Goal: Information Seeking & Learning: Find specific fact

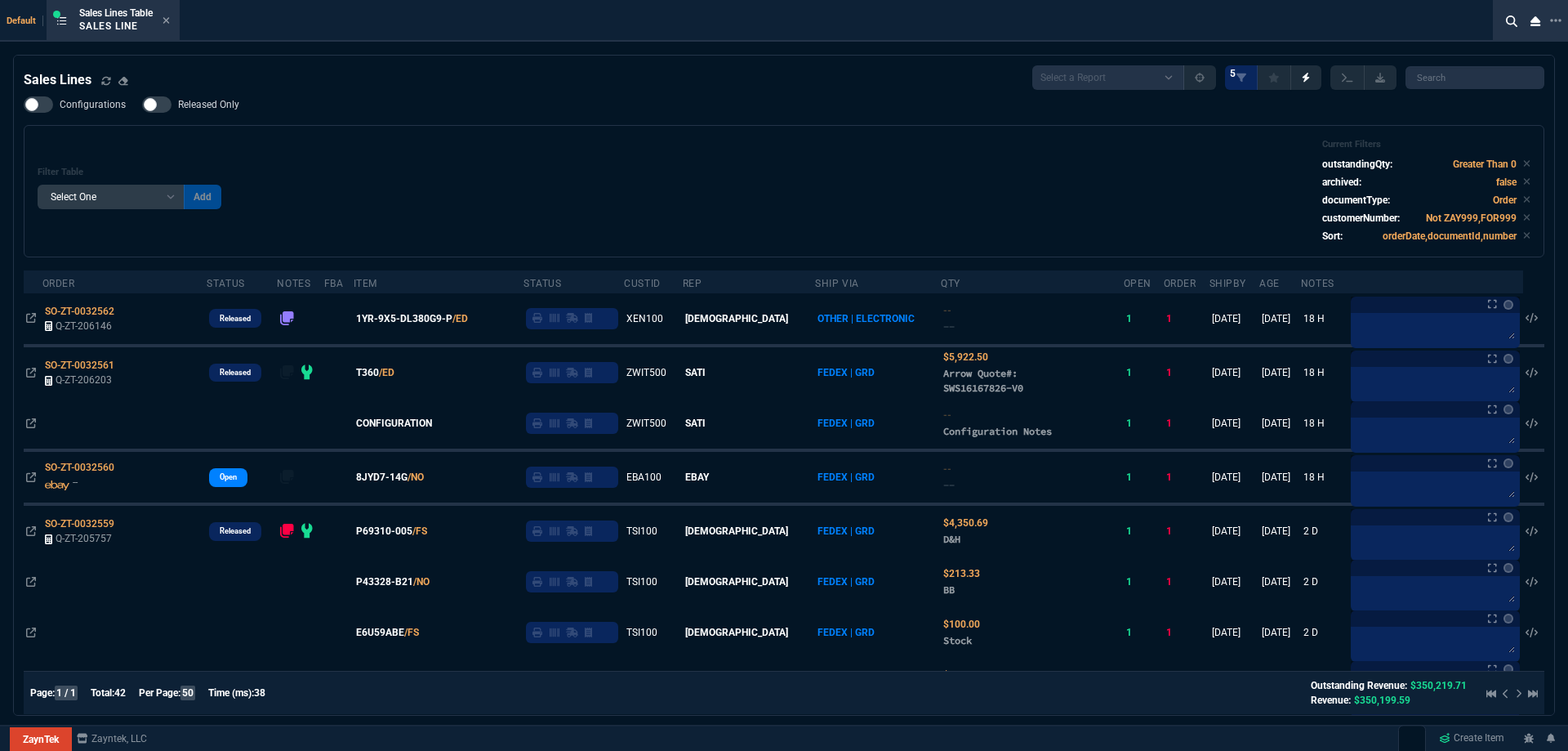
select select
click at [170, 21] on icon at bounding box center [166, 21] width 8 height 10
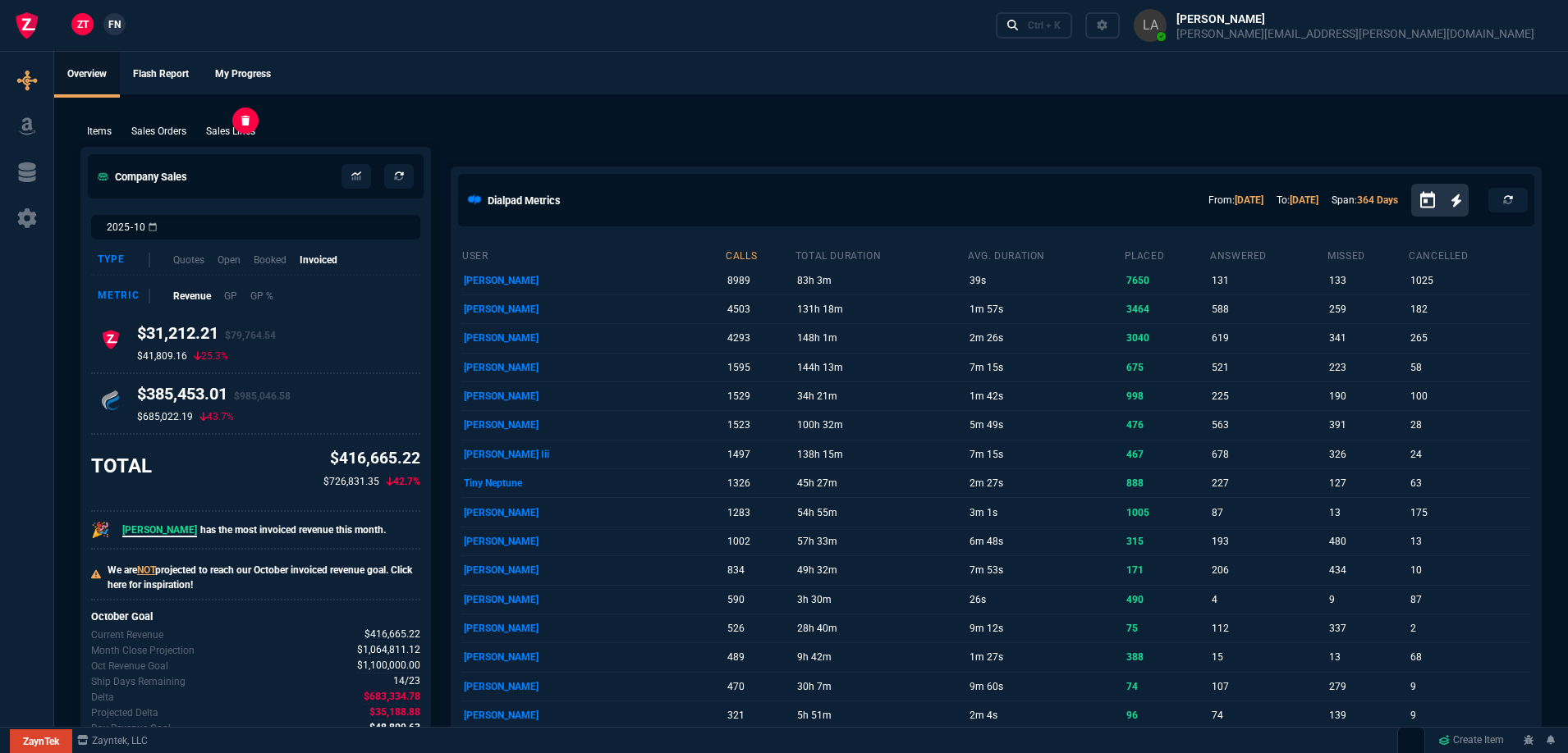
click at [258, 132] on div "Sales Lines" at bounding box center [230, 132] width 62 height 15
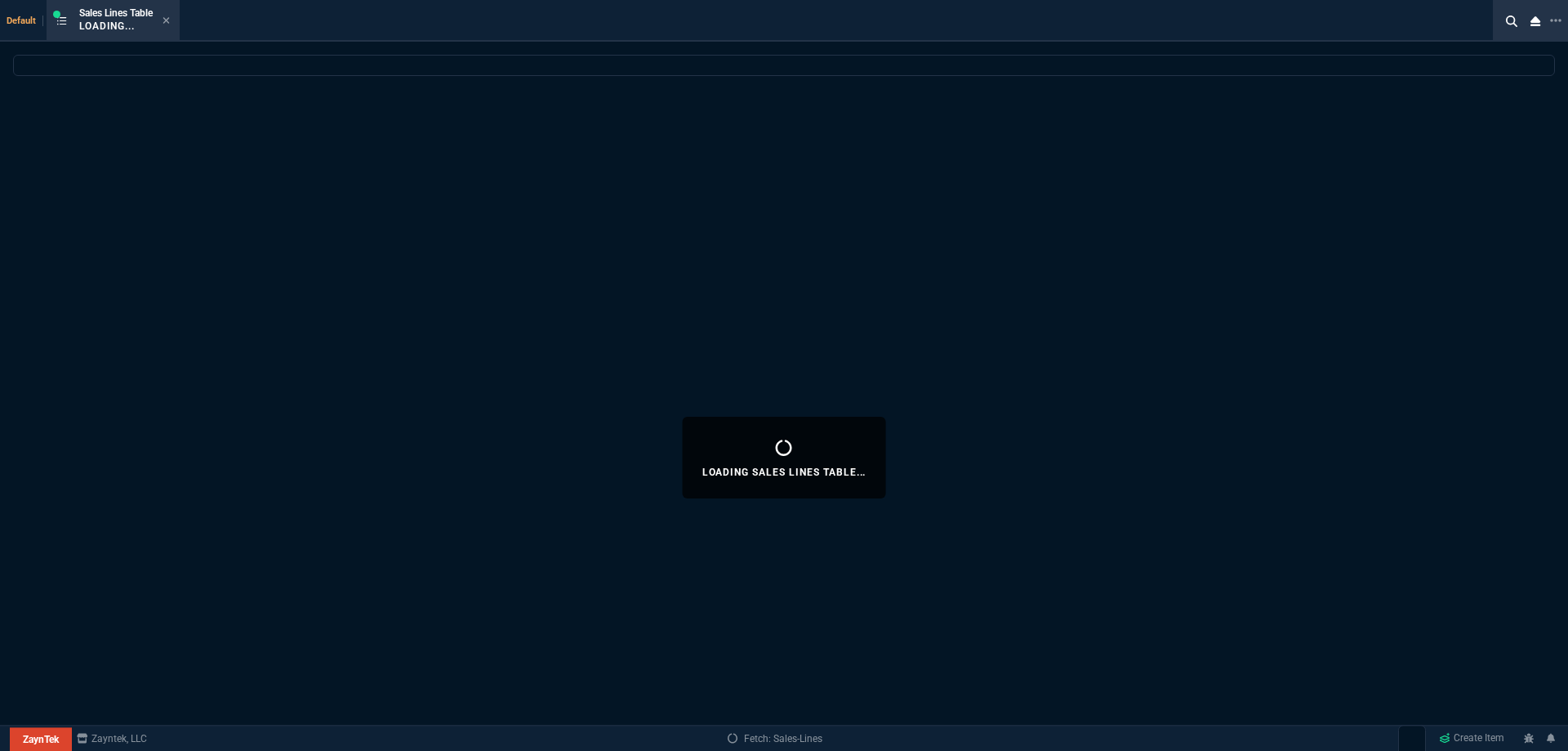
select select
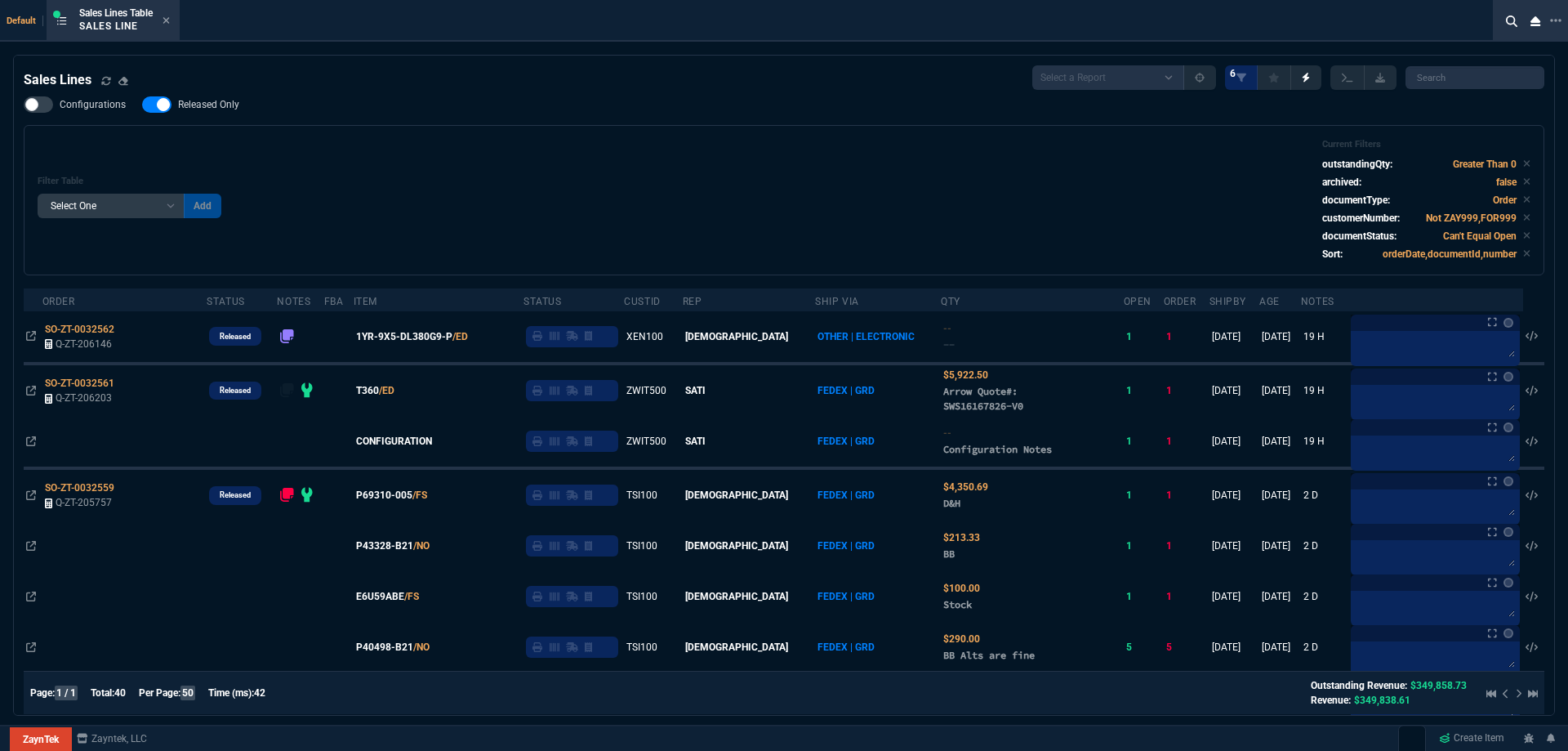
click at [207, 101] on span "Released Only" at bounding box center [209, 105] width 61 height 13
click at [142, 104] on input "Released Only" at bounding box center [141, 104] width 1 height 1
checkbox input "false"
click at [642, 152] on div "Filter Table Select One Add Filter () Age () ATS () Cond (itemVariantCode) Cust…" at bounding box center [784, 200] width 1493 height 123
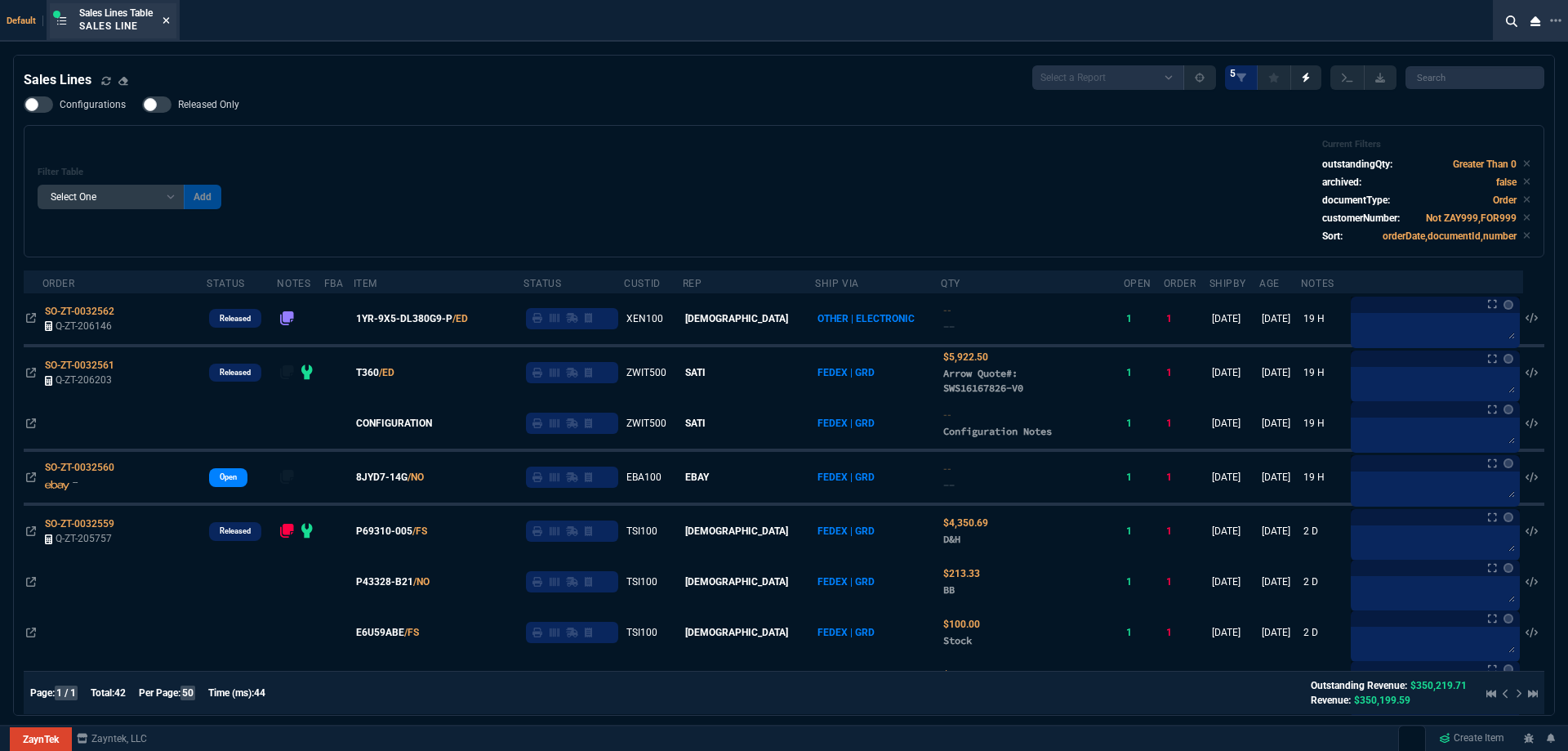
click at [170, 23] on icon at bounding box center [166, 21] width 8 height 10
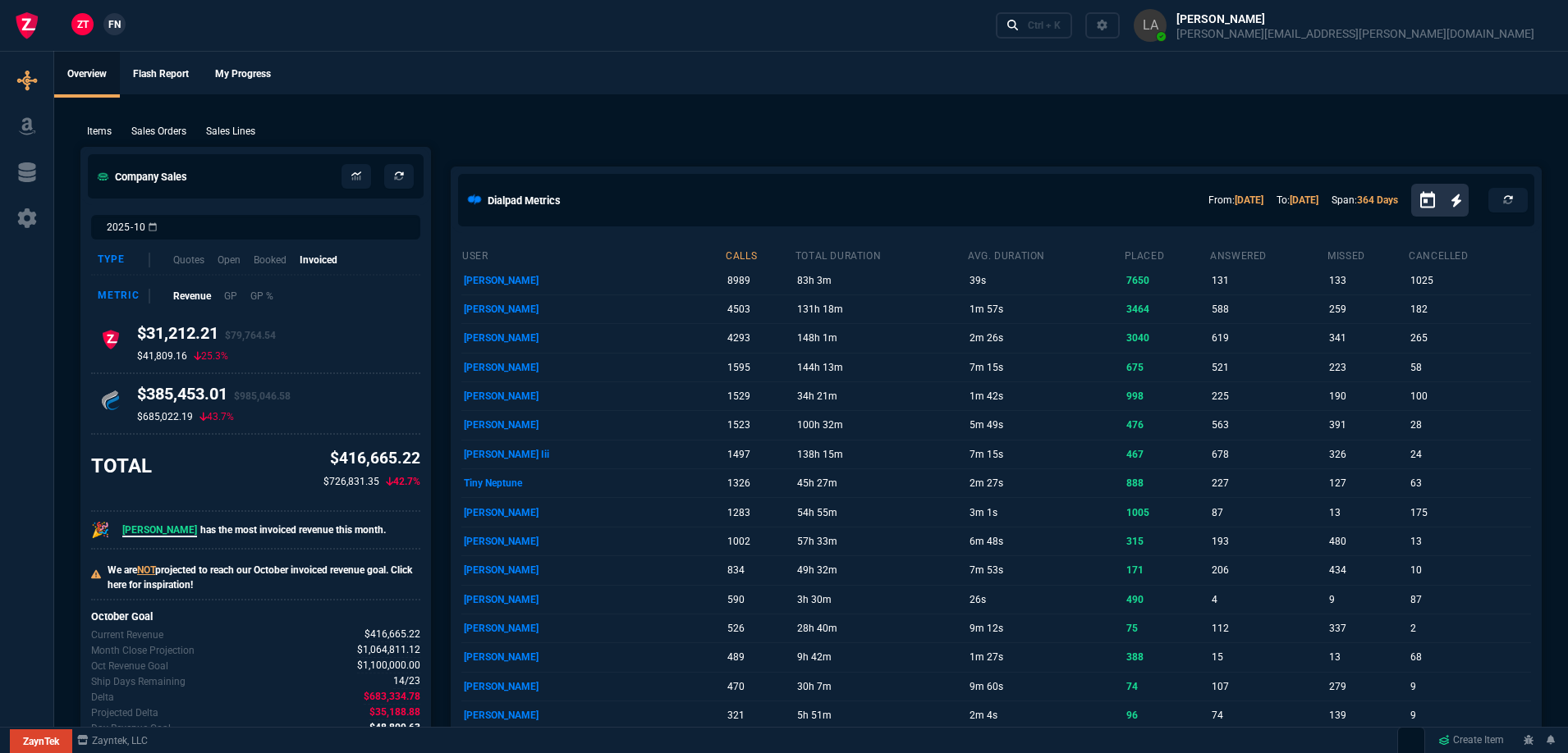
click at [105, 20] on link "FN" at bounding box center [114, 24] width 22 height 22
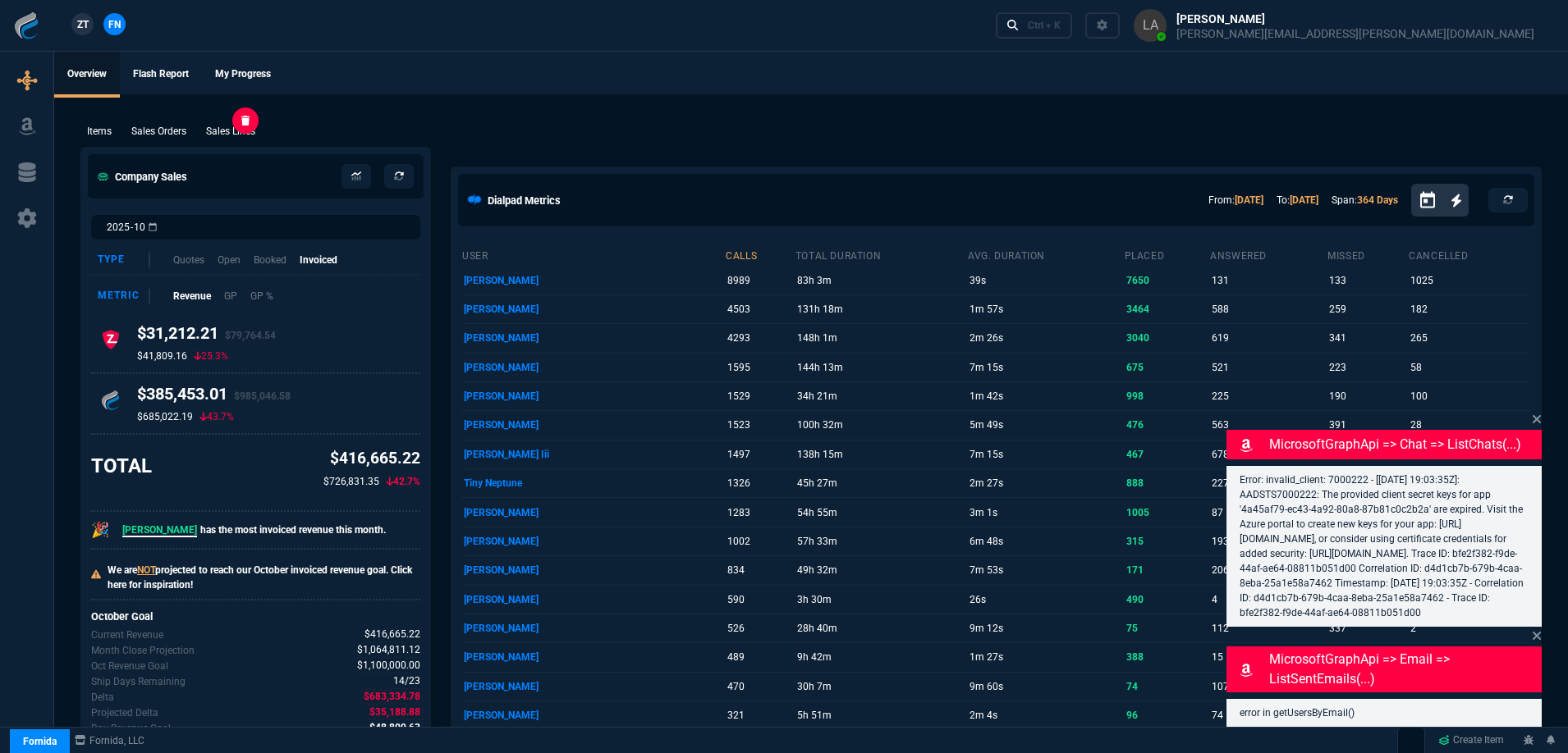
click at [254, 127] on p "Sales Lines" at bounding box center [230, 132] width 49 height 15
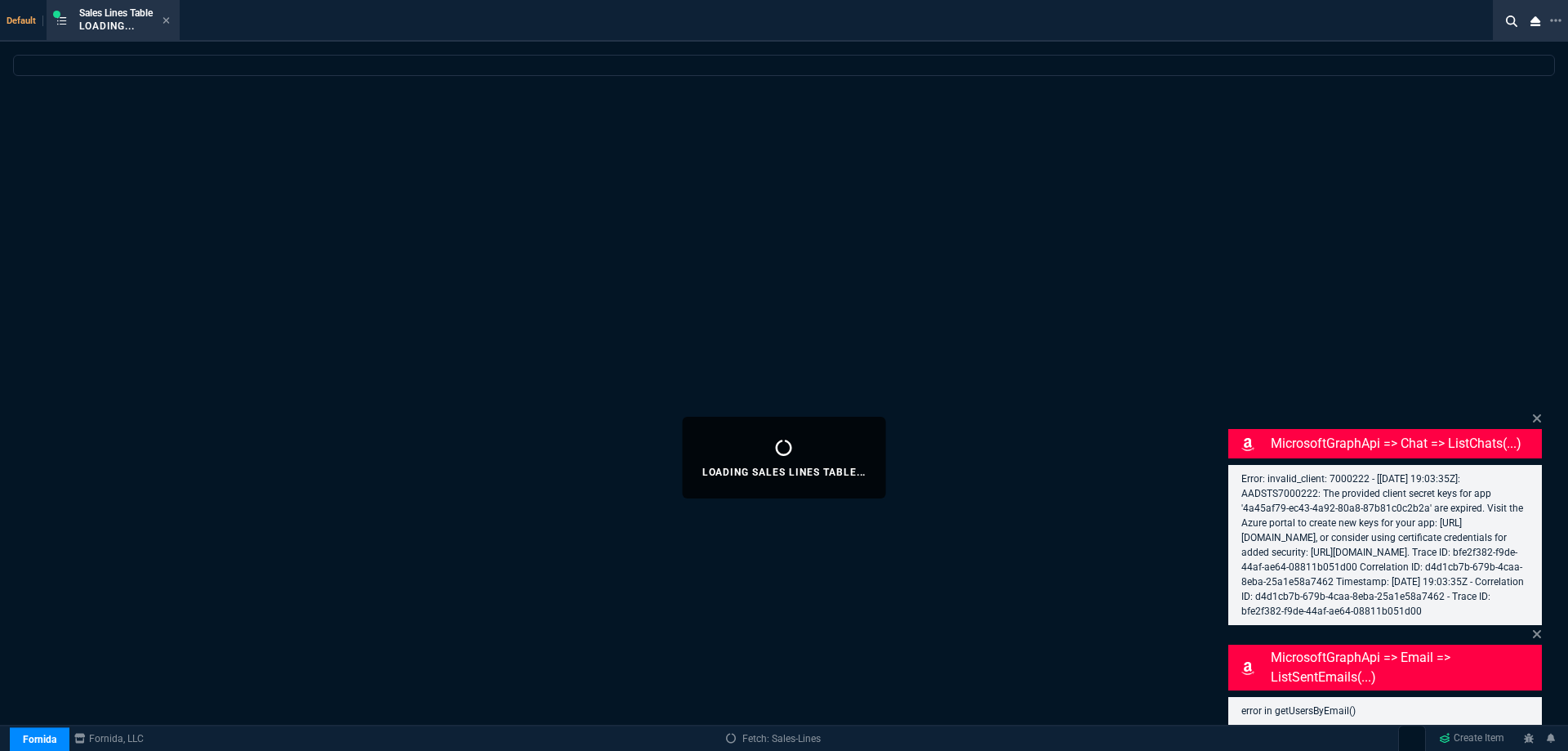
click at [1535, 412] on icon at bounding box center [1537, 419] width 10 height 13
select select
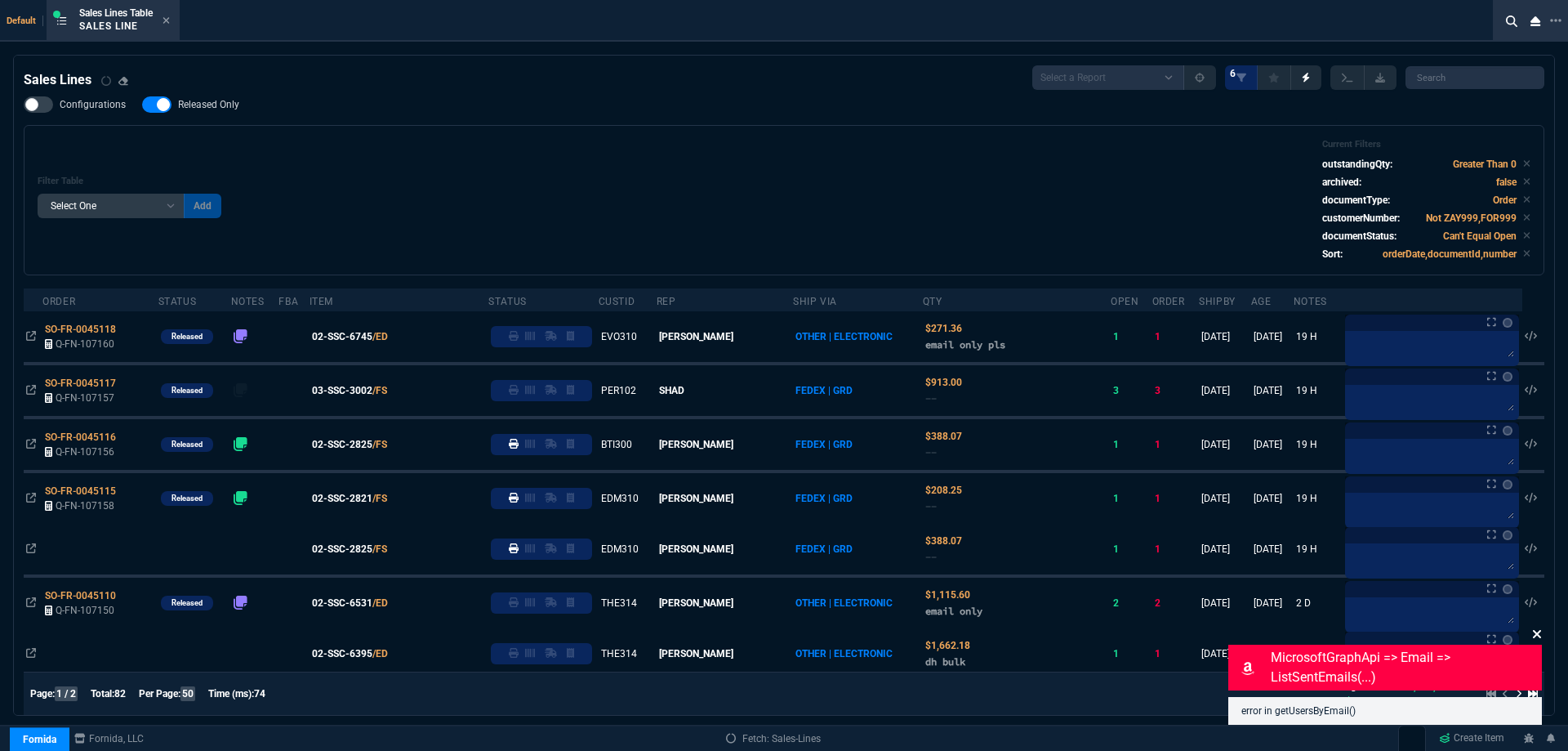
click at [1534, 638] on icon at bounding box center [1537, 634] width 8 height 8
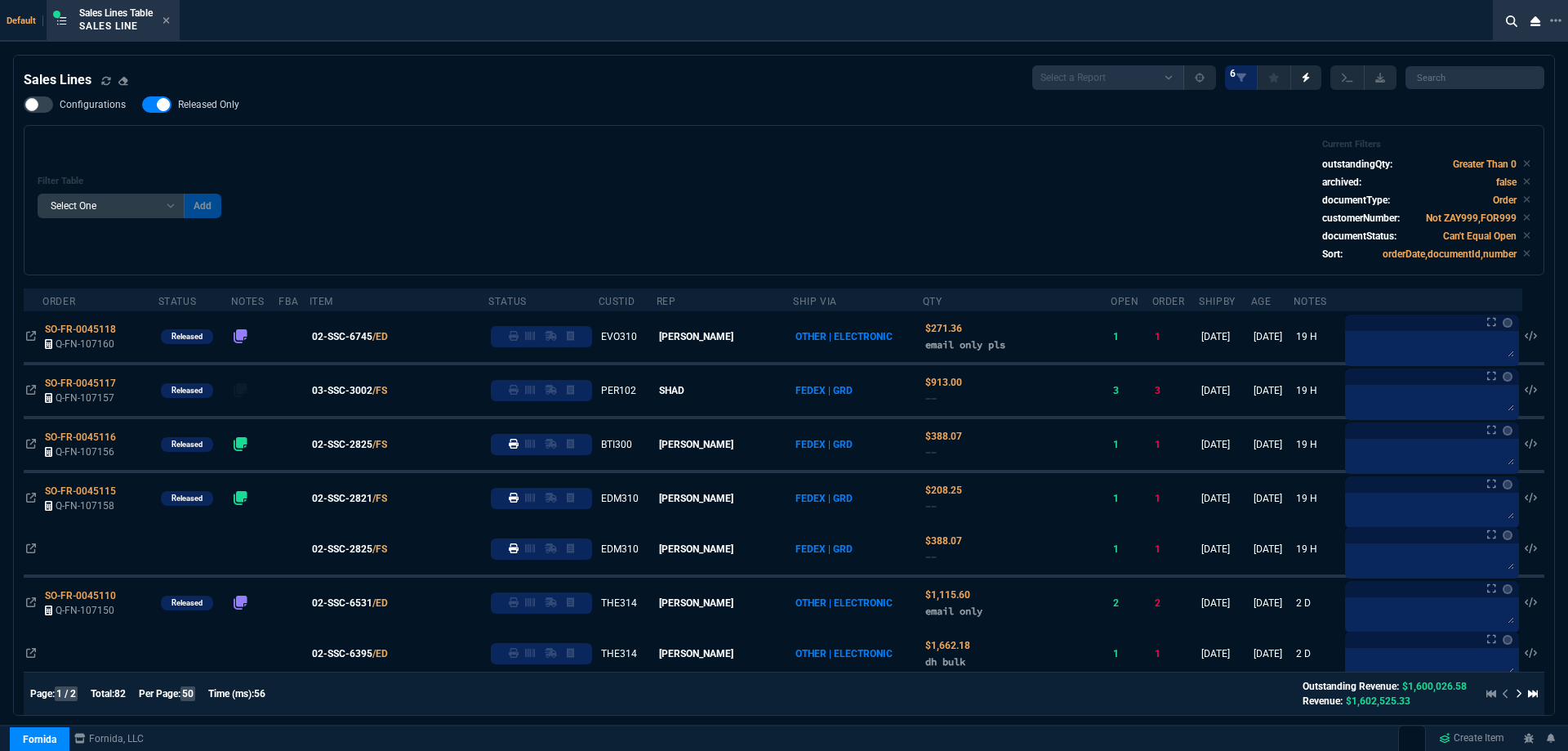
click at [178, 105] on span "Released Only" at bounding box center [209, 105] width 61 height 13
click at [142, 105] on input "Released Only" at bounding box center [141, 104] width 1 height 1
checkbox input "false"
click at [460, 105] on div "Configurations Released Only Filter Table Select One Add Filter () Age () ATS (…" at bounding box center [784, 186] width 1521 height 179
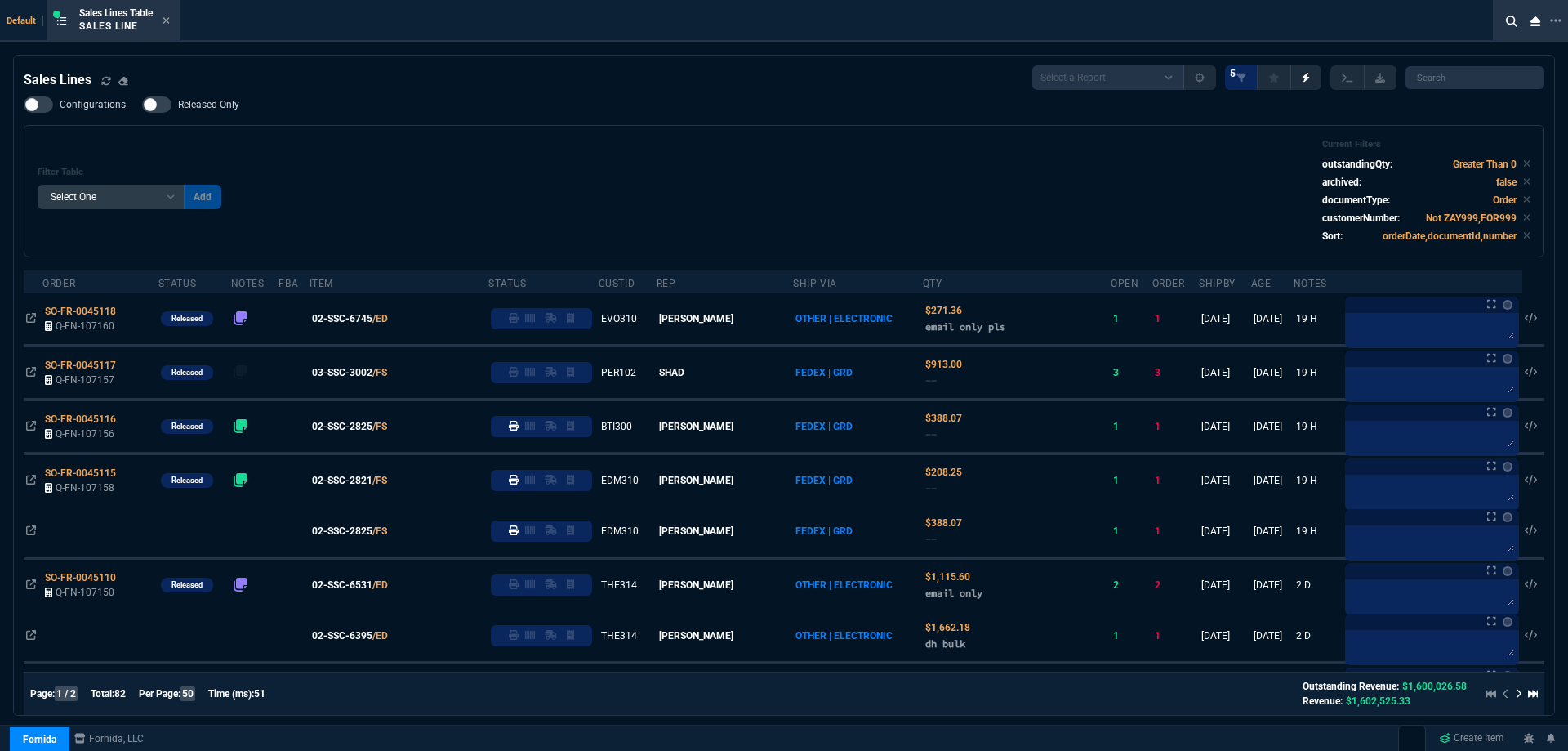
click at [170, 17] on icon at bounding box center [166, 21] width 8 height 10
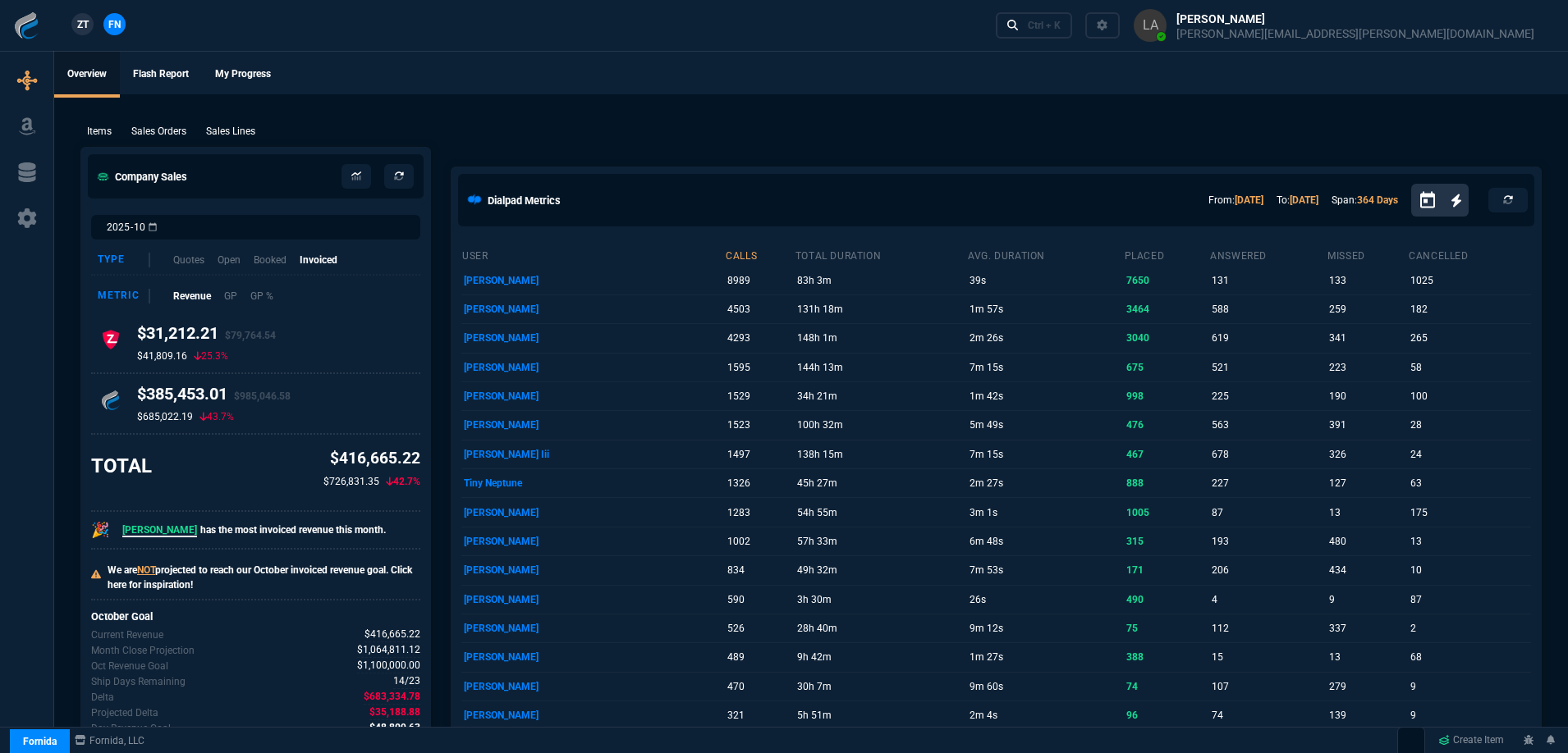
click at [79, 20] on span "ZT" at bounding box center [83, 25] width 12 height 15
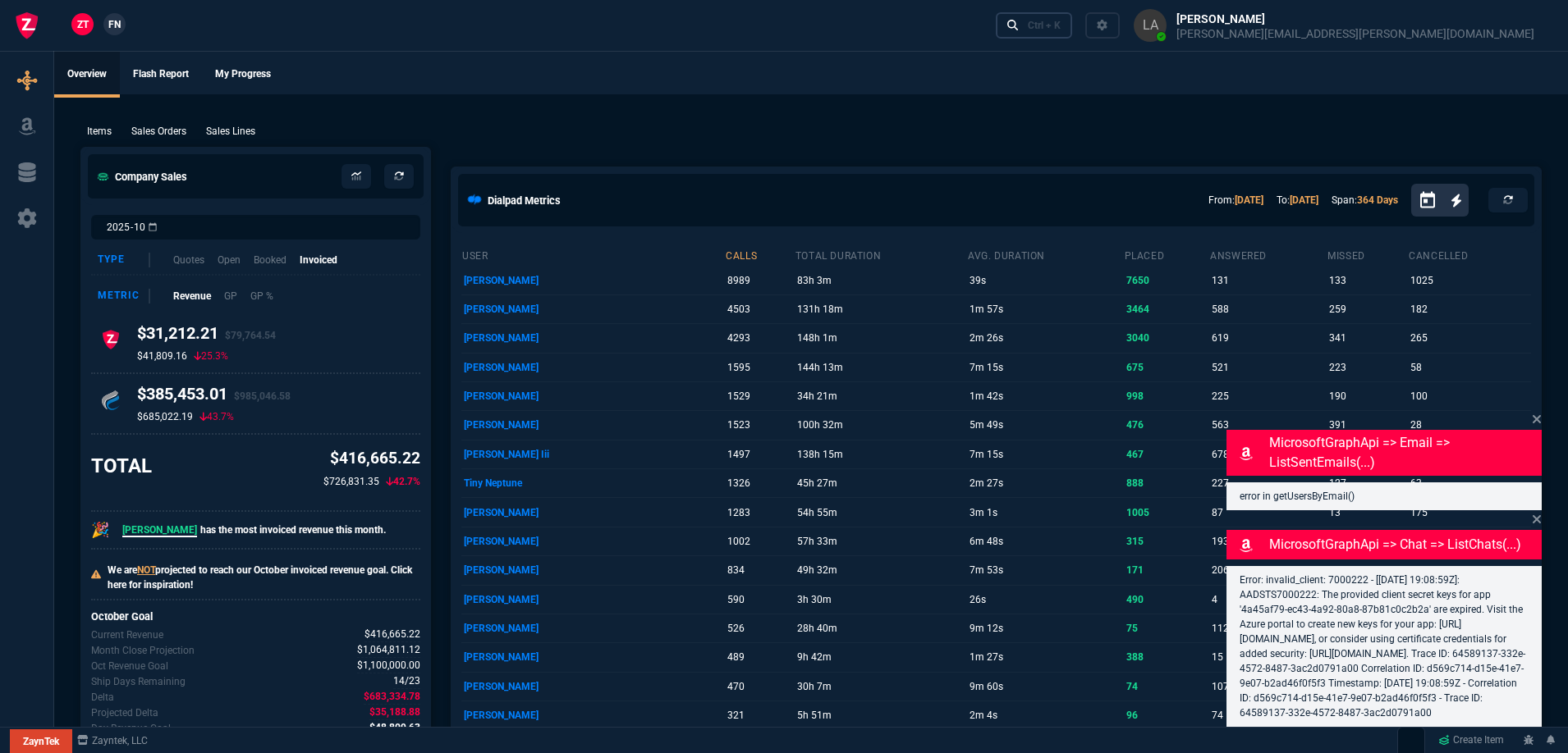
click at [1073, 35] on link "Ctrl + K" at bounding box center [1034, 25] width 77 height 25
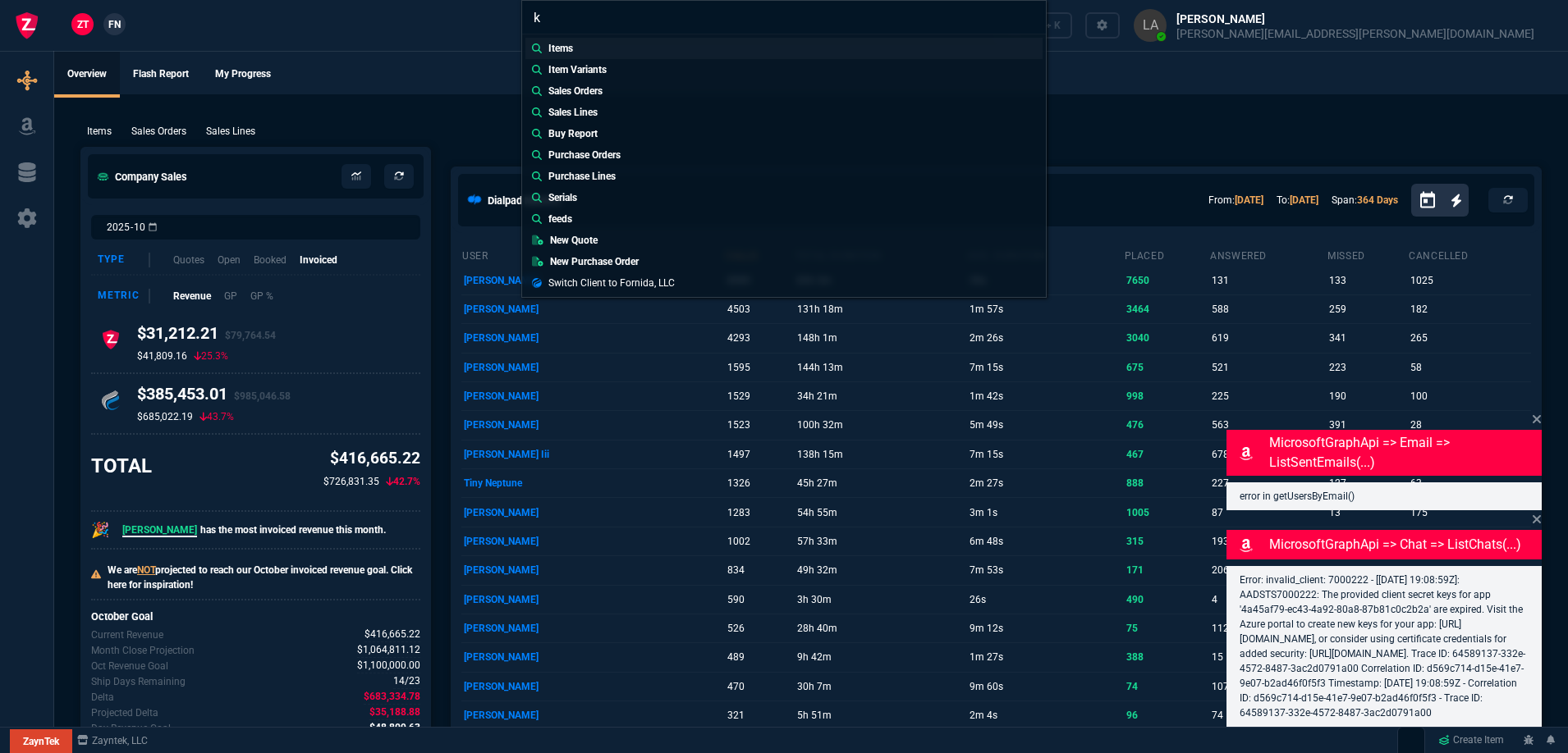
click at [571, 53] on p "Items" at bounding box center [560, 49] width 24 height 15
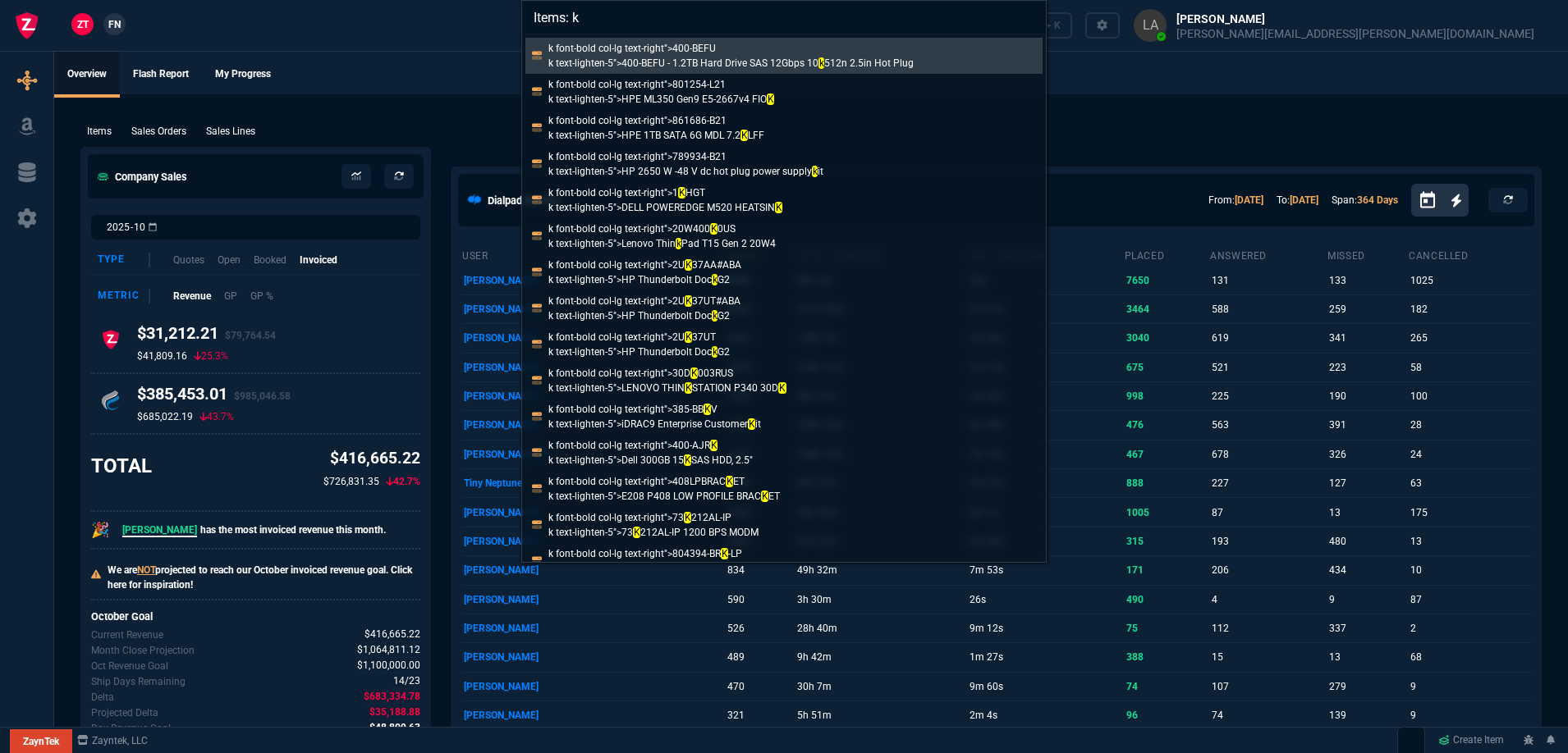
type input "Items:"
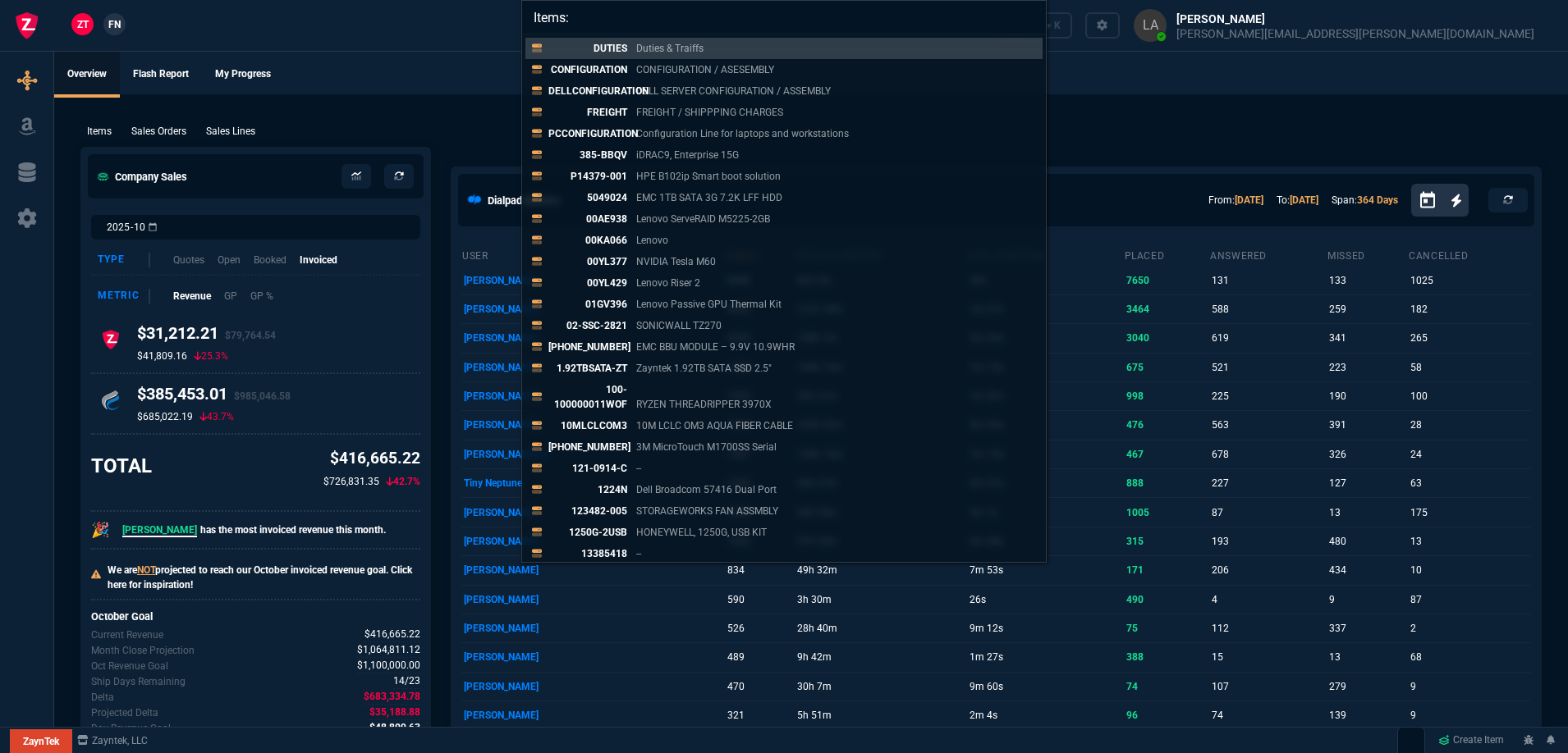
drag, startPoint x: 1424, startPoint y: 80, endPoint x: 1472, endPoint y: 54, distance: 54.6
click at [1429, 80] on div "Items: DUTIES Duties & Traiffs CONFIGURATION CONFIGURATION / ASESEMBLY DELLCONF…" at bounding box center [784, 376] width 1568 height 753
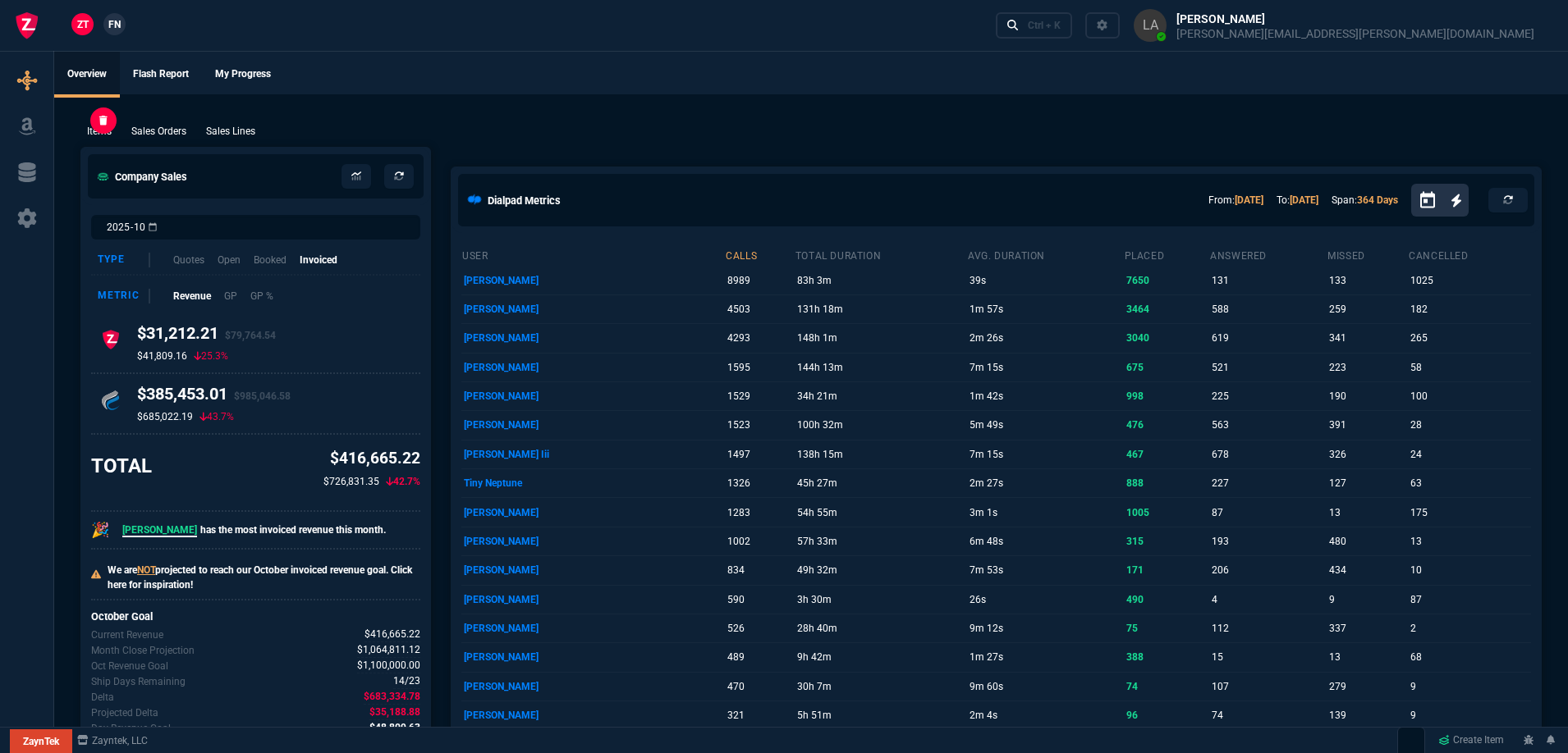
click at [94, 130] on p "Items" at bounding box center [99, 132] width 24 height 15
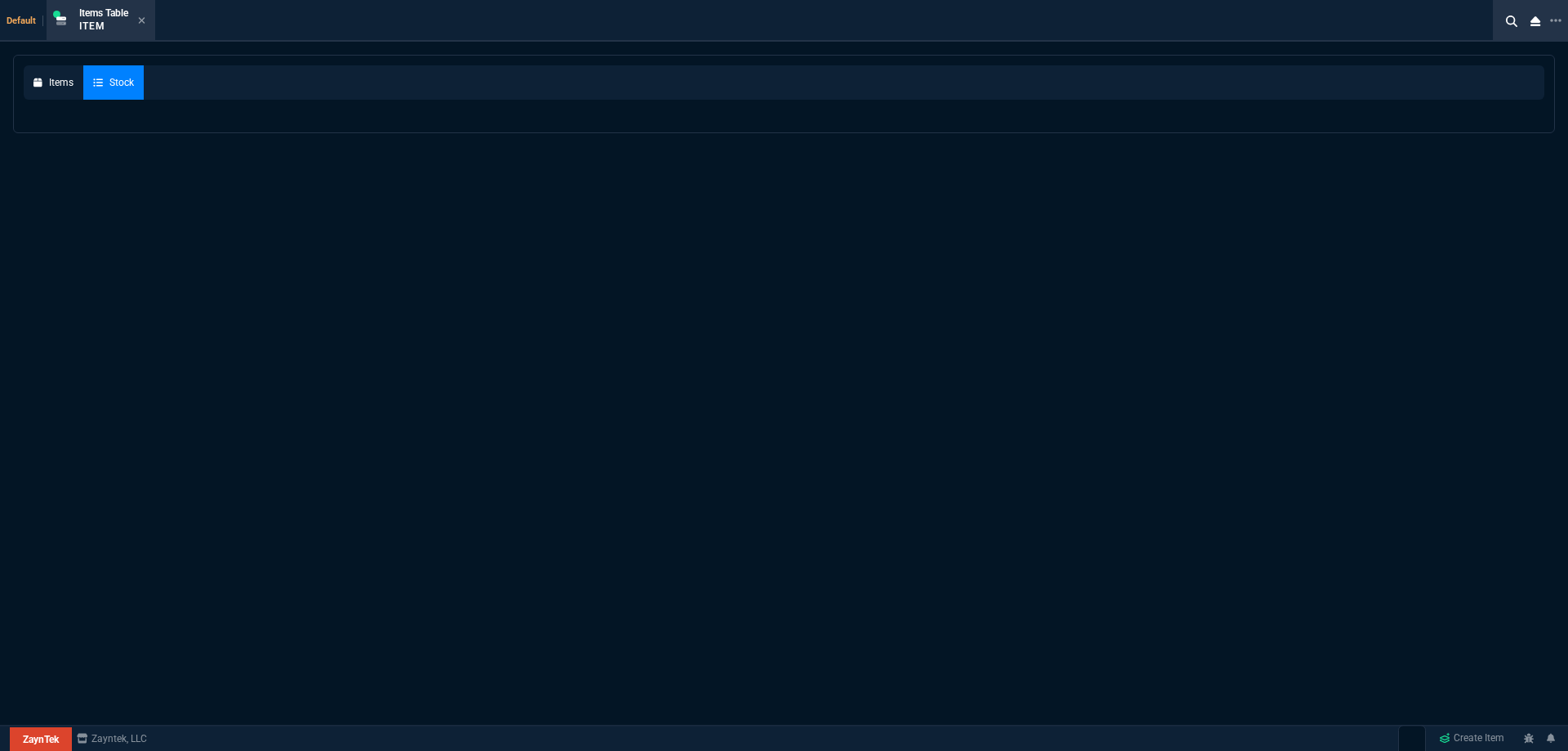
select select
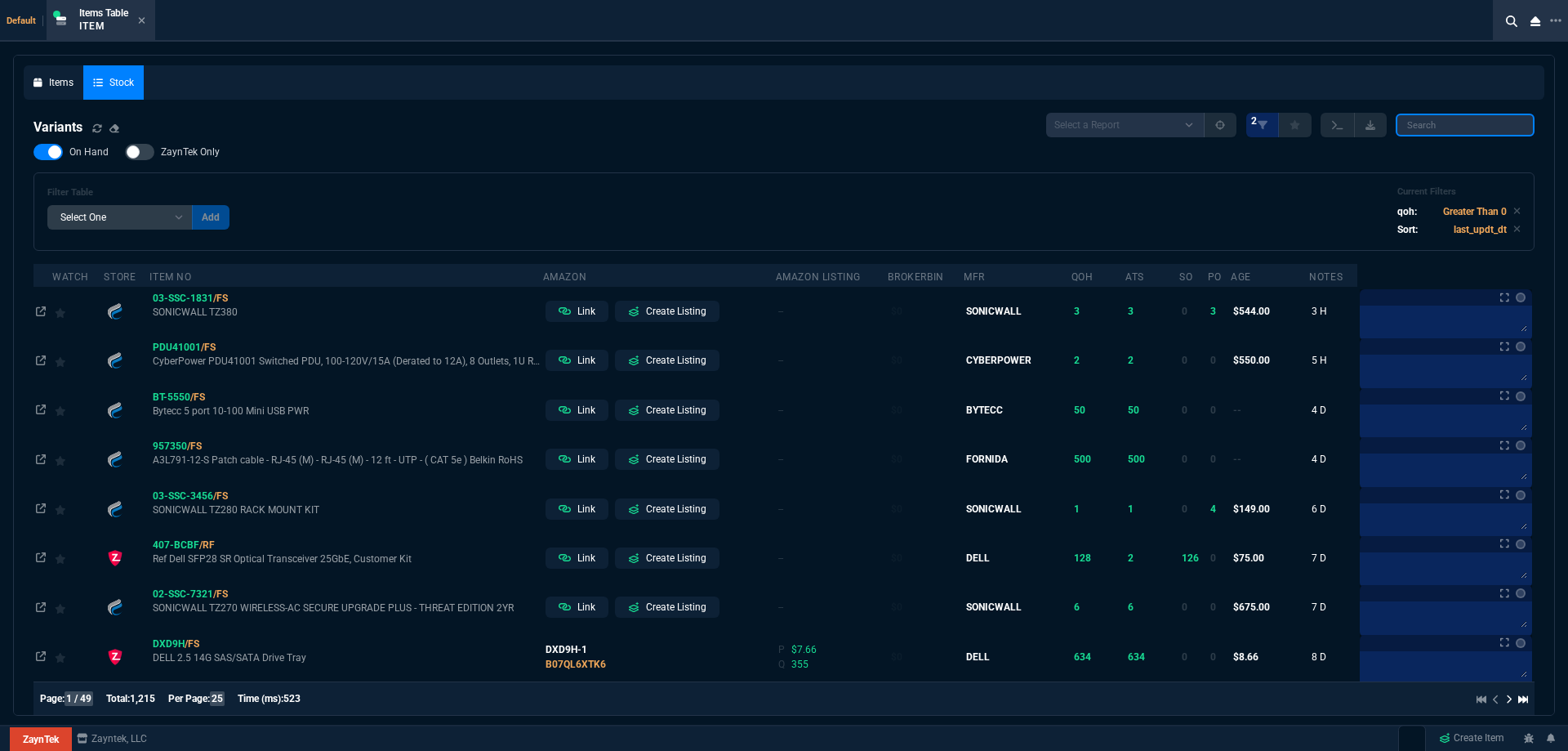
click at [1430, 127] on input "search" at bounding box center [1465, 124] width 139 height 23
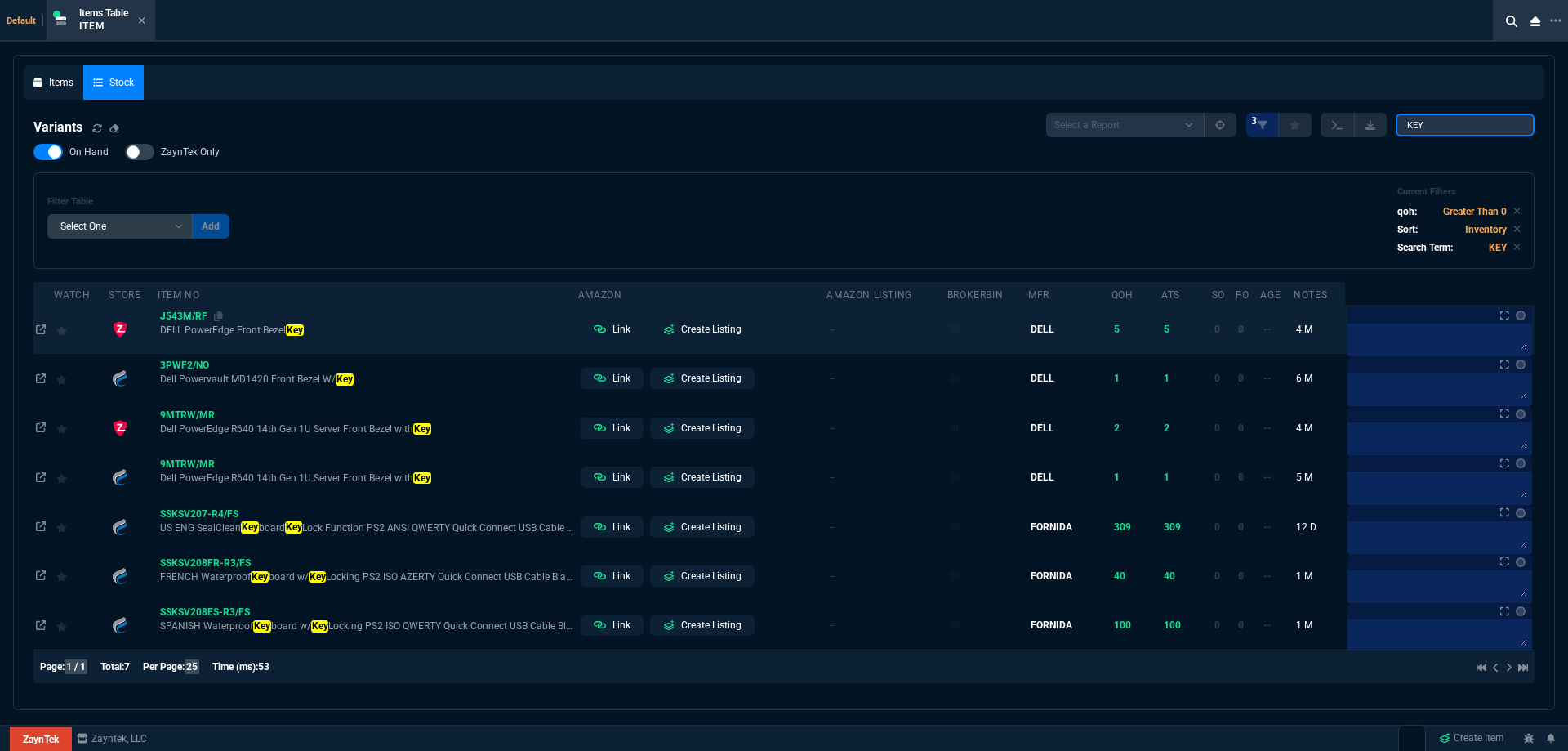
type input "KEY"
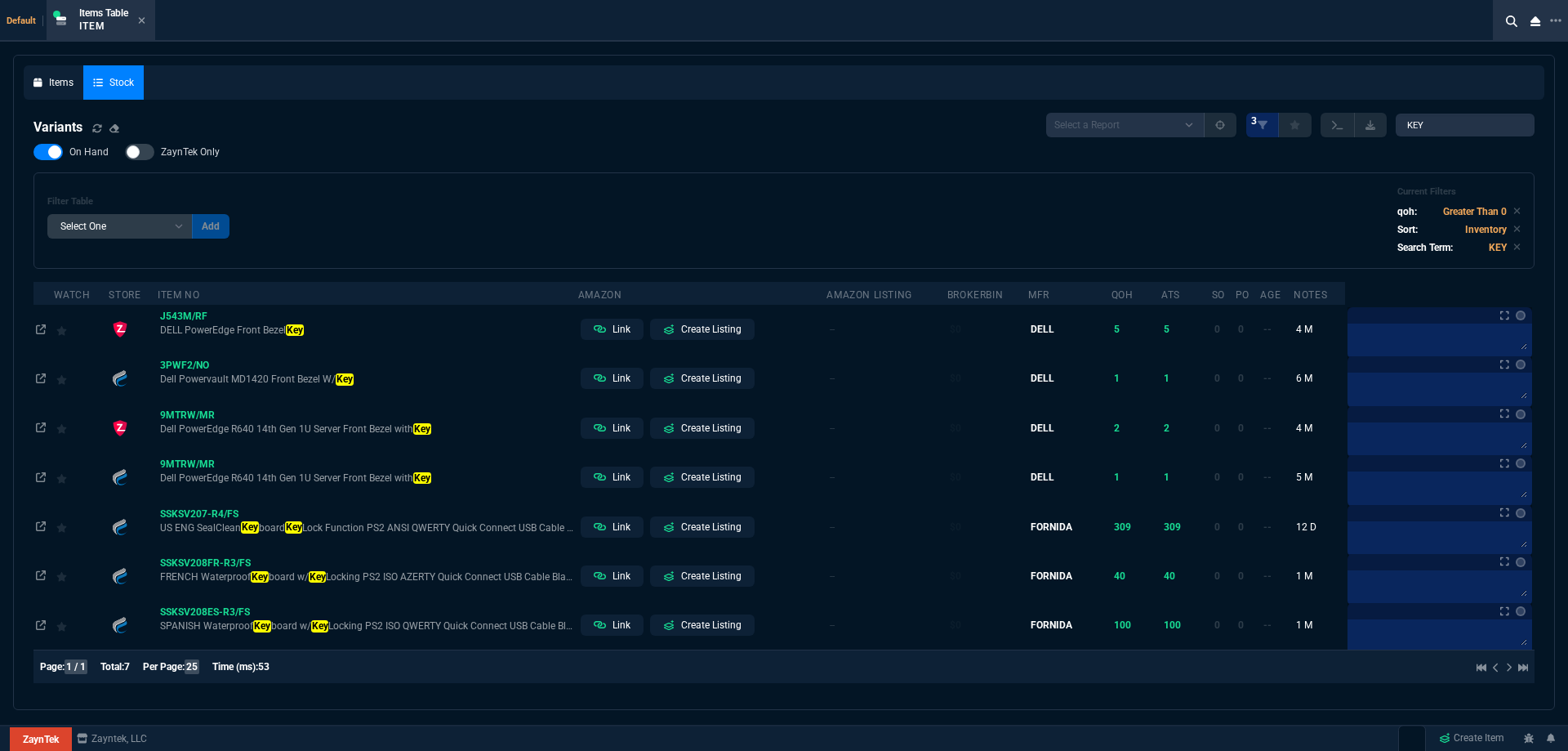
click at [189, 321] on span "J543M/RF" at bounding box center [183, 316] width 48 height 12
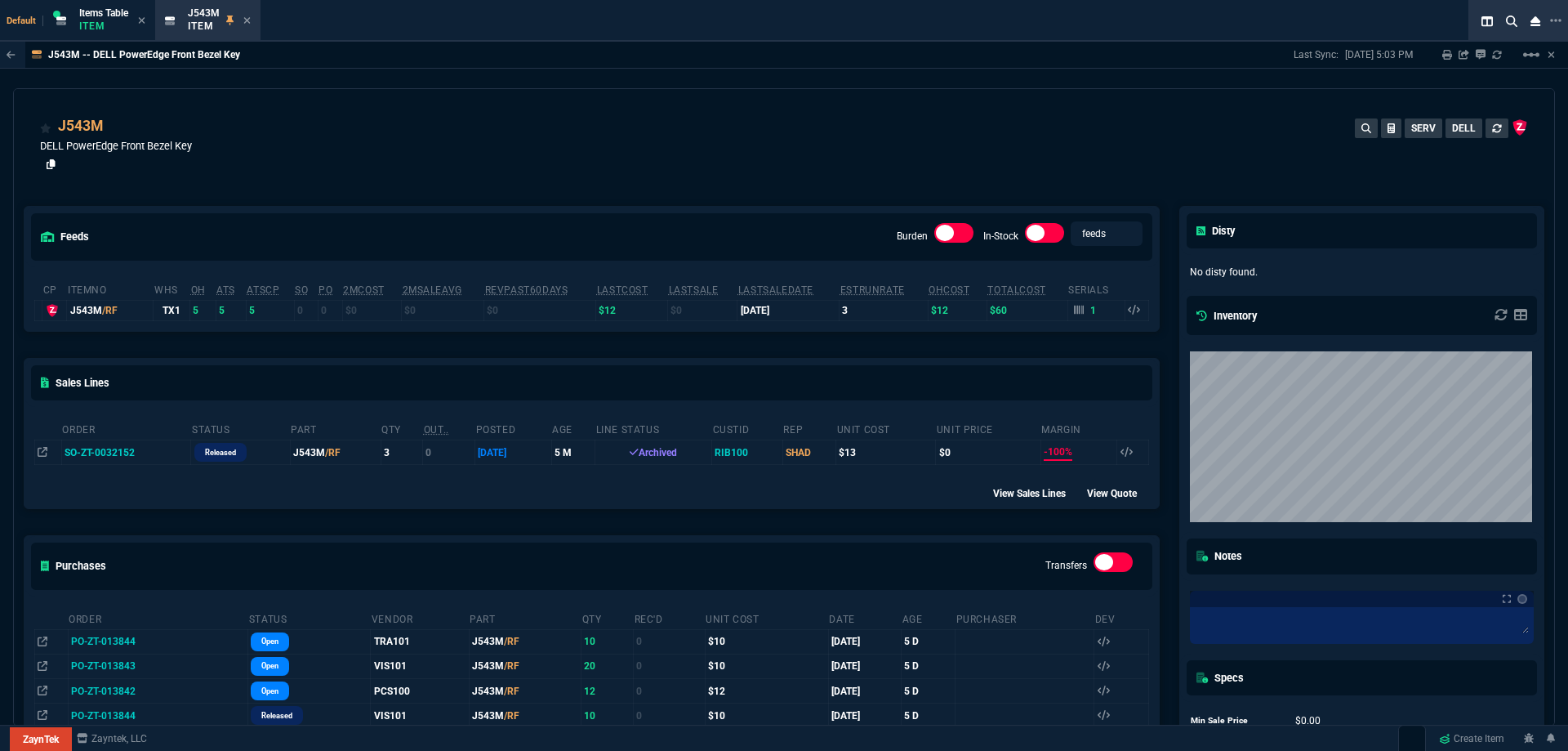
click at [49, 169] on icon at bounding box center [51, 164] width 9 height 10
click at [51, 164] on icon at bounding box center [51, 164] width 9 height 10
click at [115, 127] on icon at bounding box center [113, 128] width 9 height 10
drag, startPoint x: 245, startPoint y: 21, endPoint x: 176, endPoint y: 23, distance: 69.0
click at [245, 21] on icon at bounding box center [247, 21] width 8 height 10
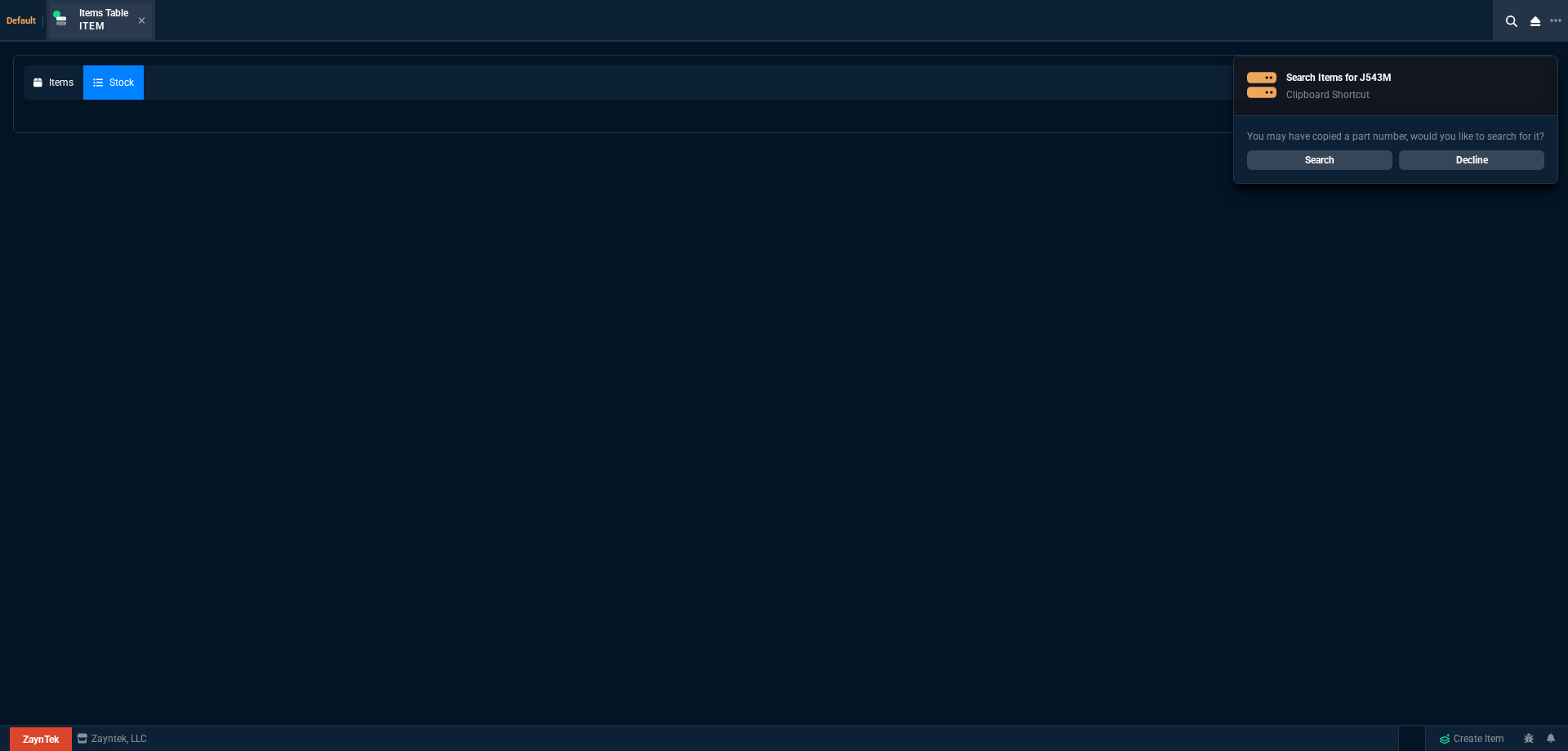
select select
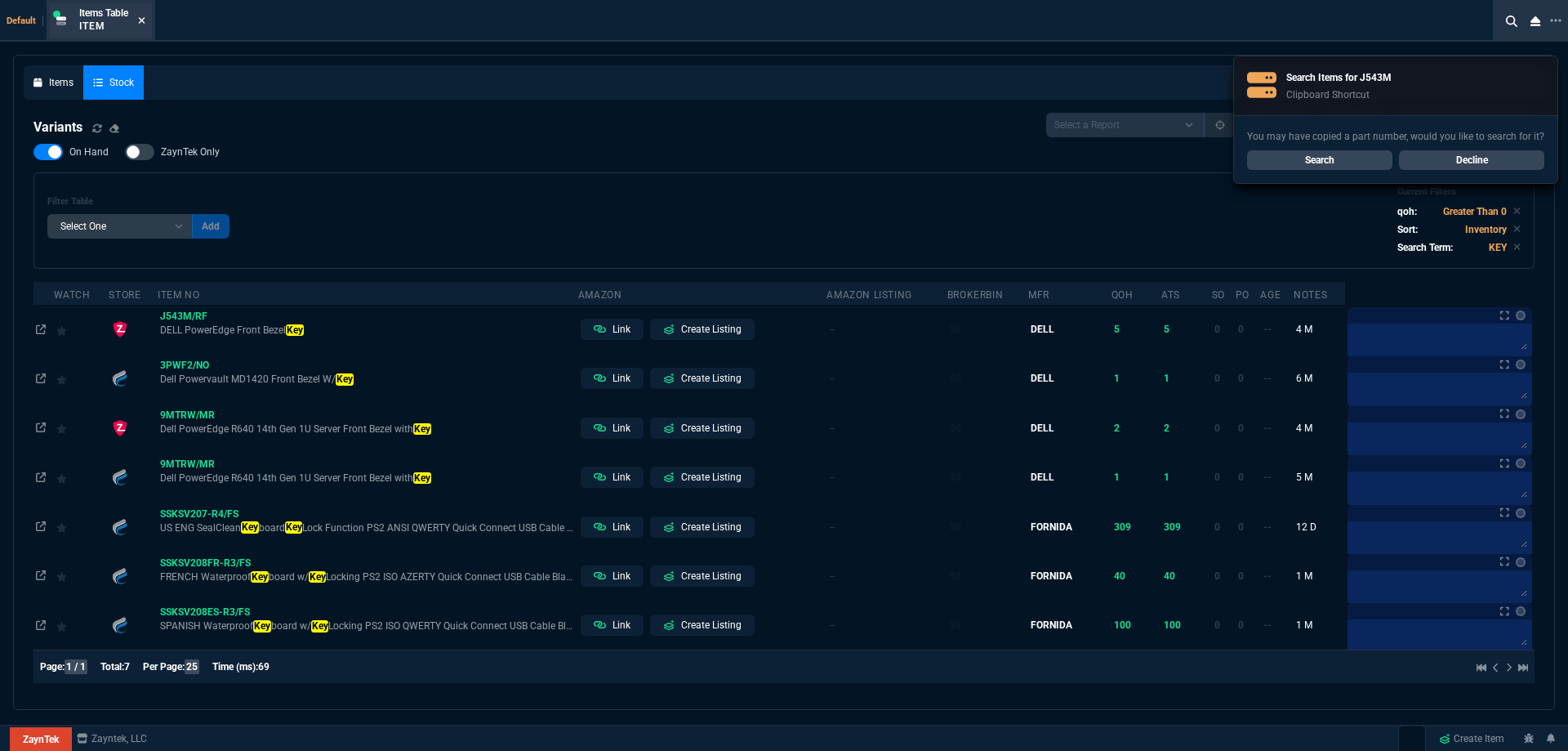
click at [143, 21] on icon at bounding box center [143, 21] width 7 height 7
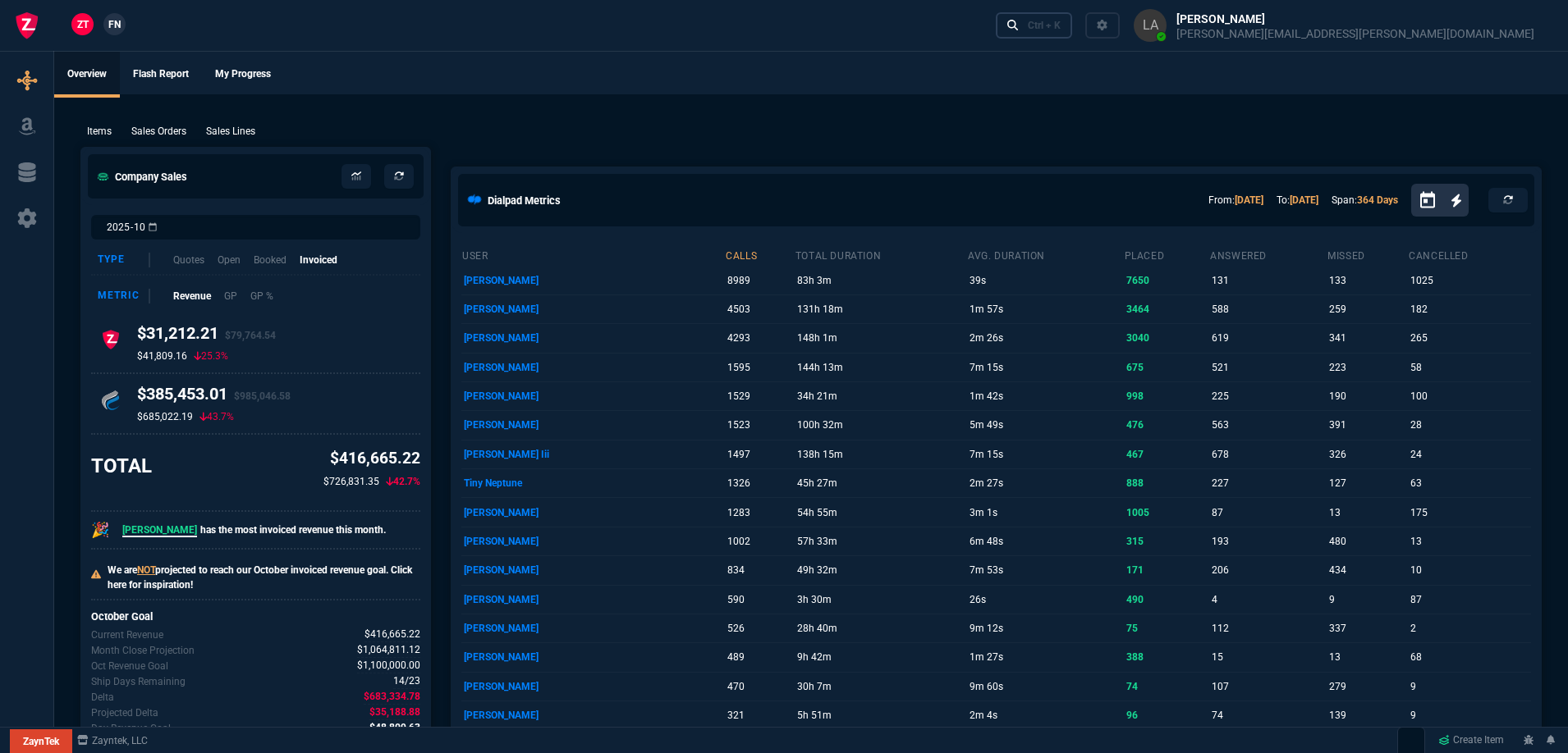
click at [1073, 32] on link "Ctrl + K" at bounding box center [1034, 25] width 77 height 25
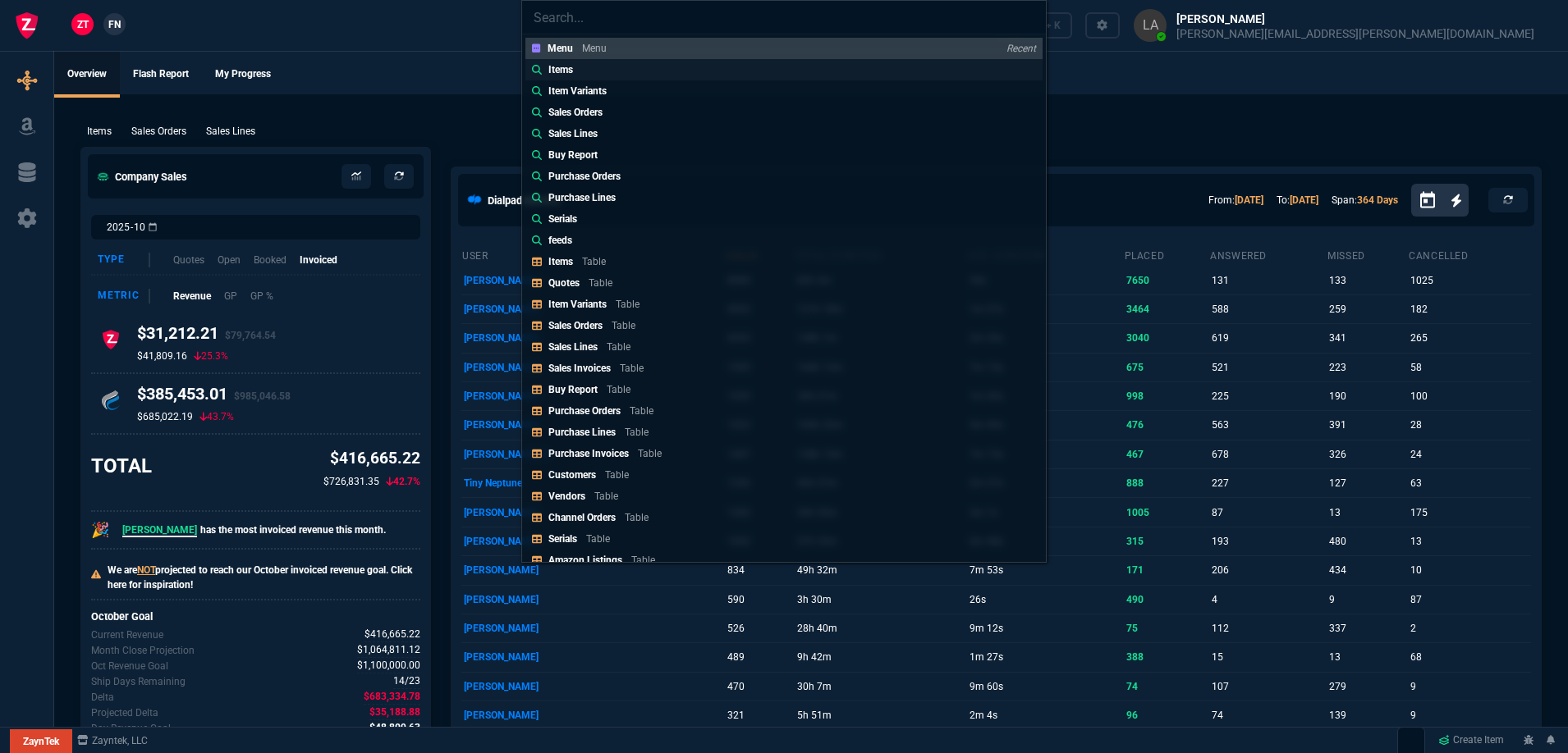
click at [602, 75] on link "Items" at bounding box center [784, 70] width 517 height 21
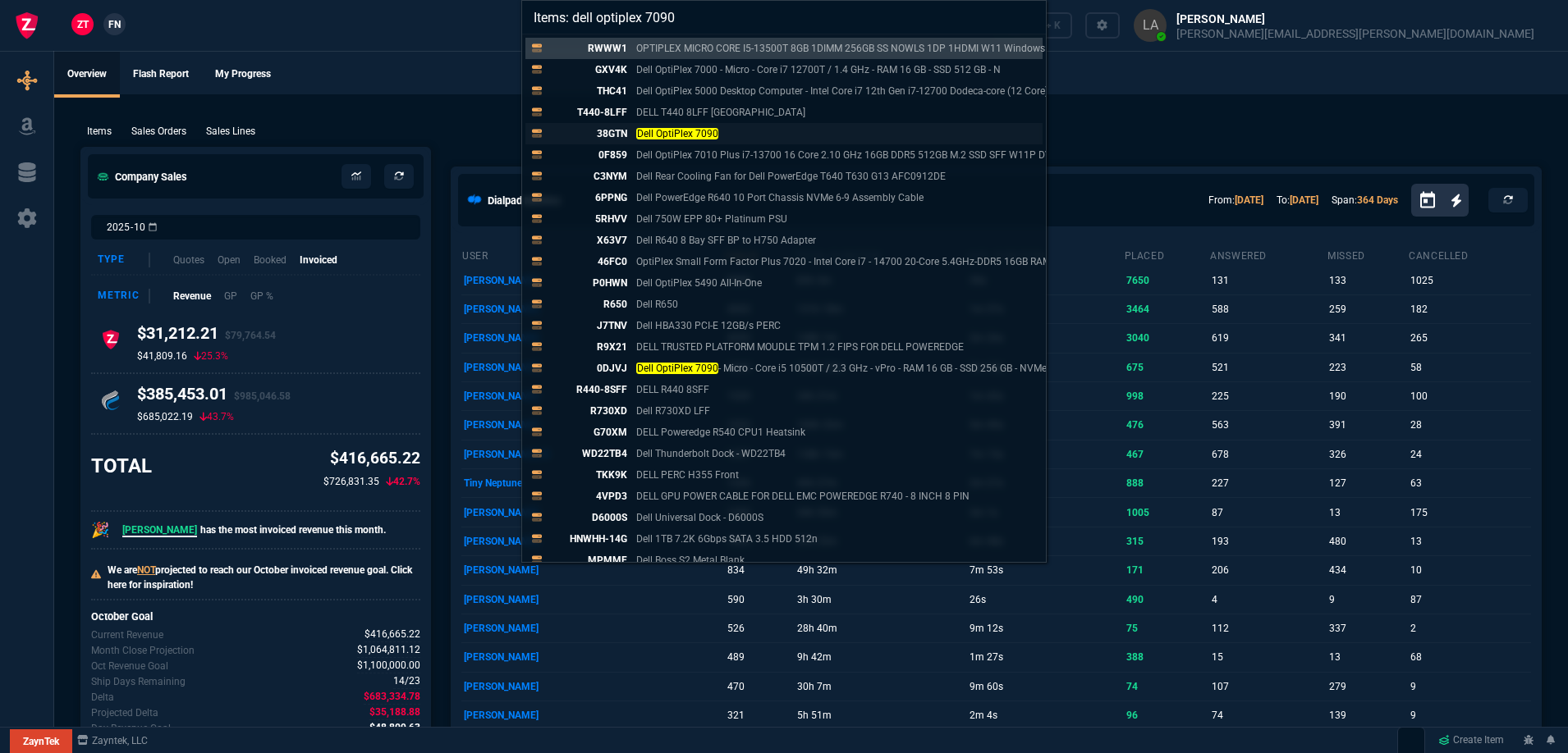
type input "Items: dell optiplex 7090"
click at [640, 129] on mark "Dell OptiPlex 7090" at bounding box center [677, 134] width 82 height 12
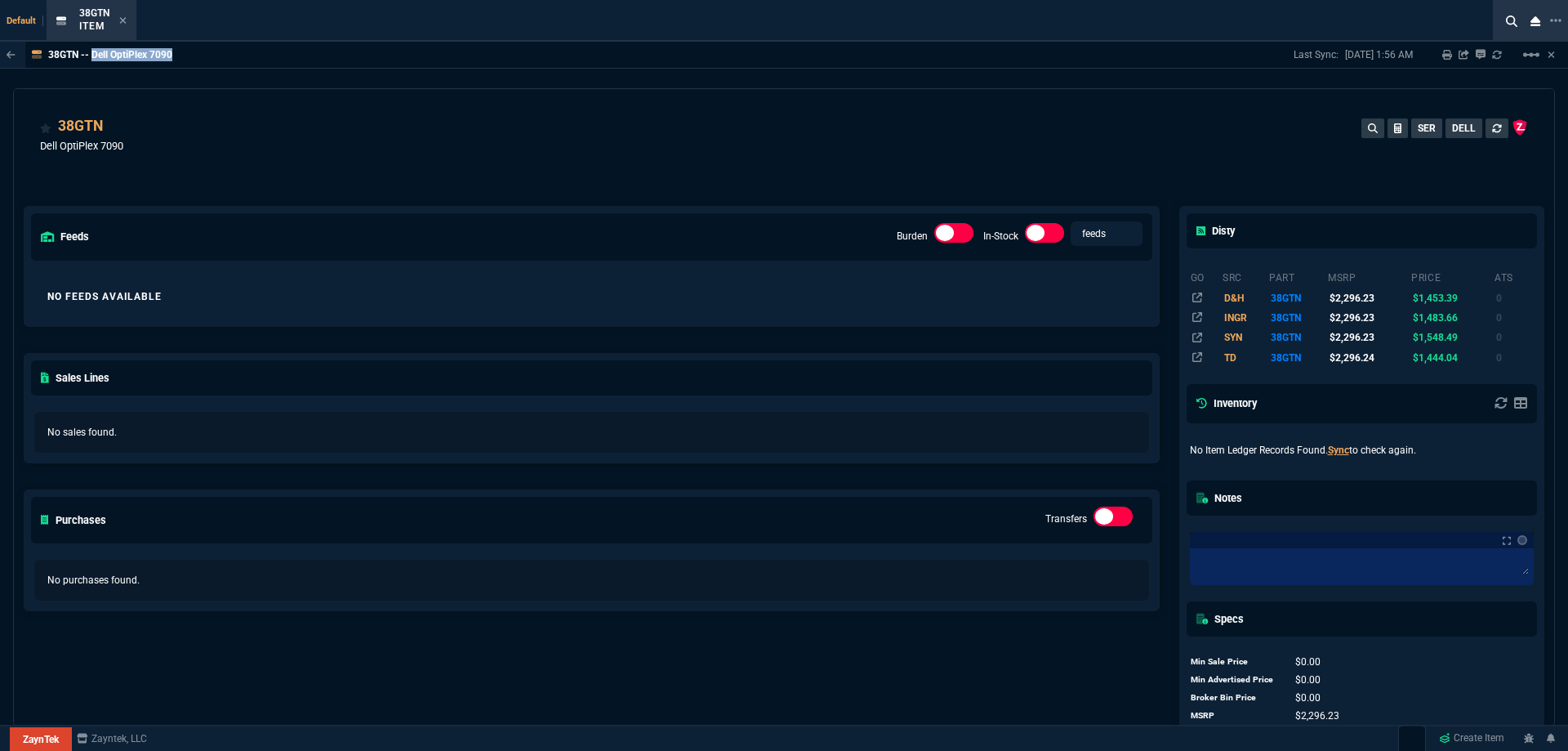
drag, startPoint x: 182, startPoint y: 57, endPoint x: 93, endPoint y: 61, distance: 89.1
click at [93, 61] on div "38GTN -- Dell OptiPlex 7090 Last Sync: [DATE] 1:56 AM Sharing 38GTN Link Dev Li…" at bounding box center [784, 55] width 1568 height 27
copy p "Dell OptiPlex 7090"
drag, startPoint x: 122, startPoint y: 20, endPoint x: 101, endPoint y: 41, distance: 29.7
click at [122, 20] on icon at bounding box center [123, 21] width 8 height 10
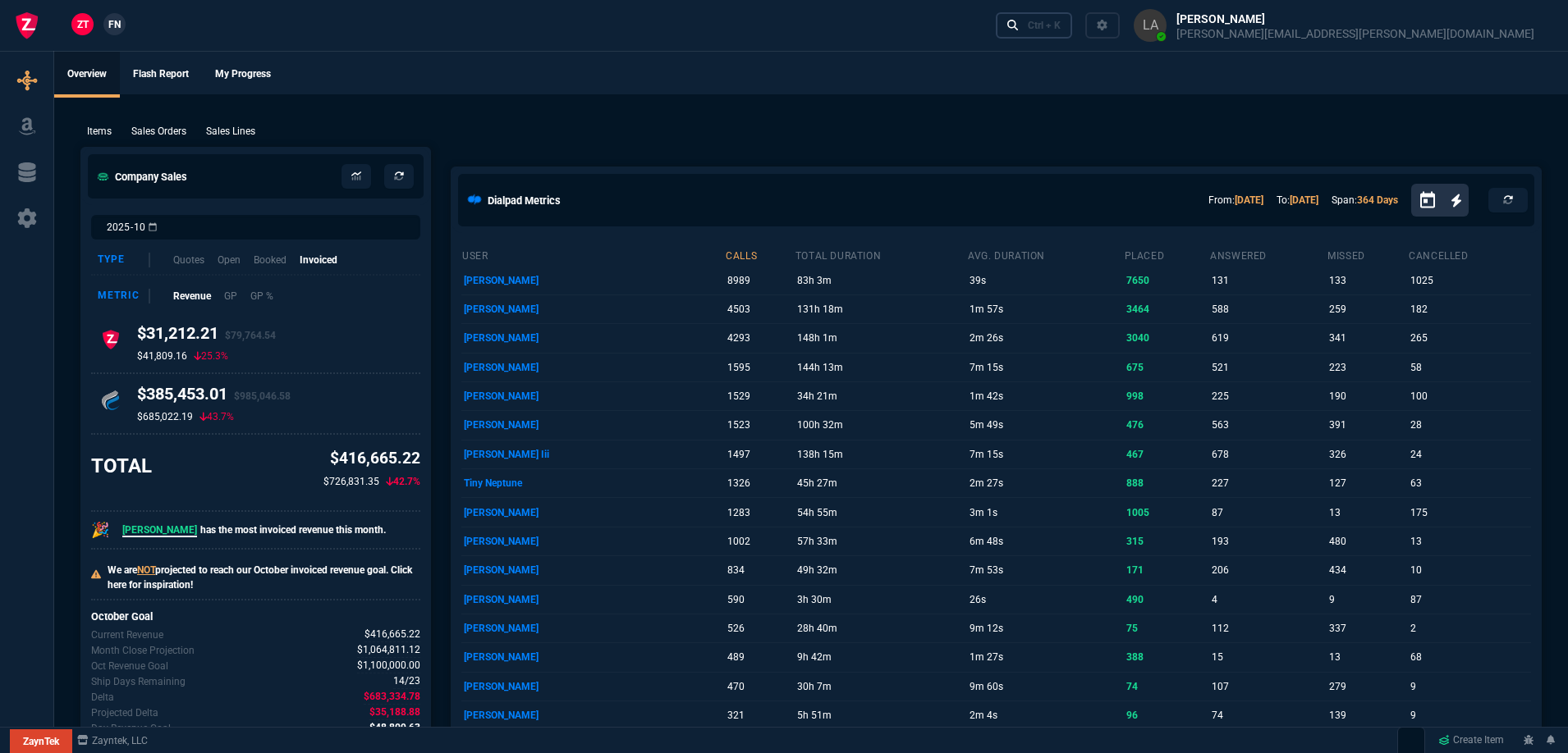
click at [1060, 22] on div "Ctrl + K" at bounding box center [1043, 26] width 33 height 13
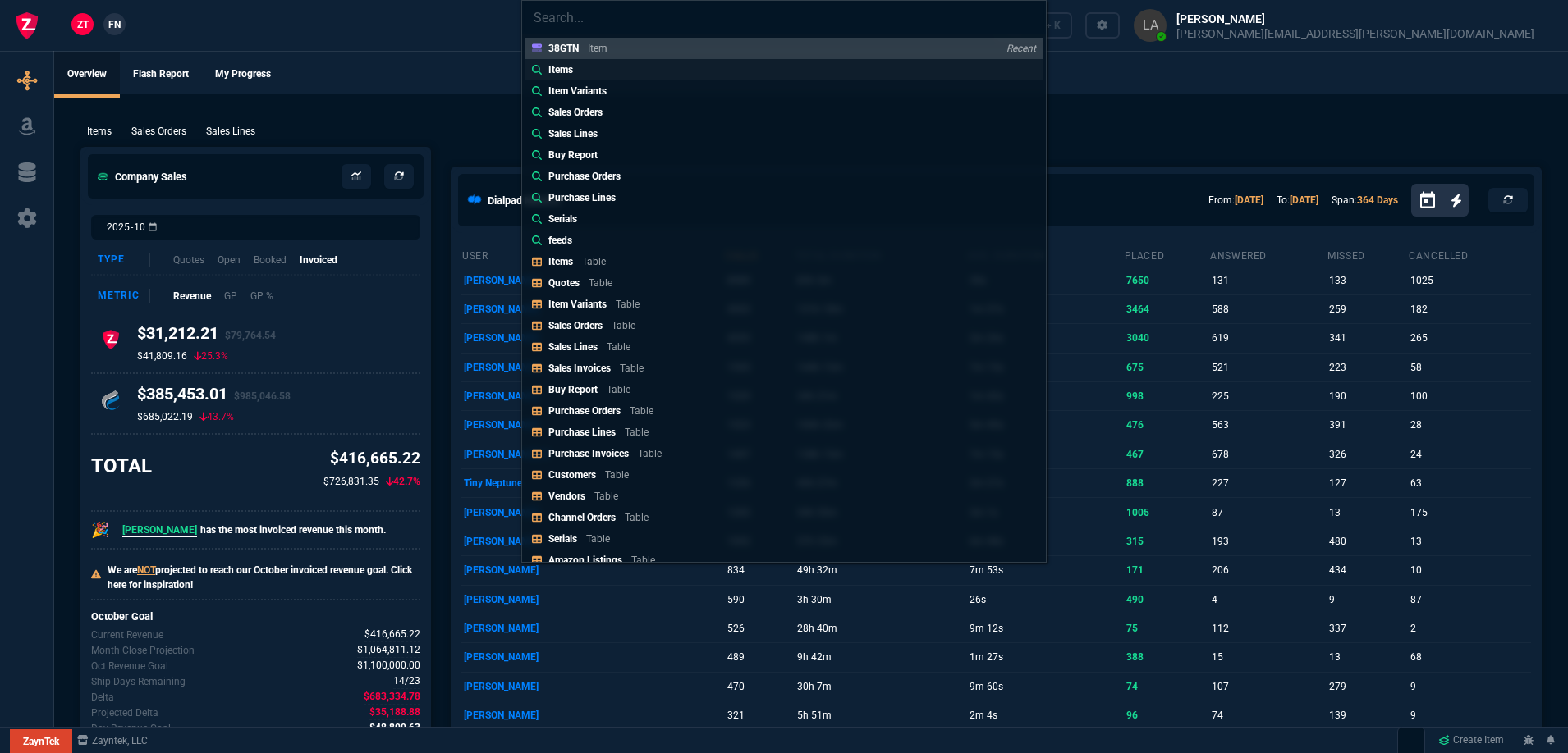
click at [572, 73] on p "Items" at bounding box center [560, 70] width 24 height 15
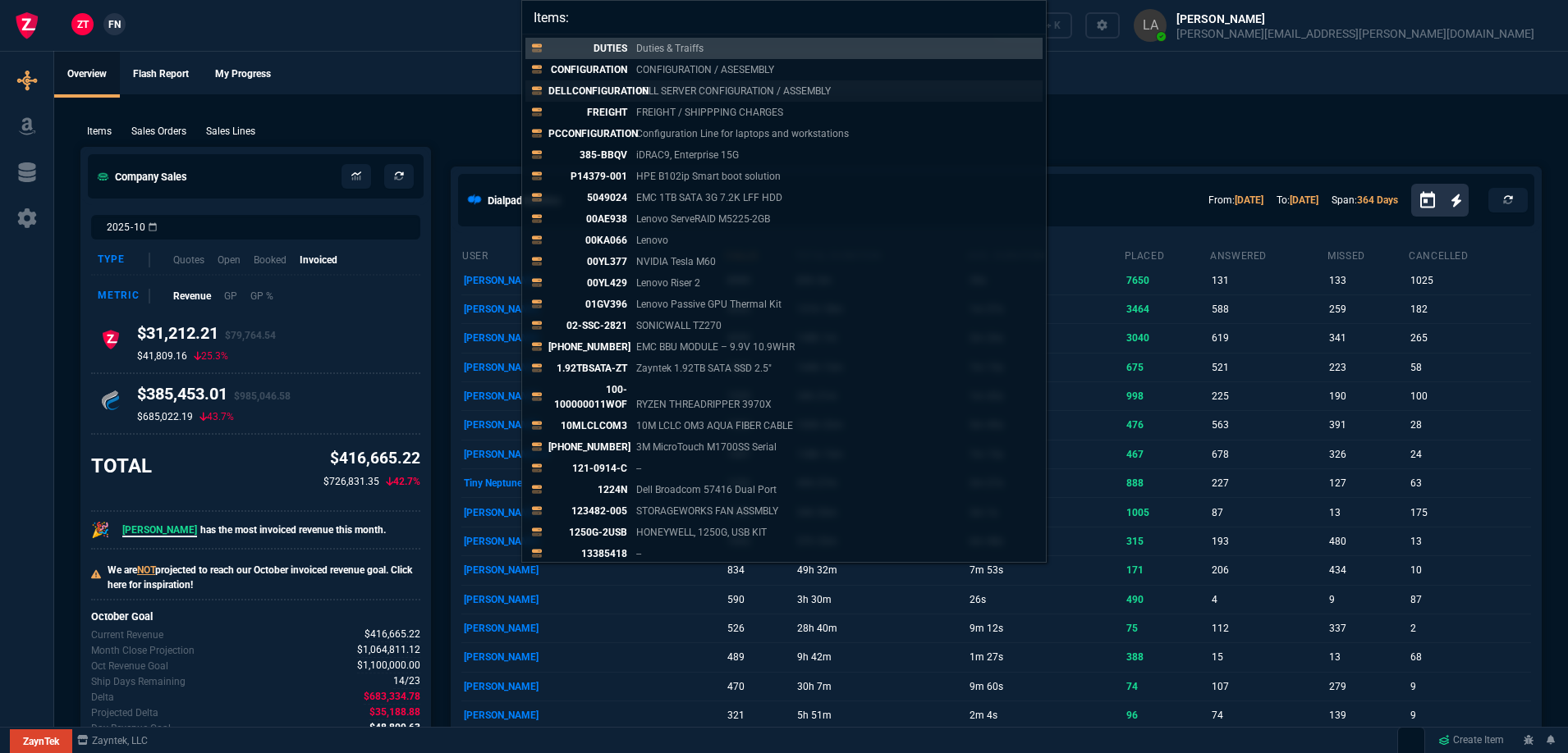
paste input "Dell OptiPlex 7090"
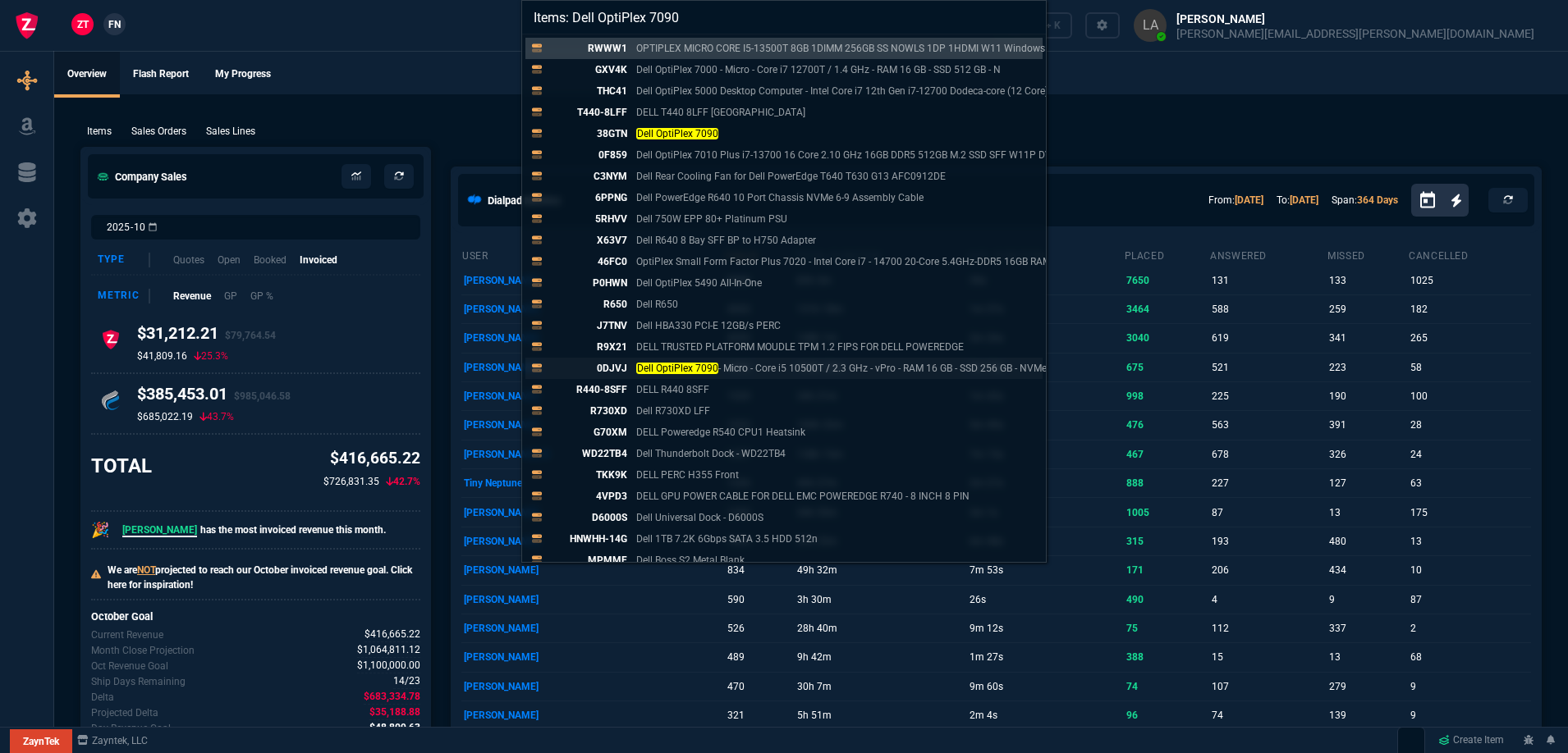
type input "Items: Dell OptiPlex 7090"
click at [613, 371] on p "0DJVJ" at bounding box center [587, 369] width 79 height 15
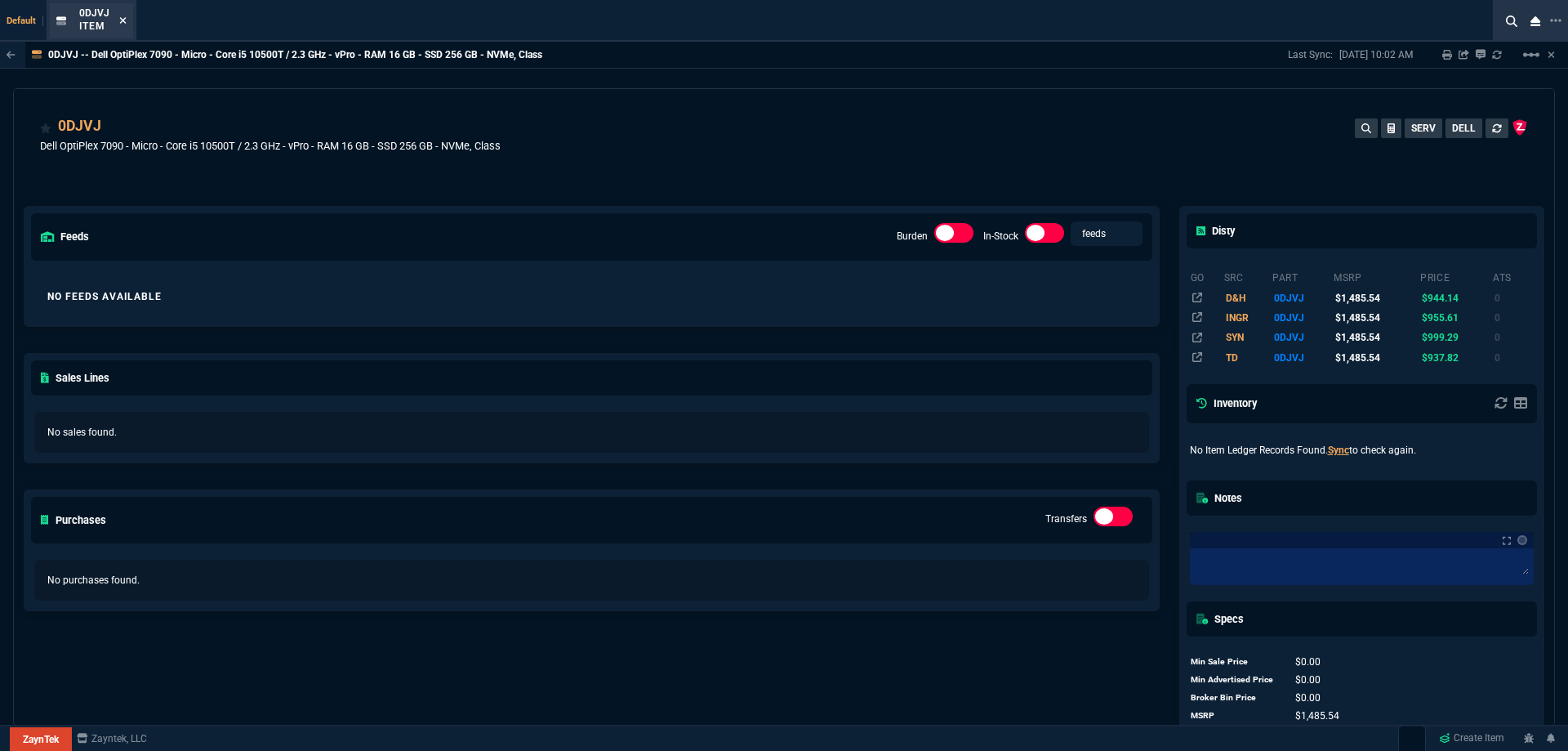
click at [124, 24] on icon at bounding box center [123, 21] width 8 height 10
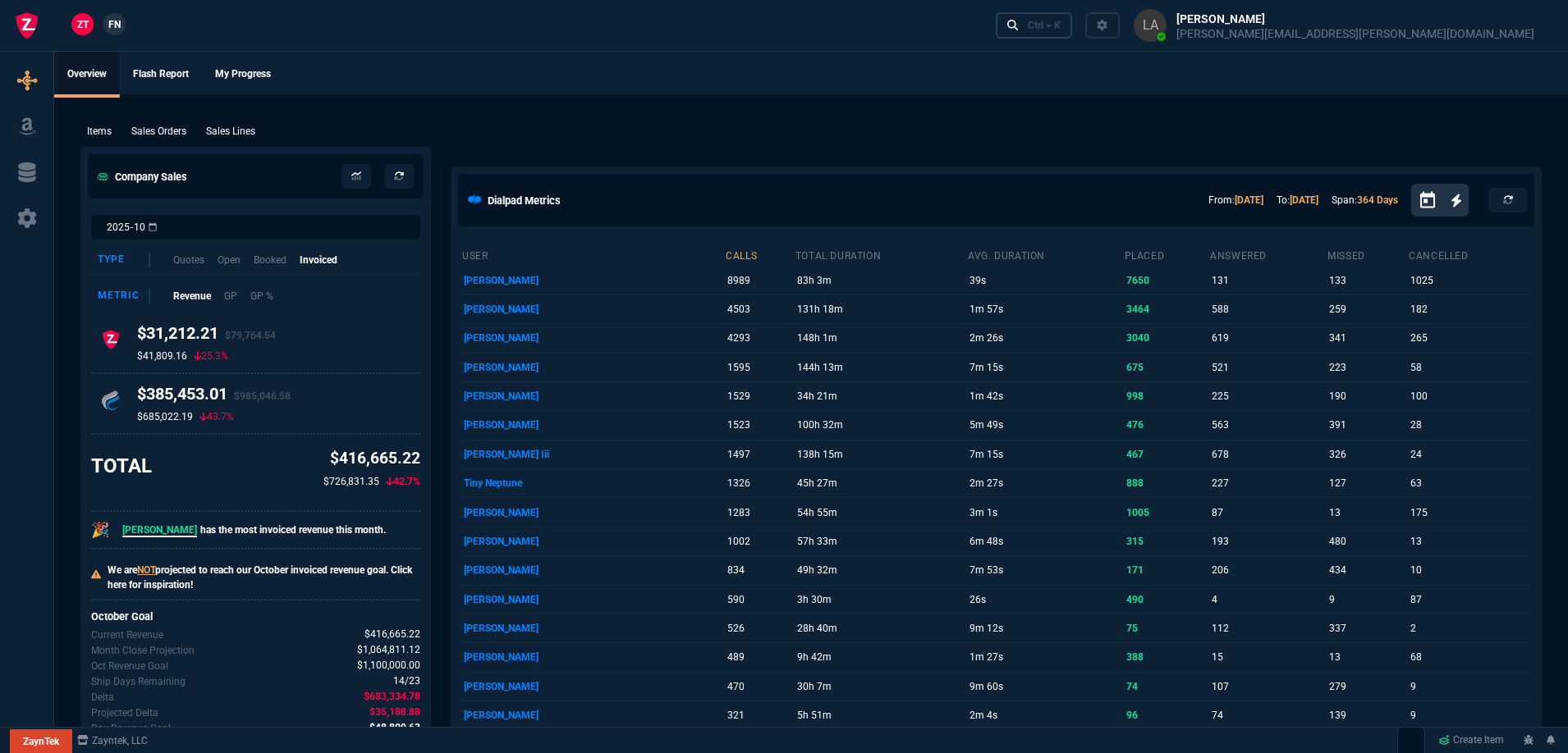
click at [1073, 28] on link "Ctrl + K" at bounding box center [1034, 25] width 77 height 25
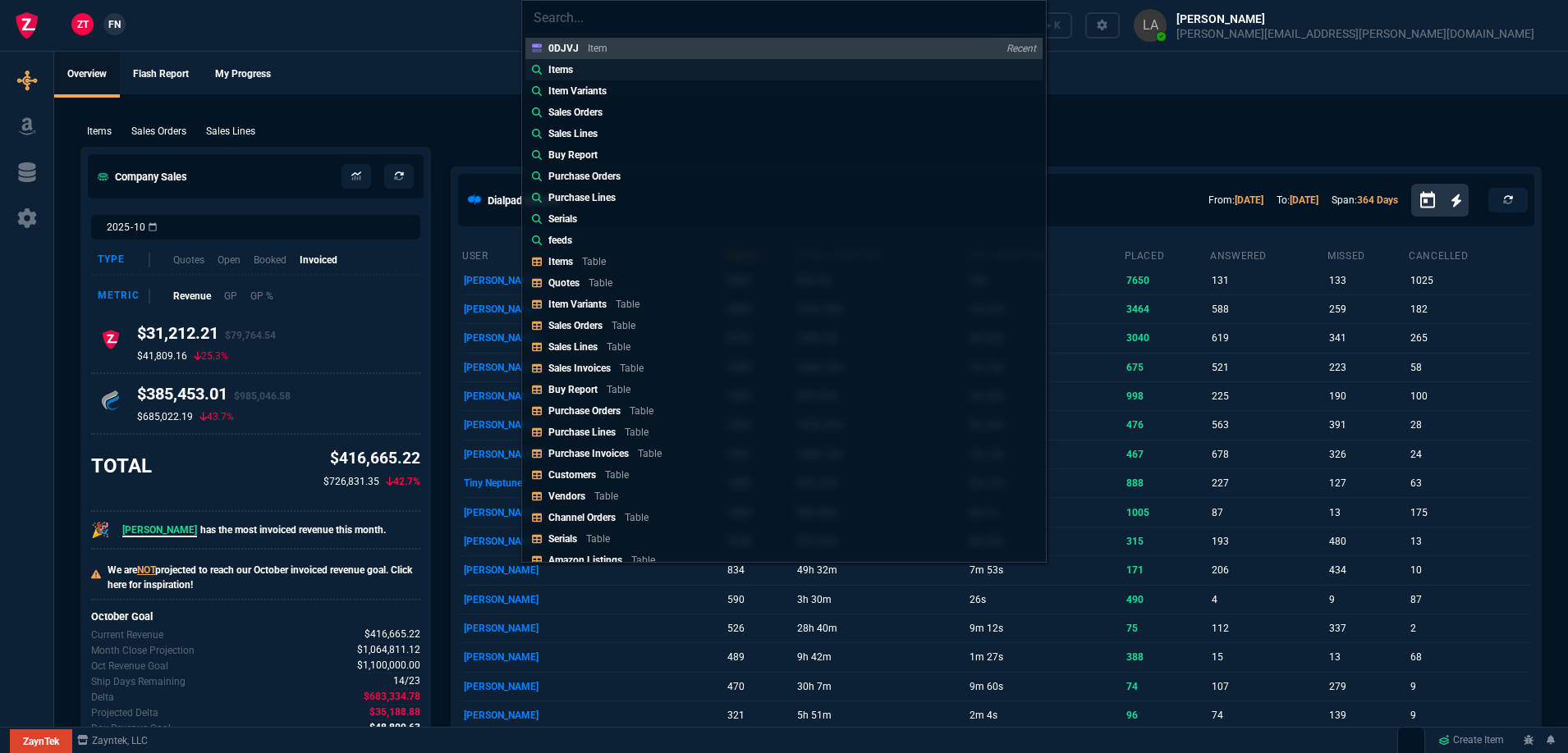
click at [552, 76] on p "Items" at bounding box center [560, 70] width 24 height 15
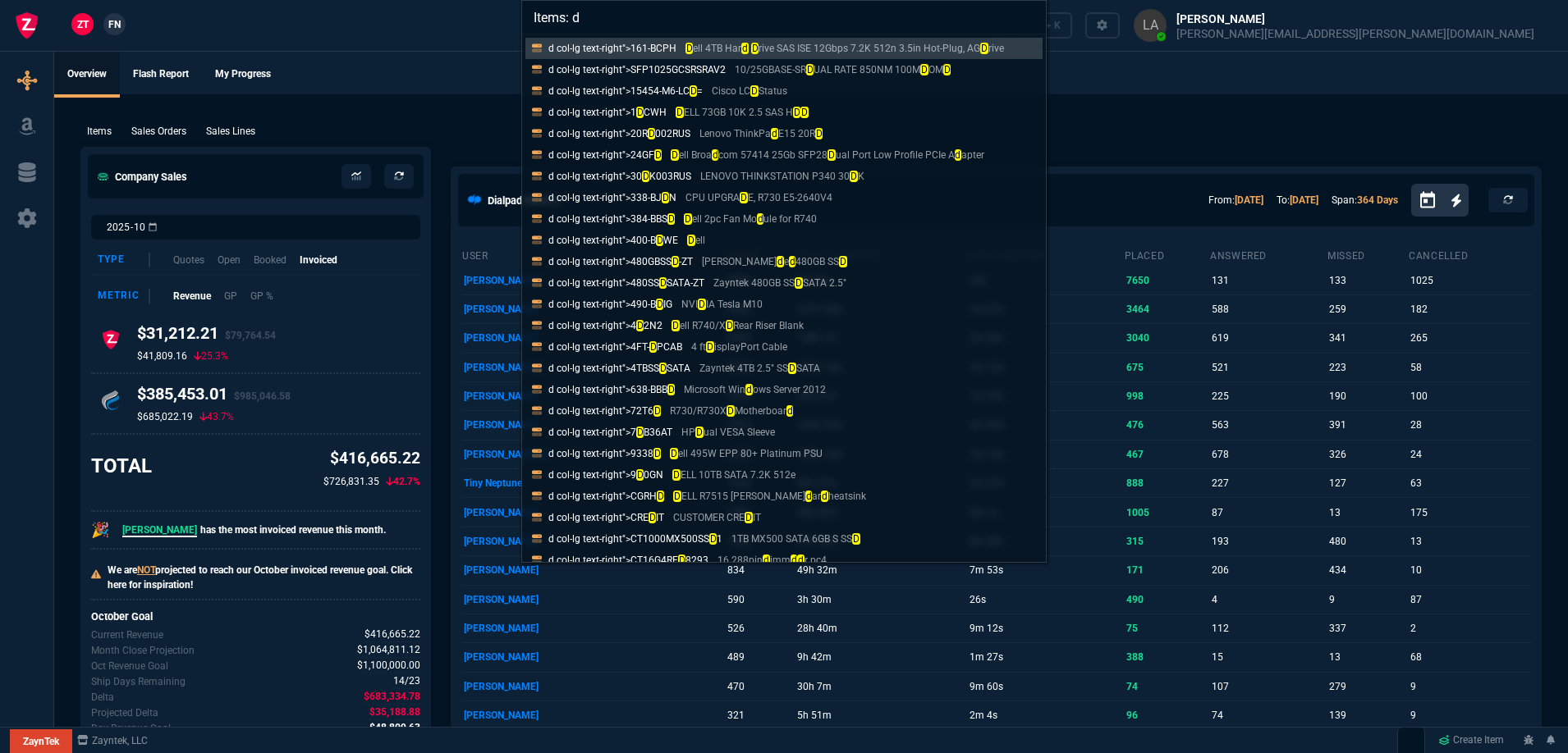
type input "Items:"
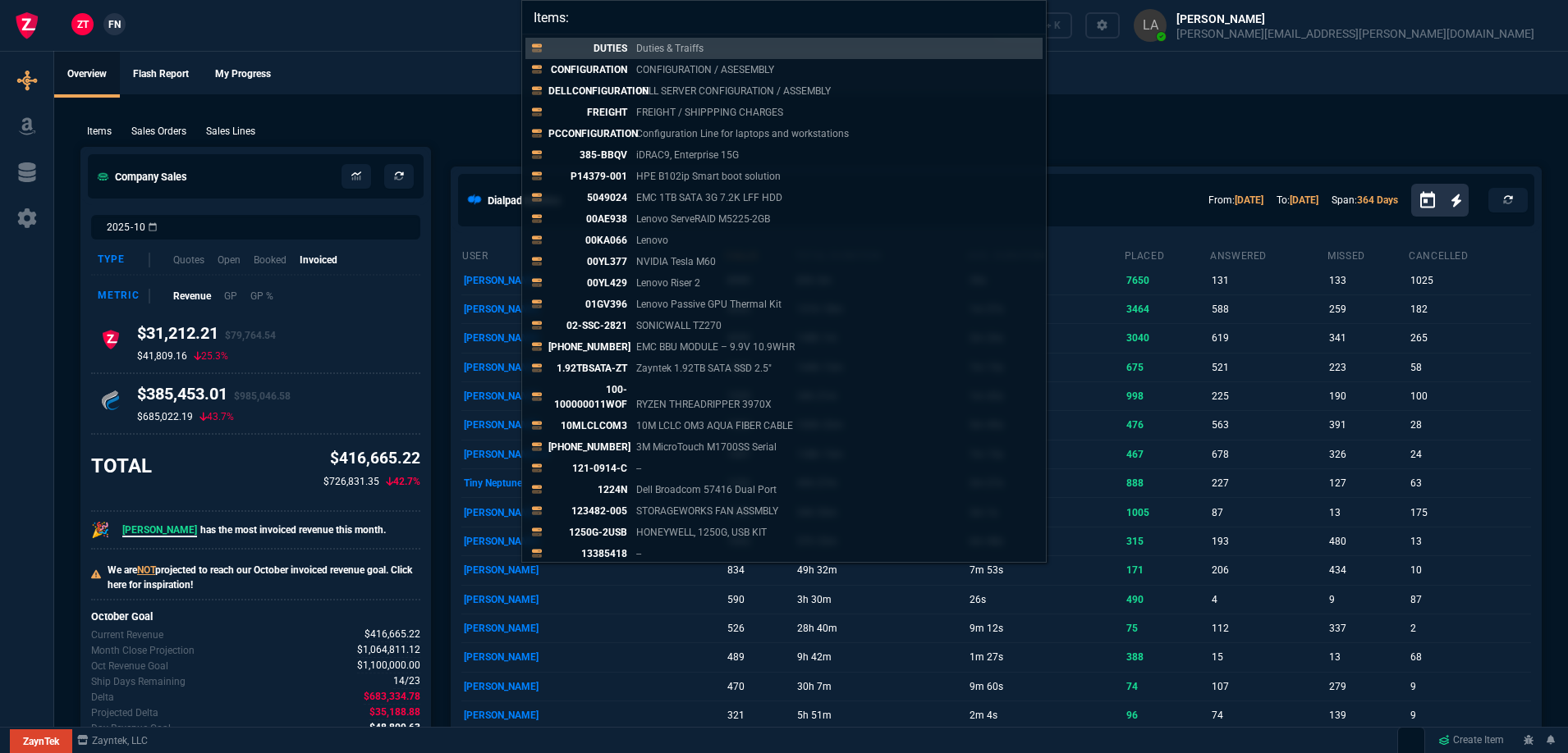
click at [401, 76] on div "Items: DUTIES Duties & Traiffs CONFIGURATION CONFIGURATION / ASESEMBLY DELLCONF…" at bounding box center [784, 376] width 1568 height 753
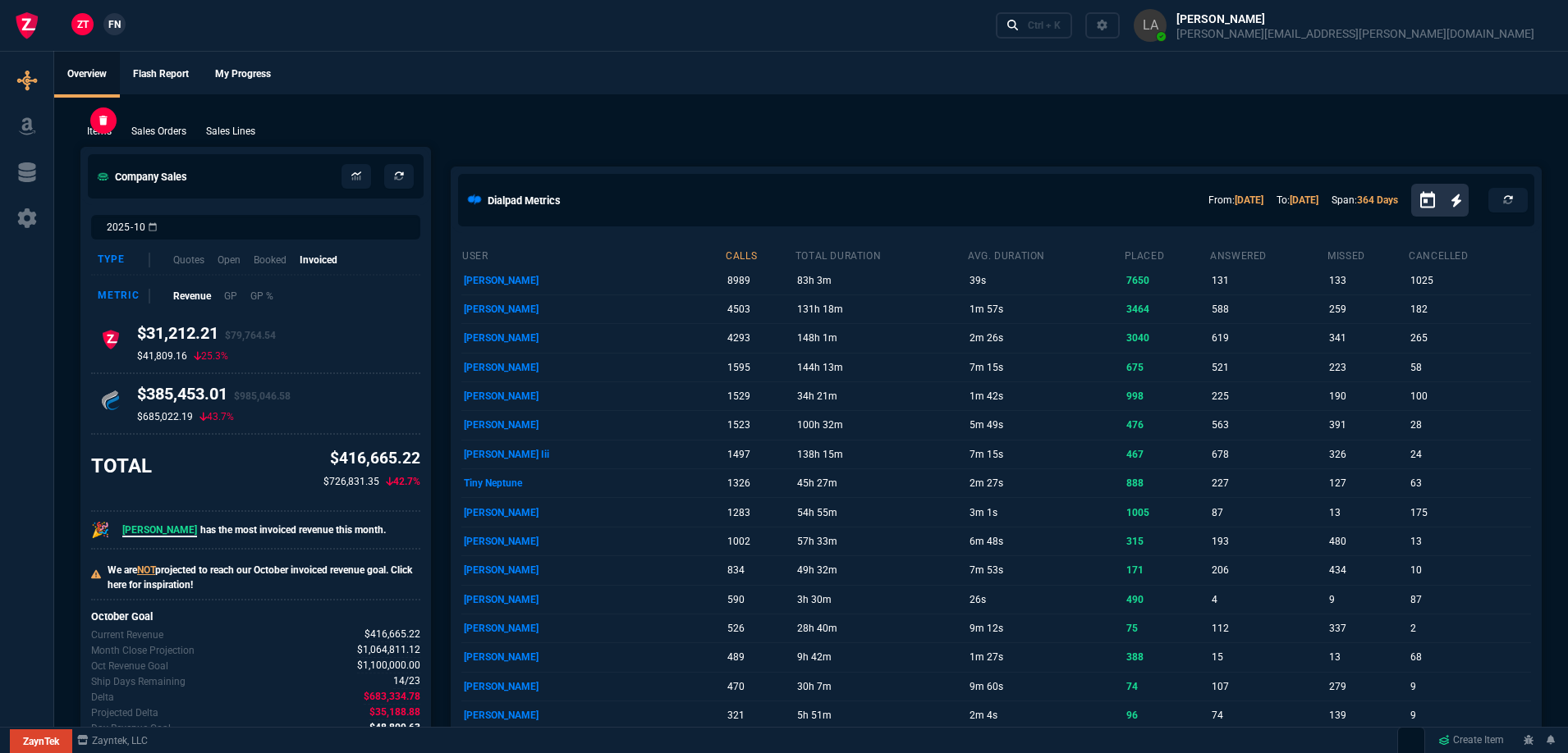
click at [89, 128] on p "Items" at bounding box center [99, 132] width 24 height 15
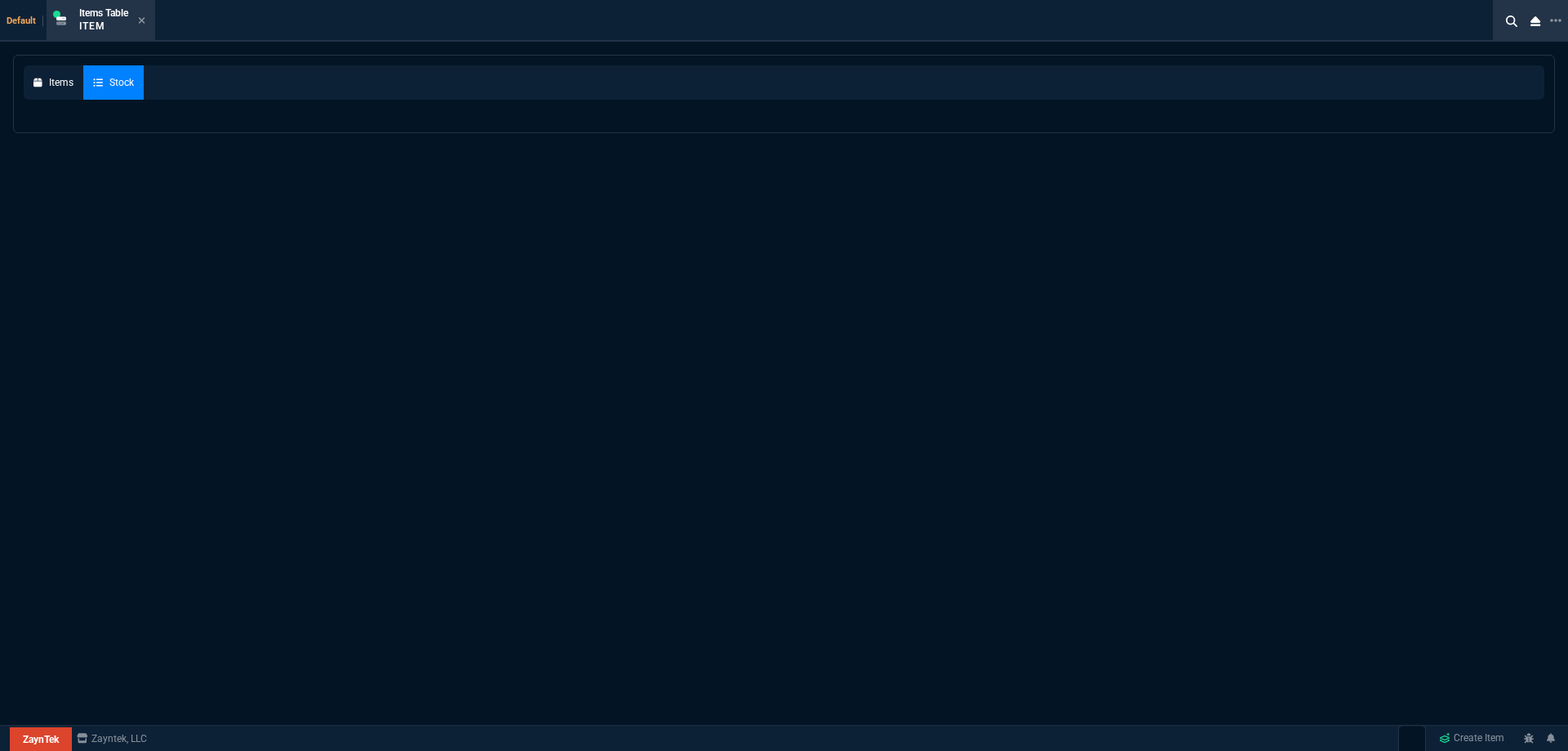
select select
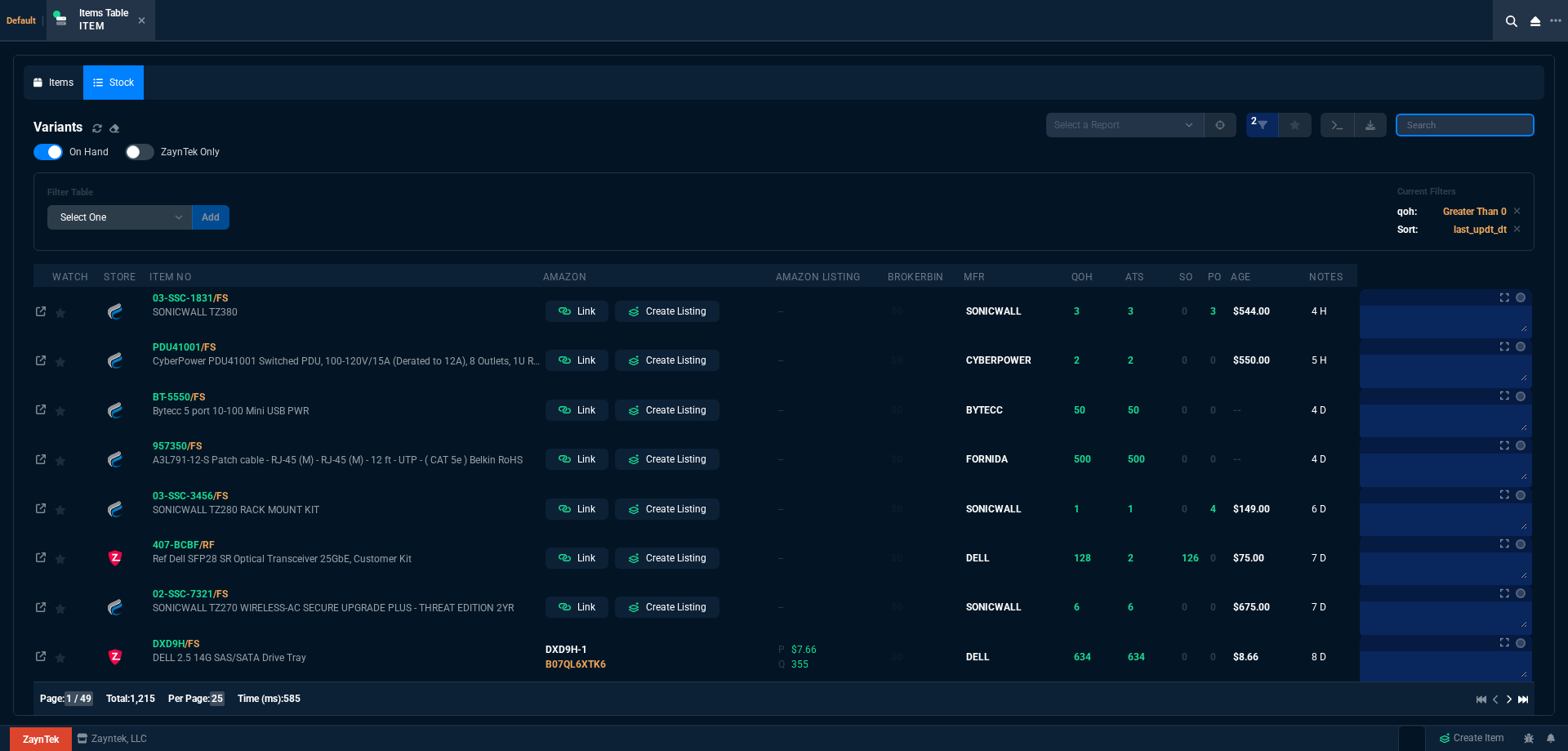
click at [1440, 134] on input "search" at bounding box center [1465, 124] width 139 height 23
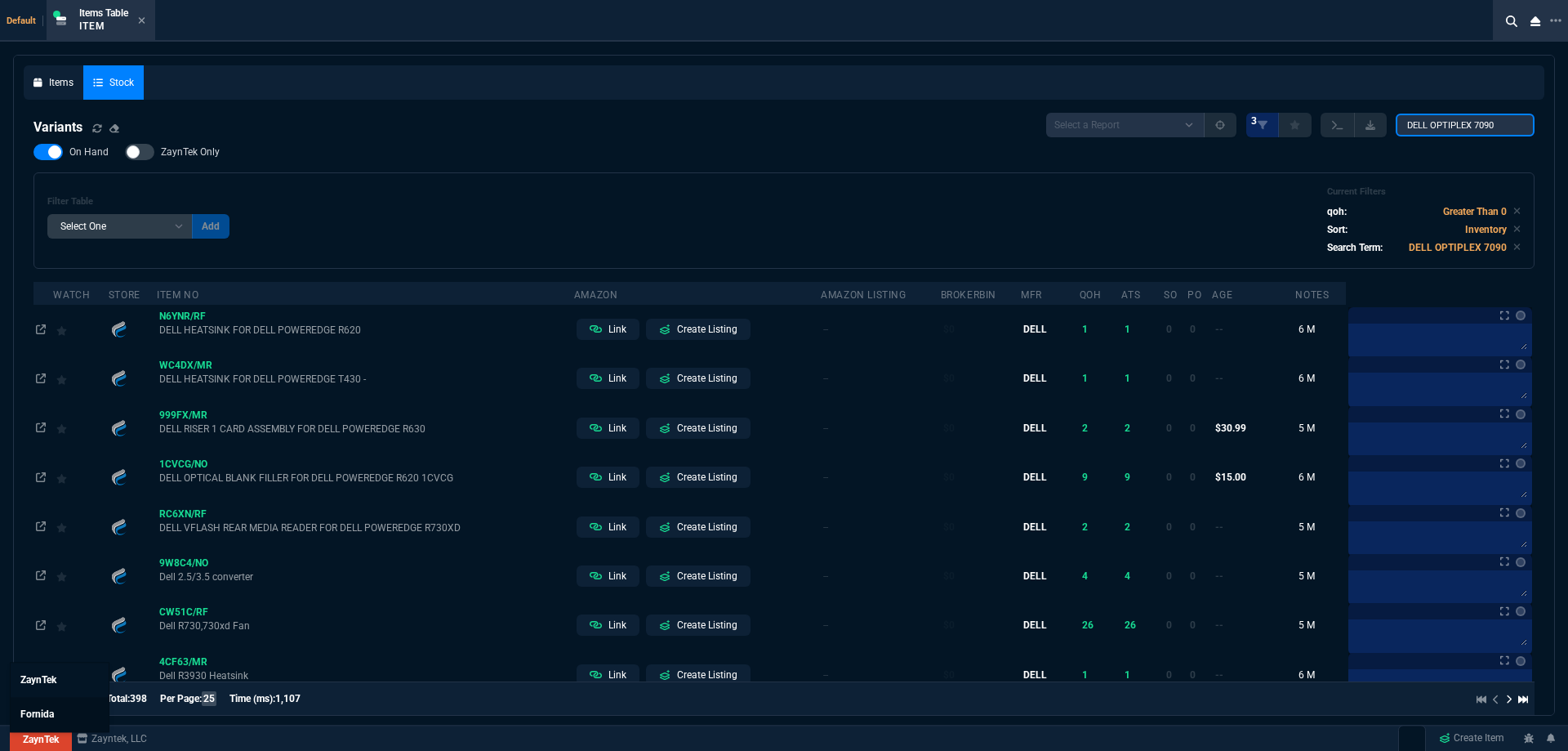
type input "DELL OPTIPLEX 7090"
click at [43, 713] on span "Fornida" at bounding box center [37, 714] width 33 height 12
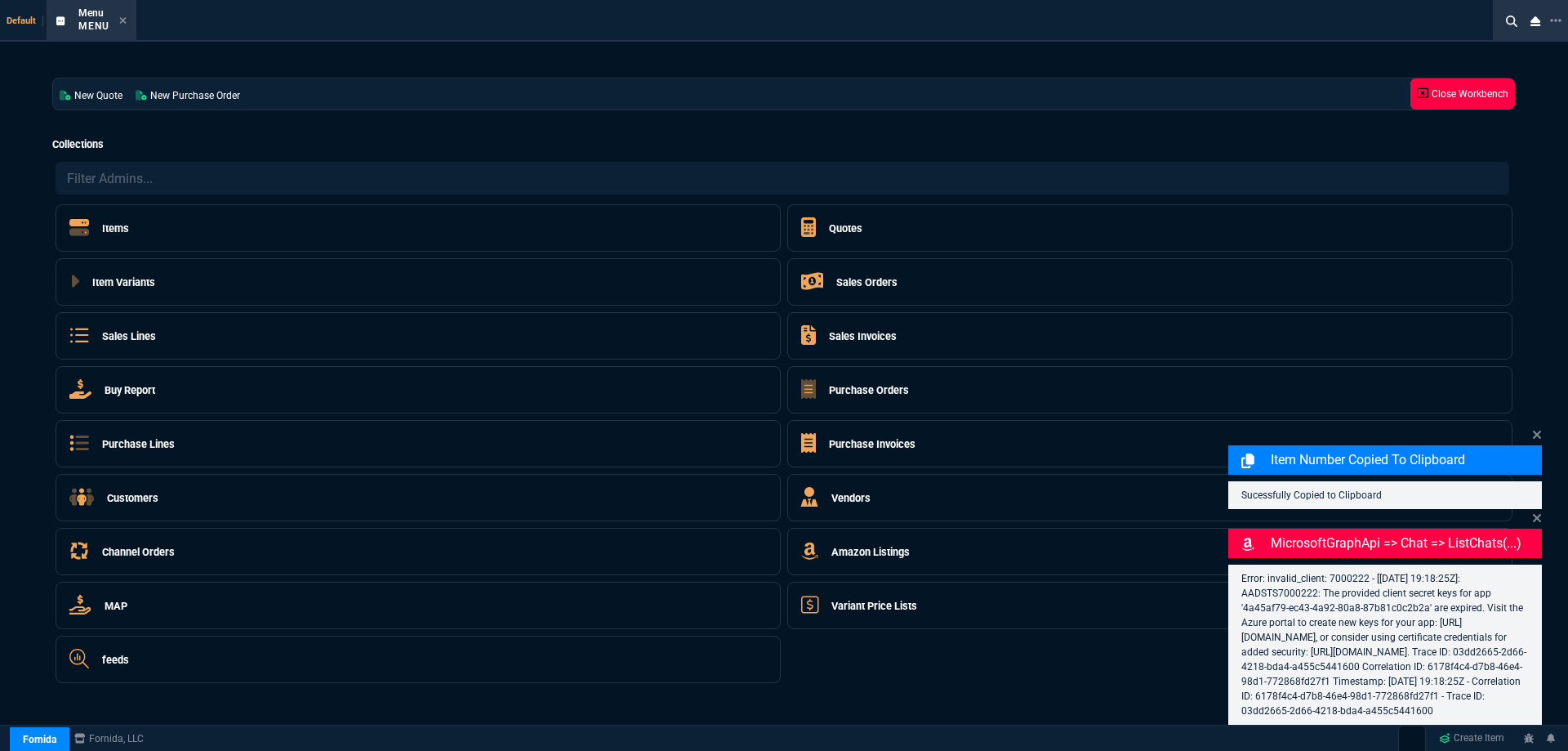
click at [1425, 95] on icon at bounding box center [1423, 93] width 12 height 12
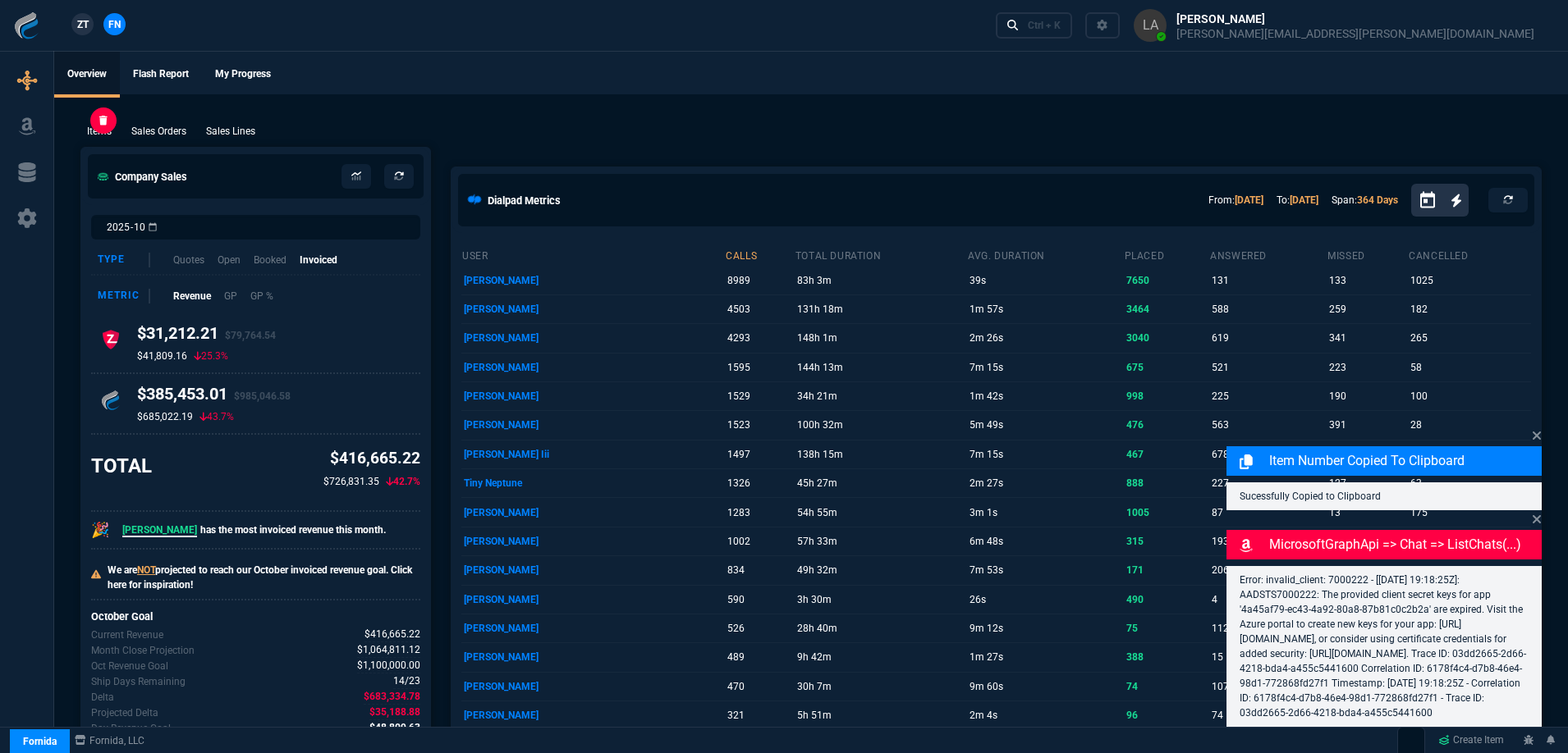
click at [85, 126] on div "Items" at bounding box center [99, 132] width 38 height 15
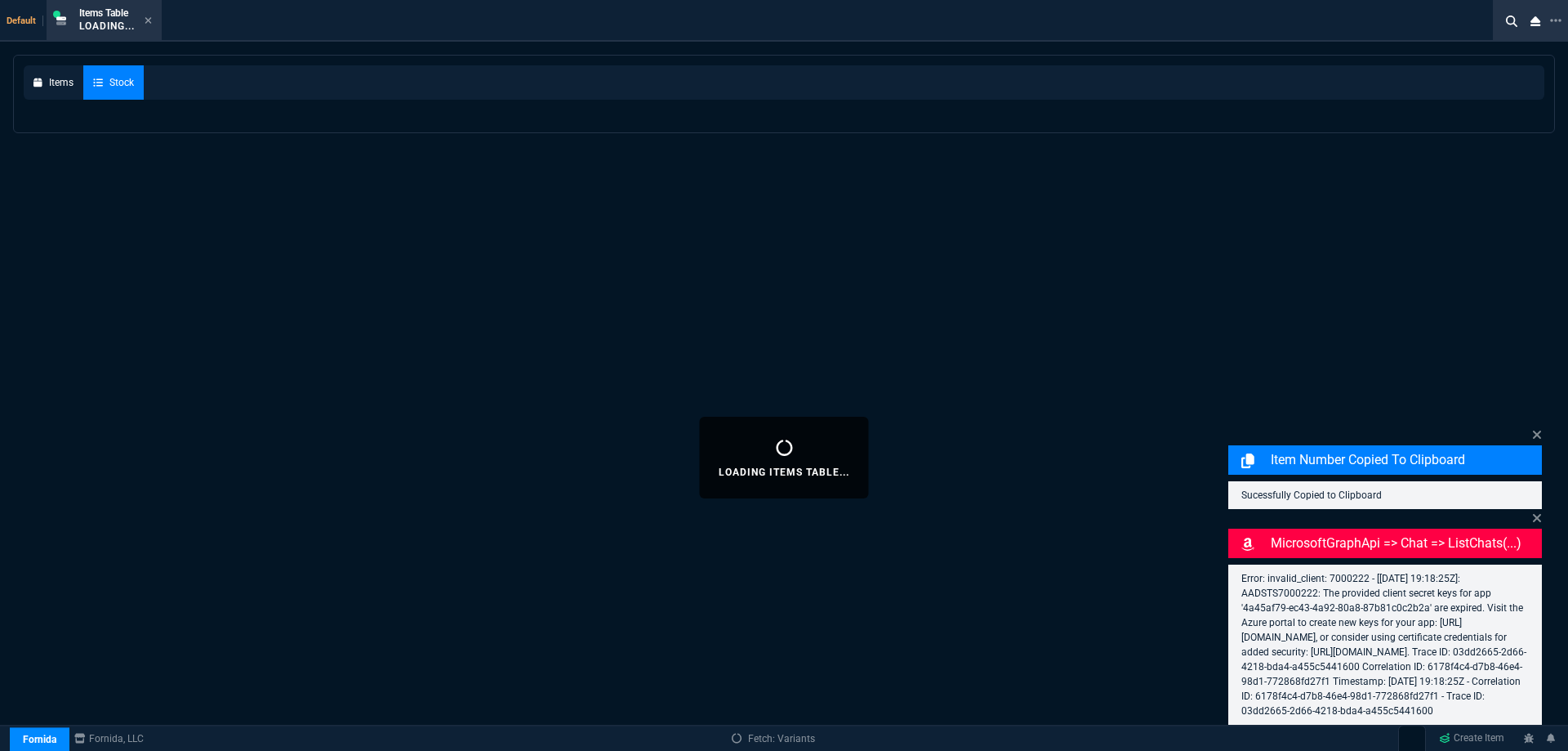
select select
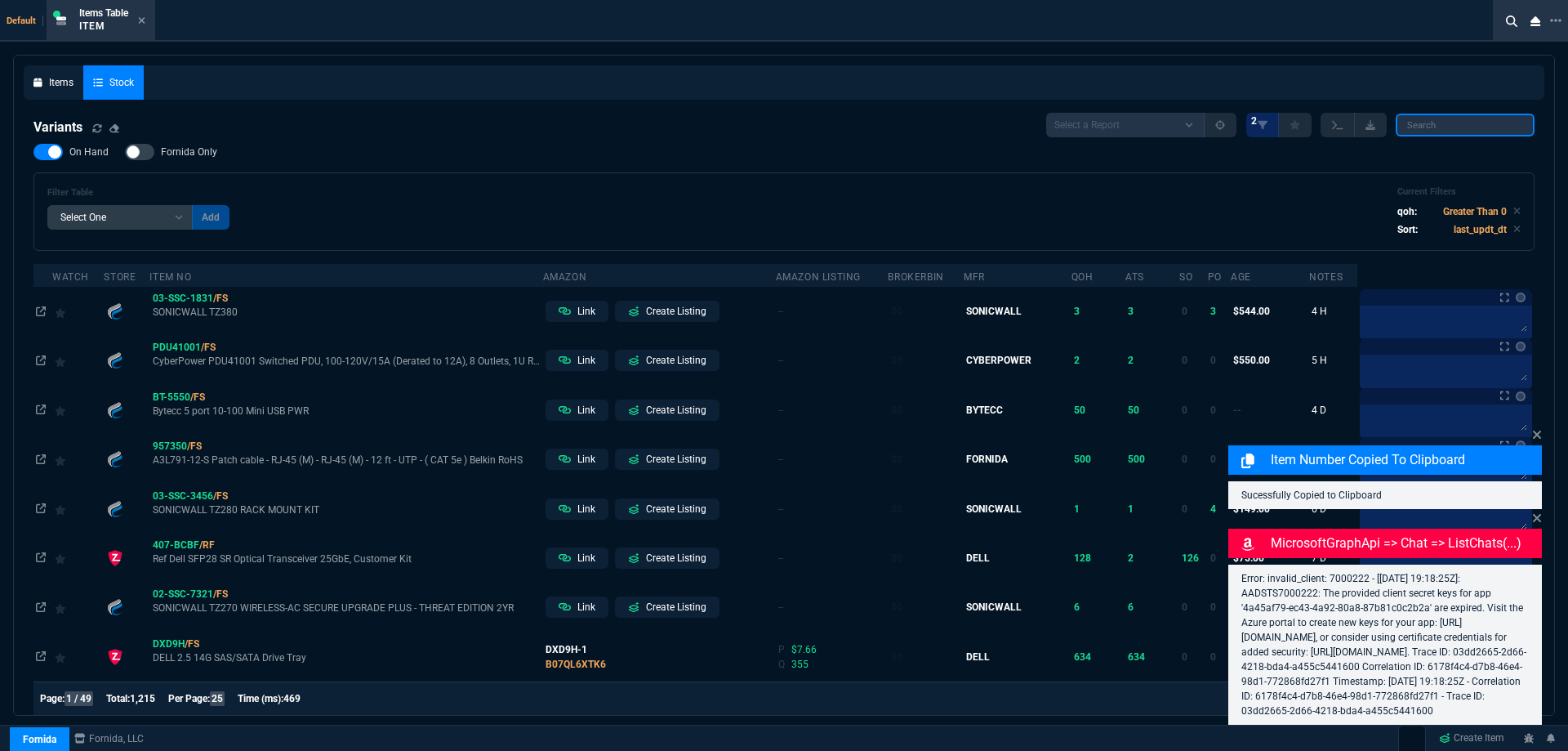
click at [1445, 121] on input "search" at bounding box center [1465, 124] width 139 height 23
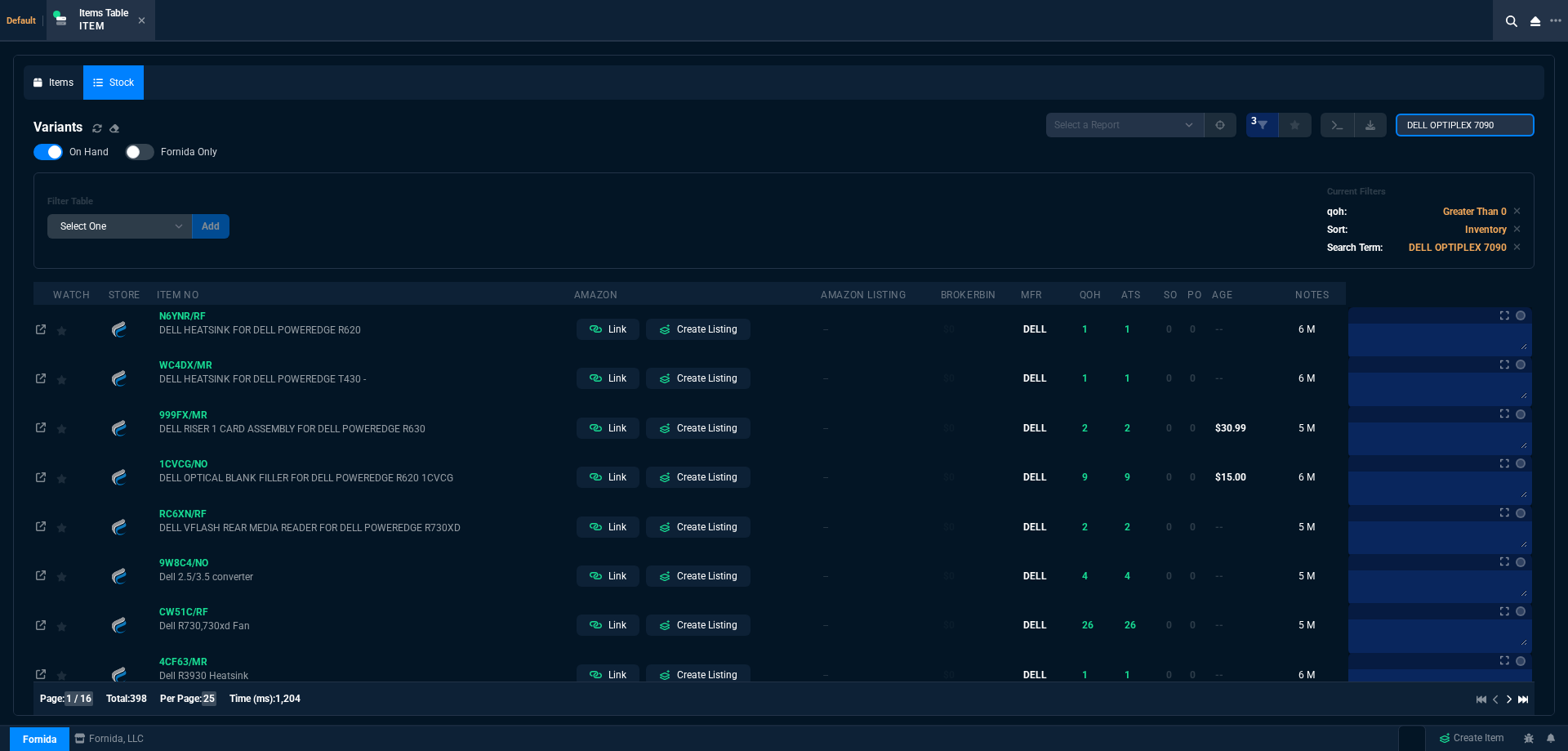
type input "DELL OPTIPLEX 7090"
click at [1212, 229] on div "Filter Table Select One Add Filter () Age (daysAgo) Amazon (asin) Amazon Listin…" at bounding box center [784, 220] width 1474 height 68
click at [145, 20] on icon at bounding box center [142, 21] width 8 height 10
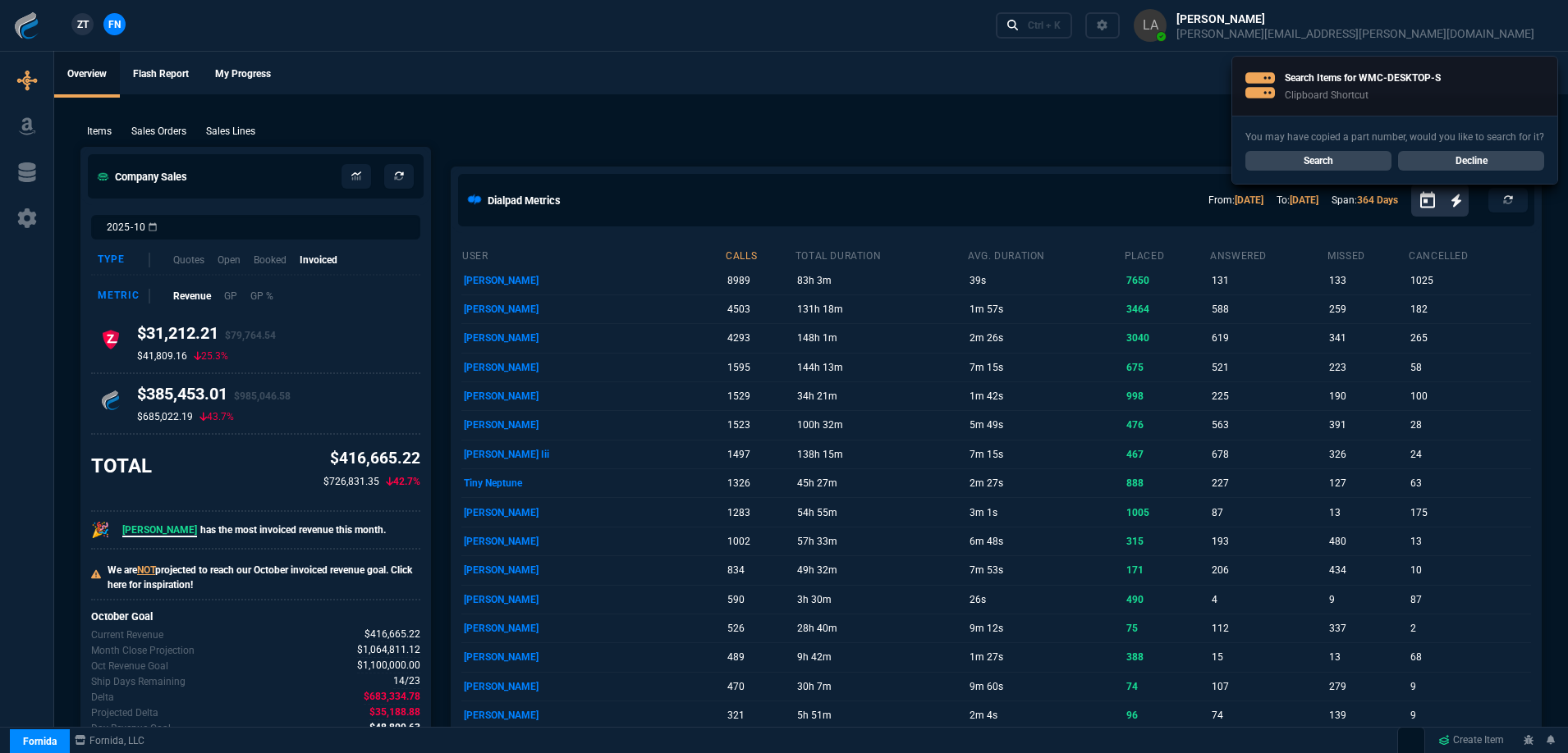
click at [1318, 156] on link "Search" at bounding box center [1318, 161] width 146 height 20
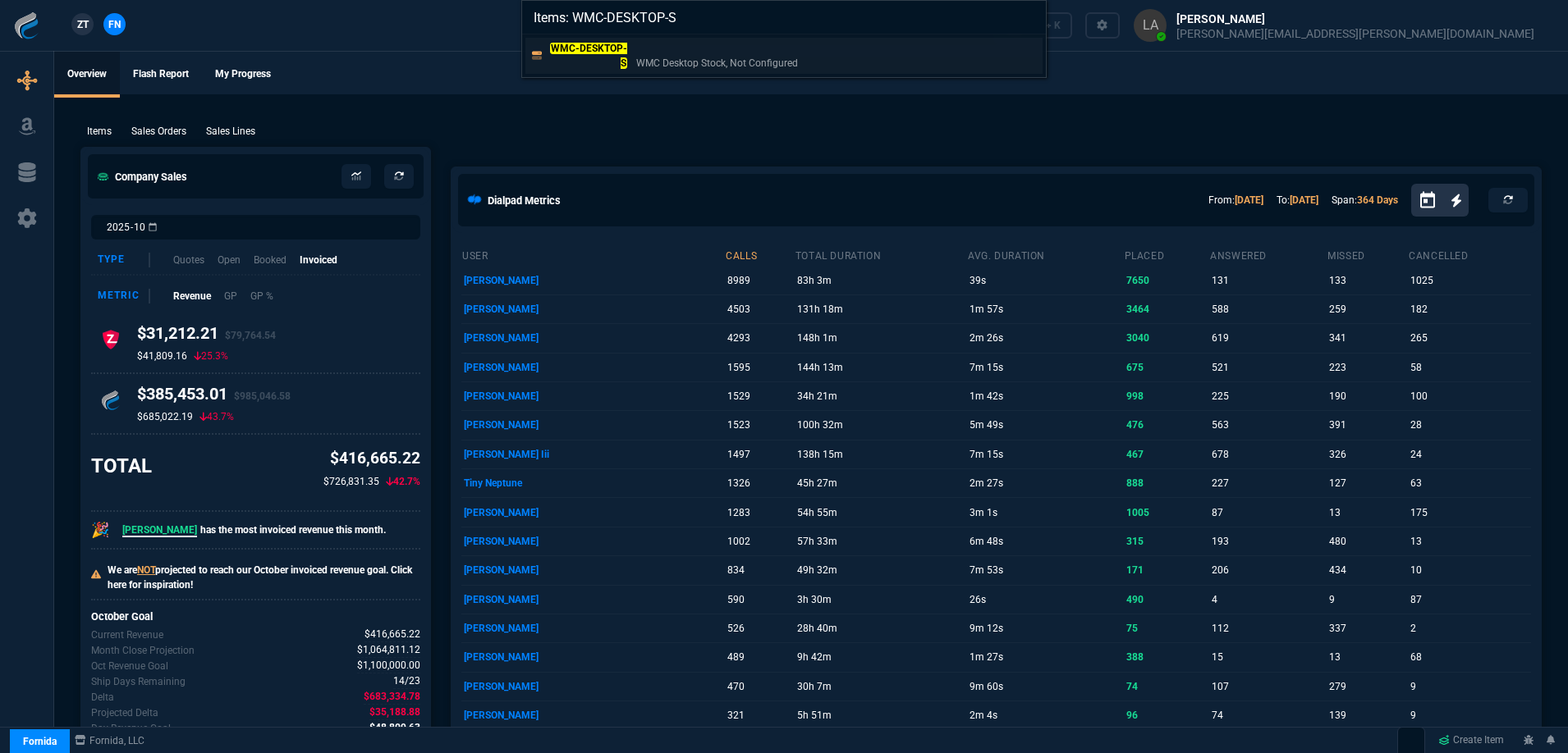
click at [621, 59] on mark "WMC-DESKTOP-S" at bounding box center [588, 55] width 77 height 26
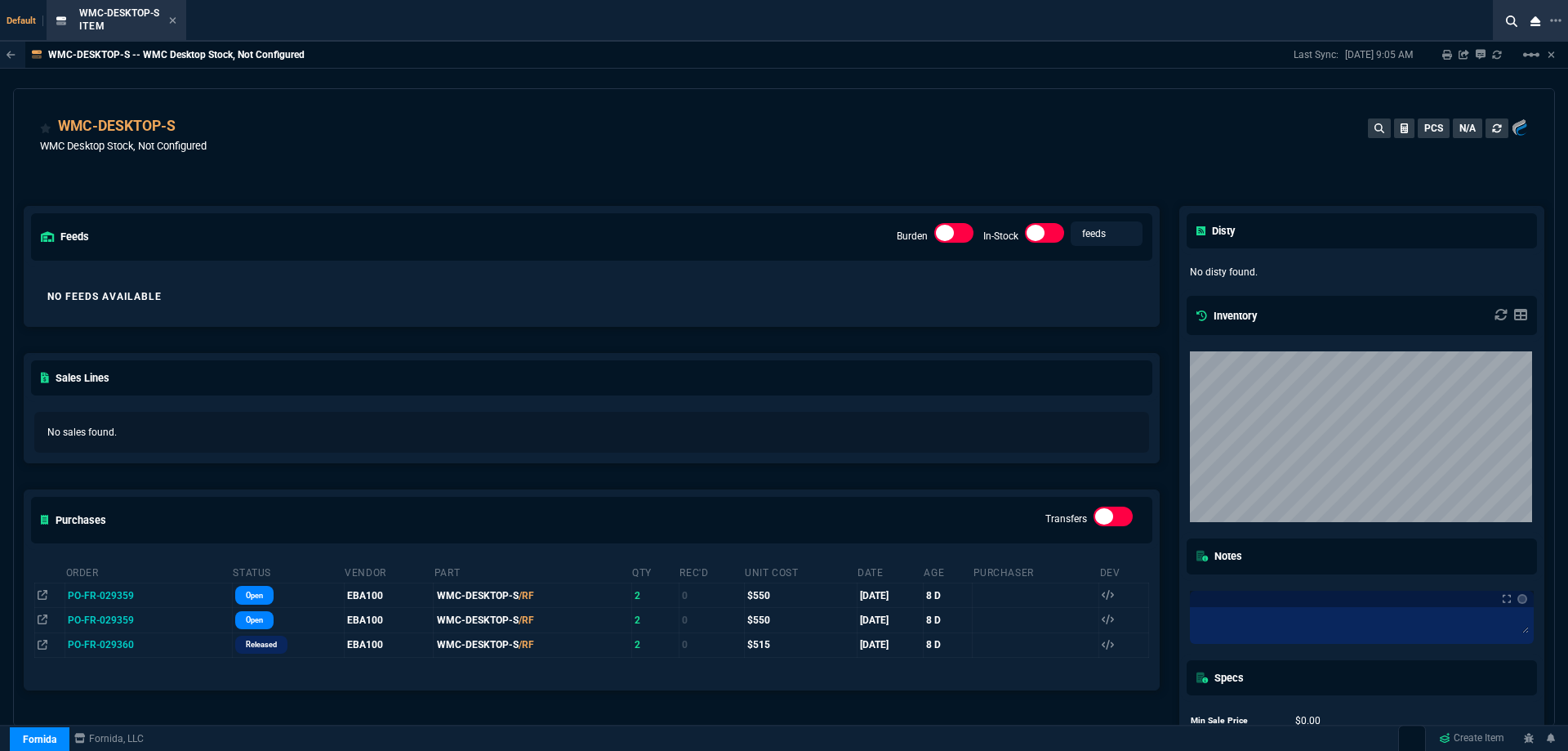
click at [569, 147] on div "WMC-DESKTOP-S WMC Desktop Stock, Not Configured PCS N/A" at bounding box center [784, 144] width 1489 height 58
click at [571, 145] on div "WMC-DESKTOP-S WMC Desktop Stock, Not Configured PCS N/A" at bounding box center [784, 144] width 1489 height 58
click at [174, 25] on fa-icon at bounding box center [173, 22] width 8 height 12
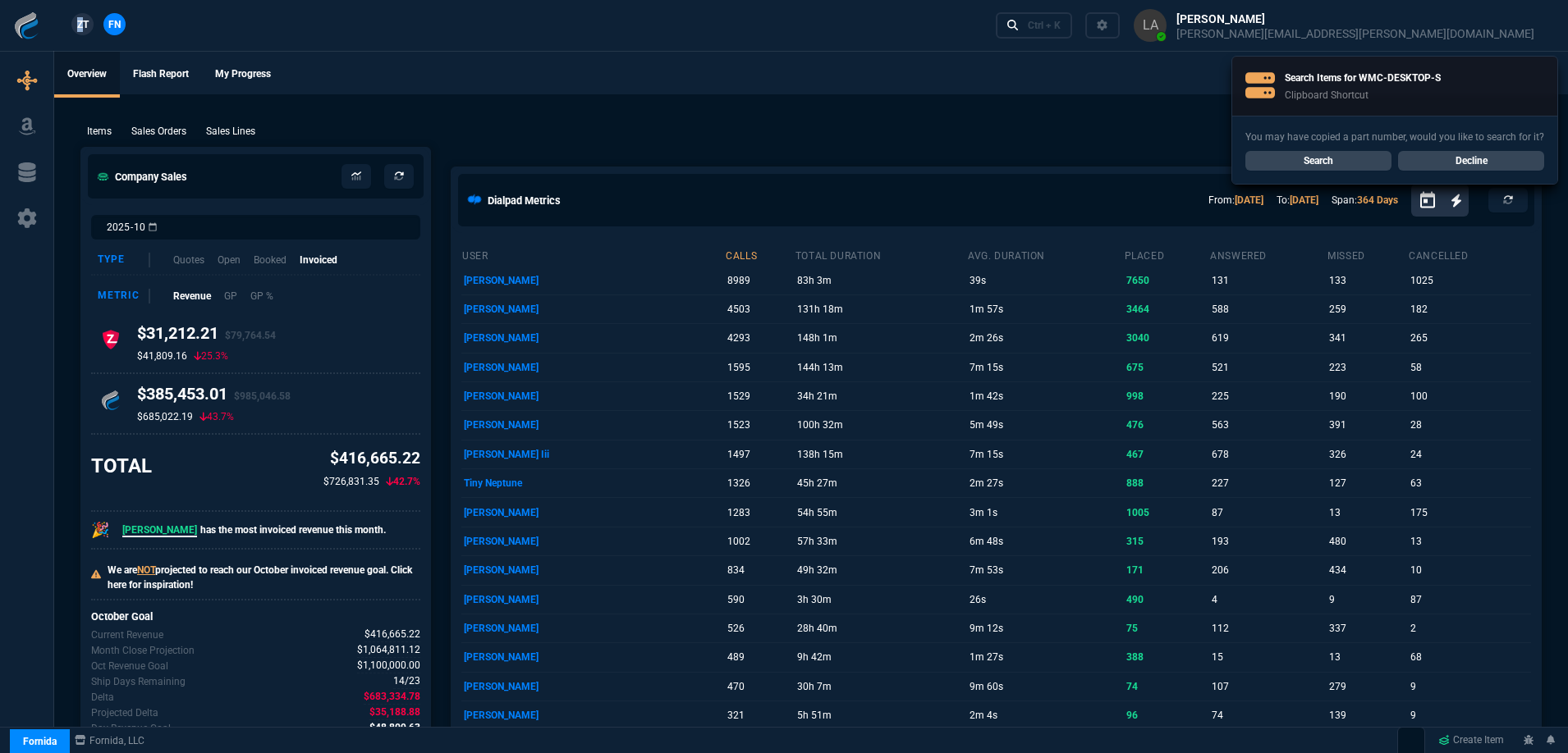
click at [79, 28] on span "ZT" at bounding box center [83, 25] width 12 height 15
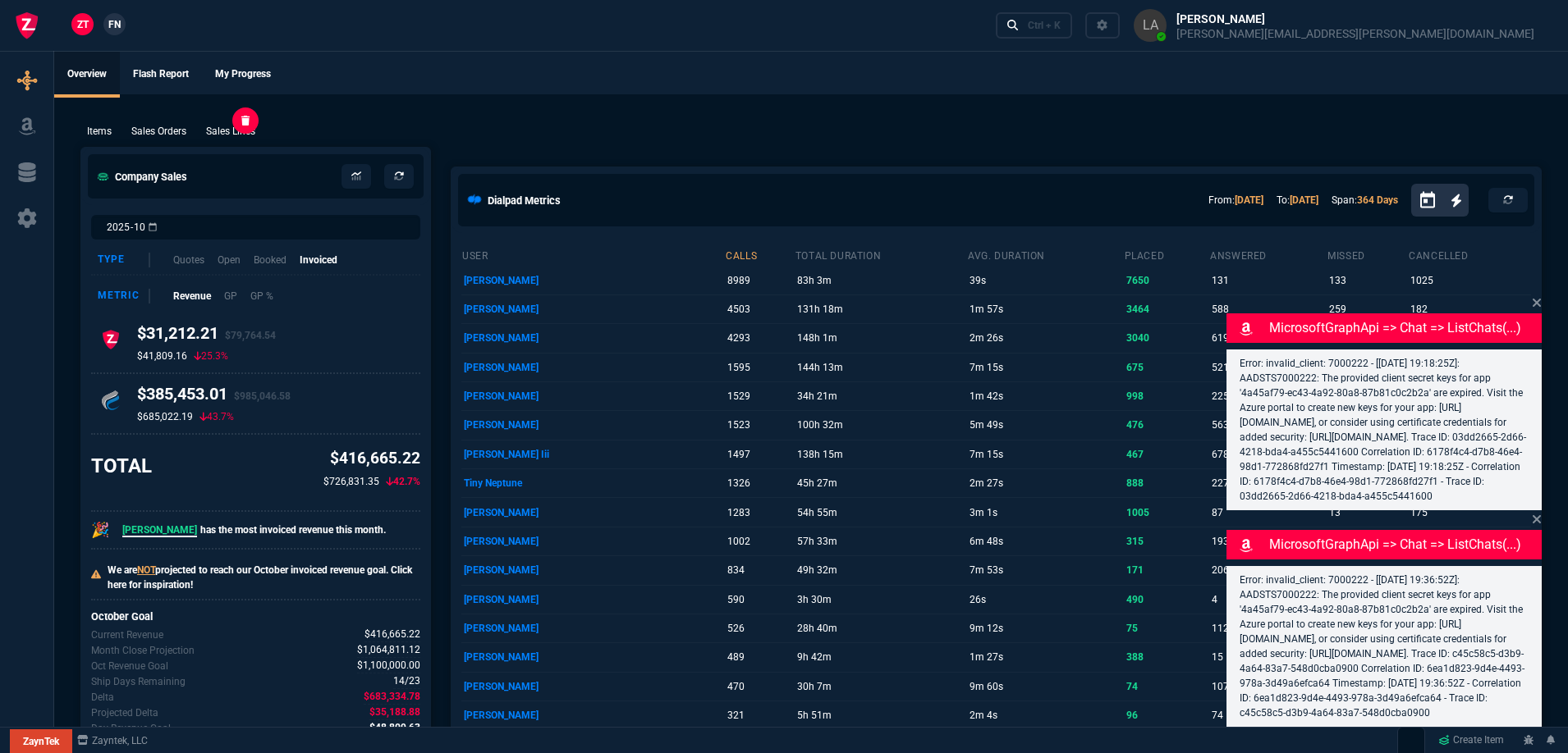
click at [220, 133] on p "Sales Lines" at bounding box center [230, 132] width 49 height 15
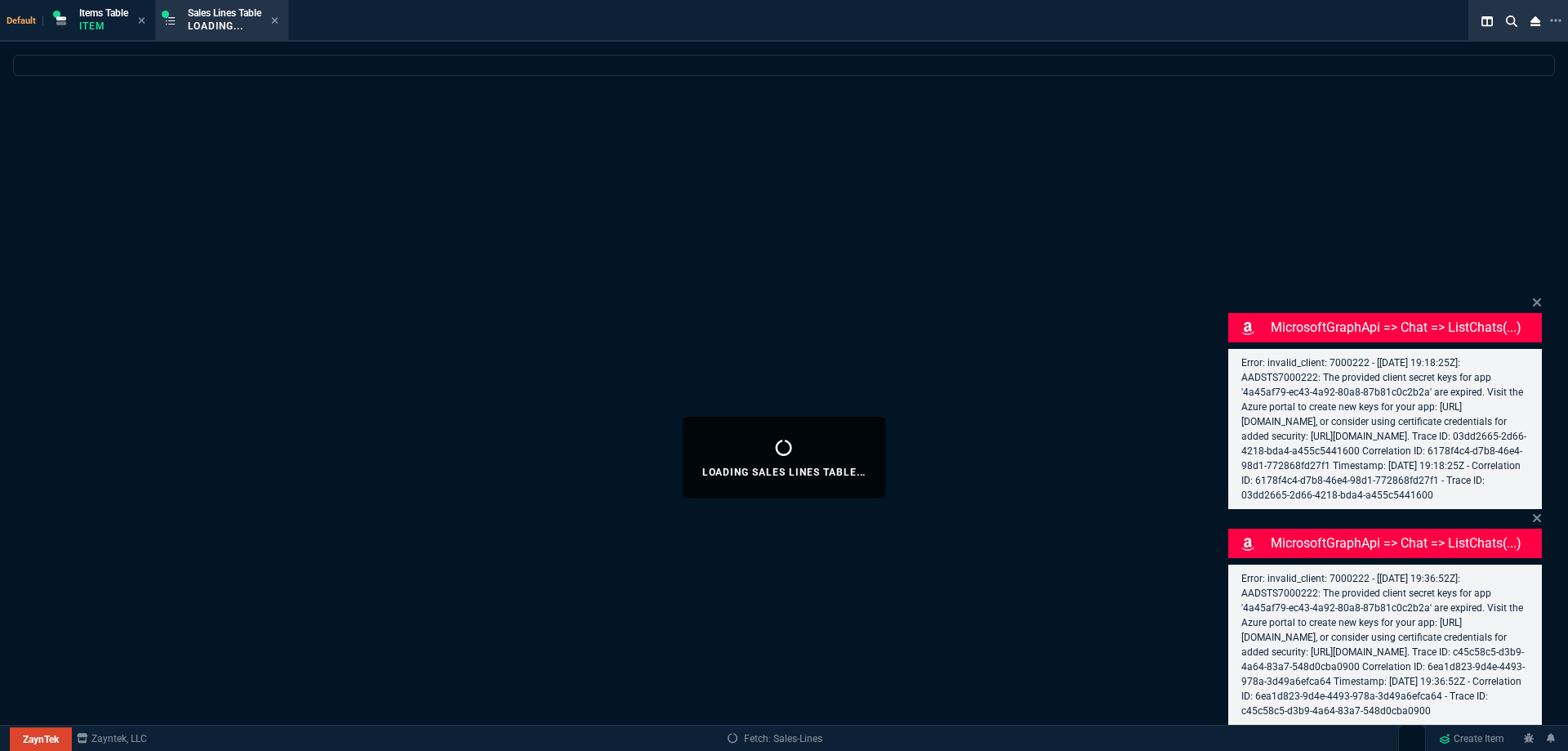
select select
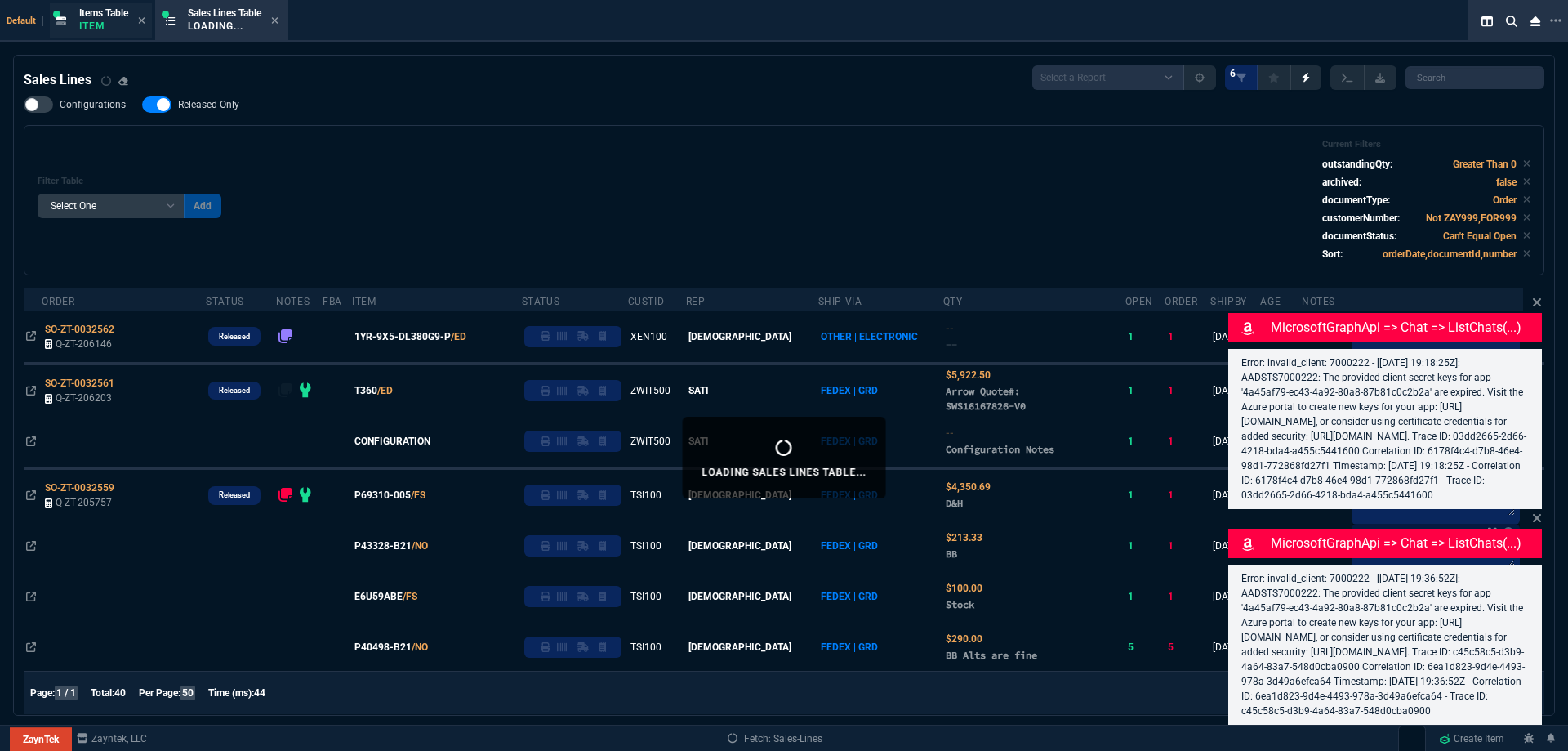
click at [220, 110] on span "Released Only" at bounding box center [209, 105] width 61 height 13
click at [142, 105] on input "Released Only" at bounding box center [141, 104] width 1 height 1
checkbox input "false"
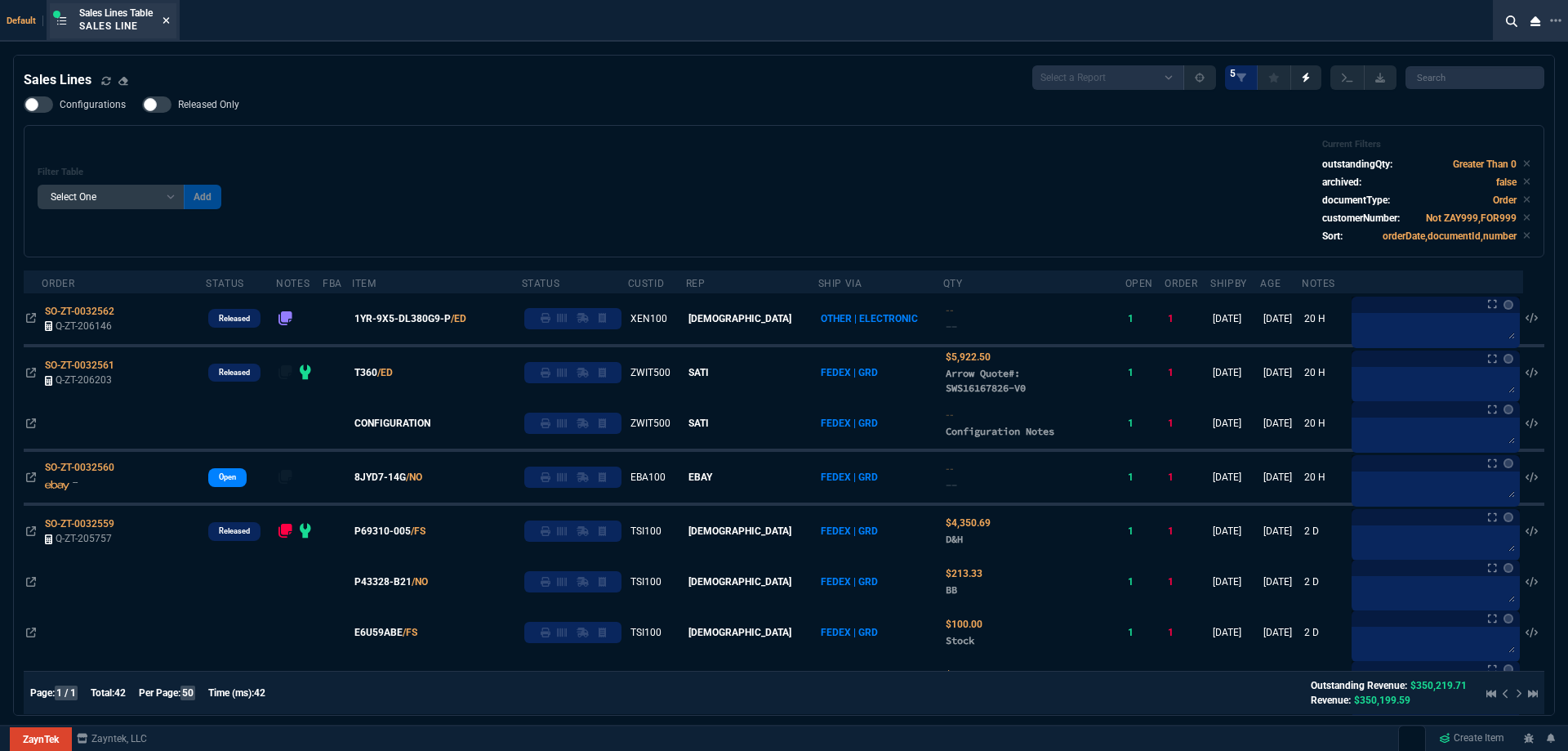
click at [168, 17] on icon at bounding box center [166, 21] width 8 height 10
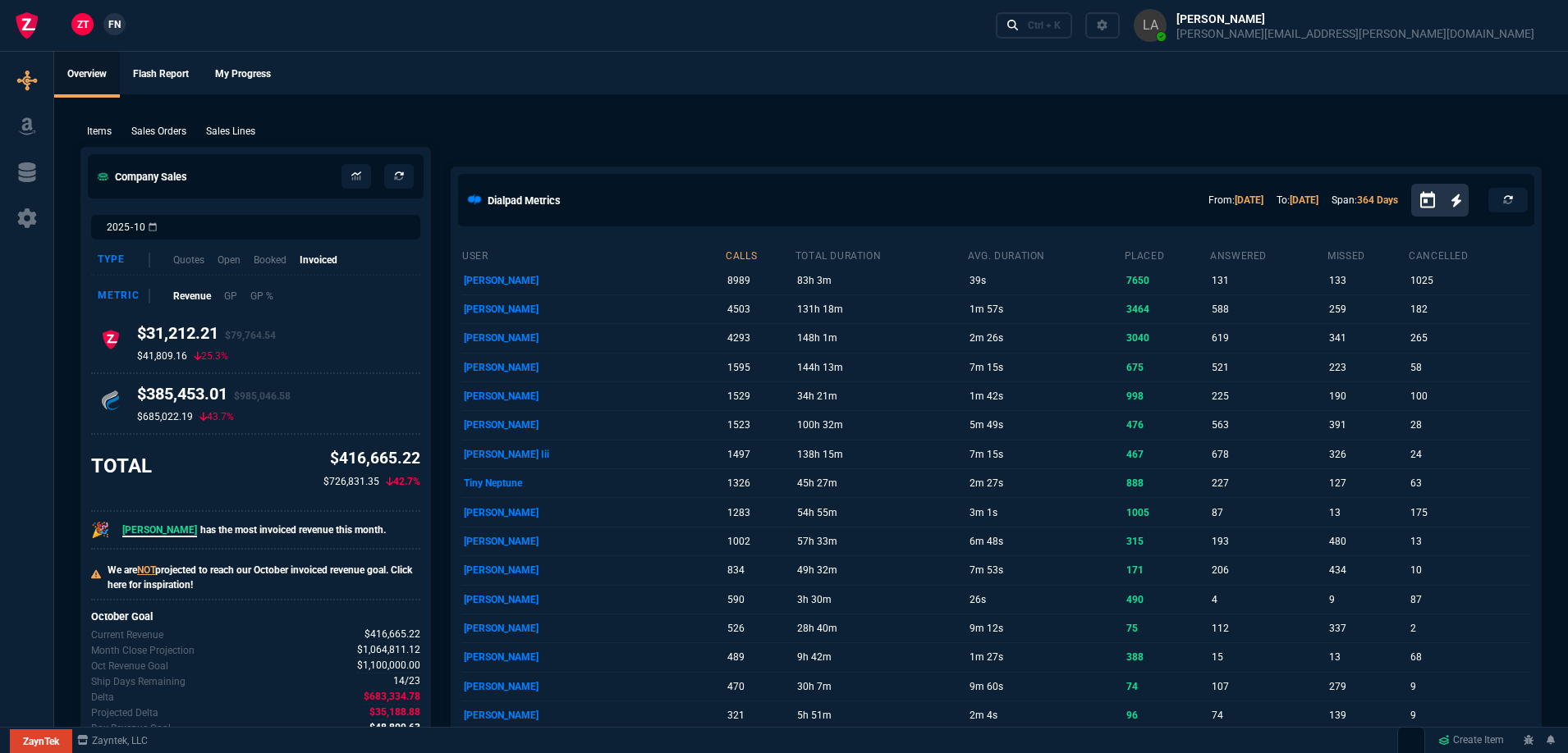
click at [117, 30] on span "FN" at bounding box center [114, 25] width 13 height 15
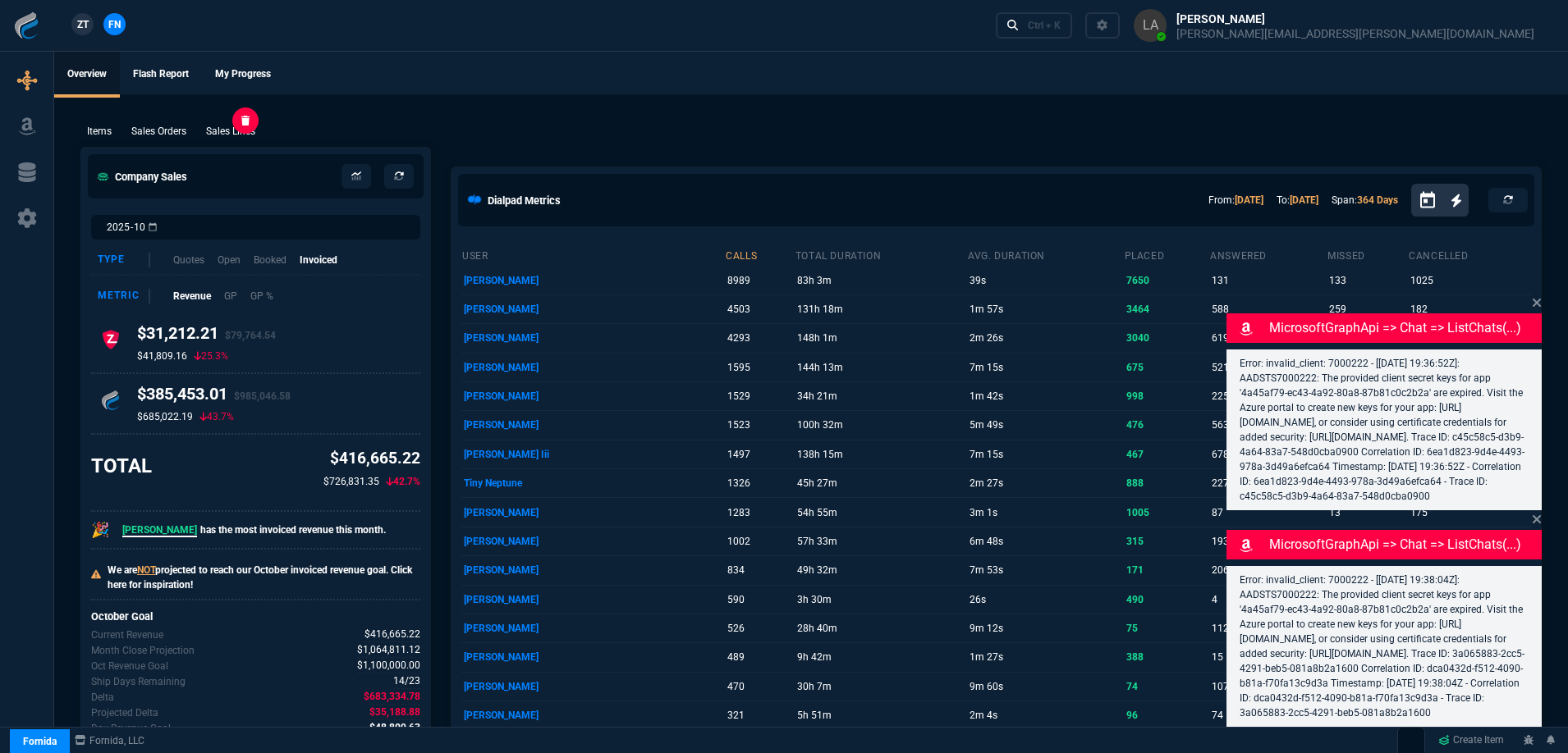
click at [240, 136] on p "Sales Lines" at bounding box center [230, 132] width 49 height 15
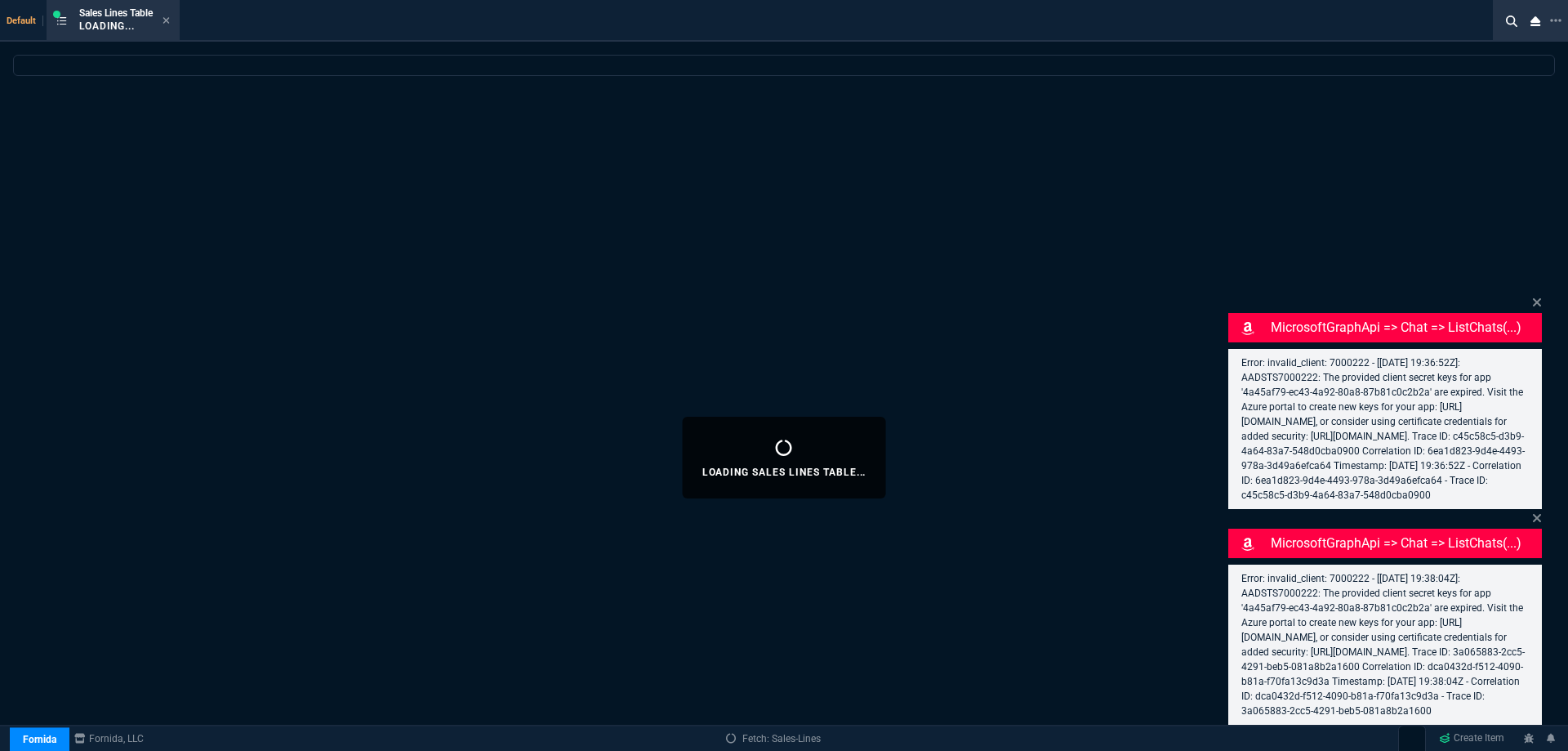
select select
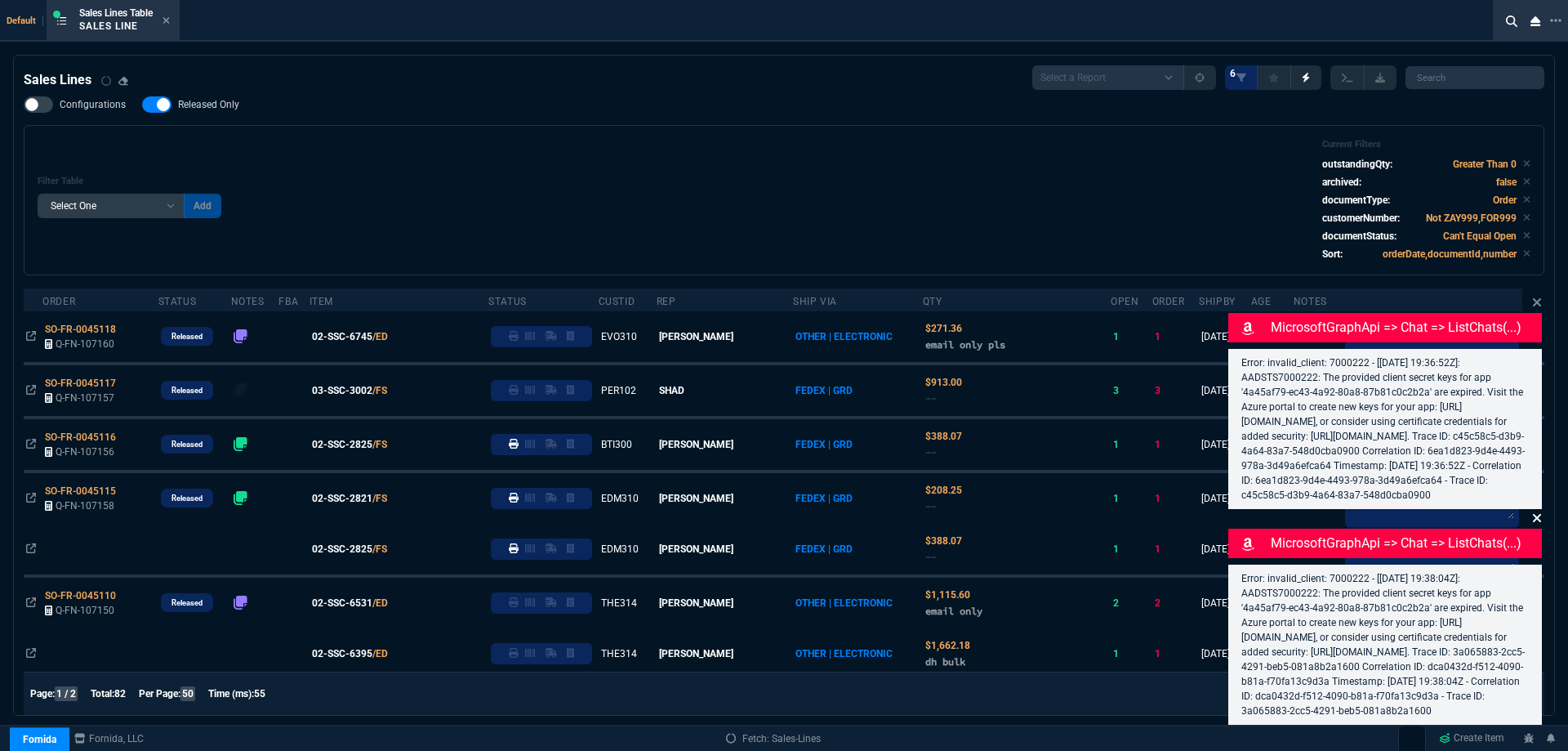
click at [1535, 296] on icon at bounding box center [1537, 303] width 10 height 13
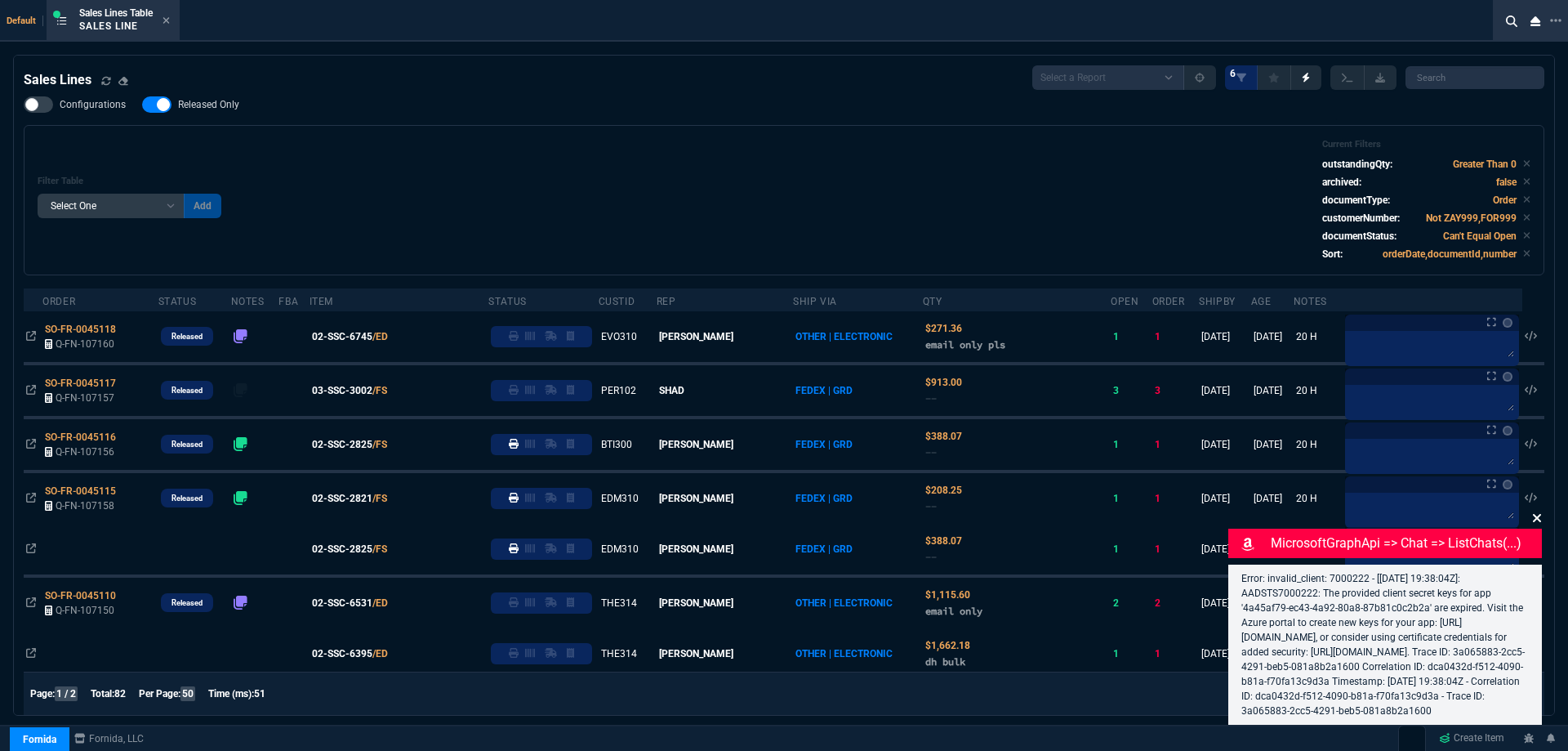
click at [1541, 512] on icon at bounding box center [1537, 518] width 10 height 13
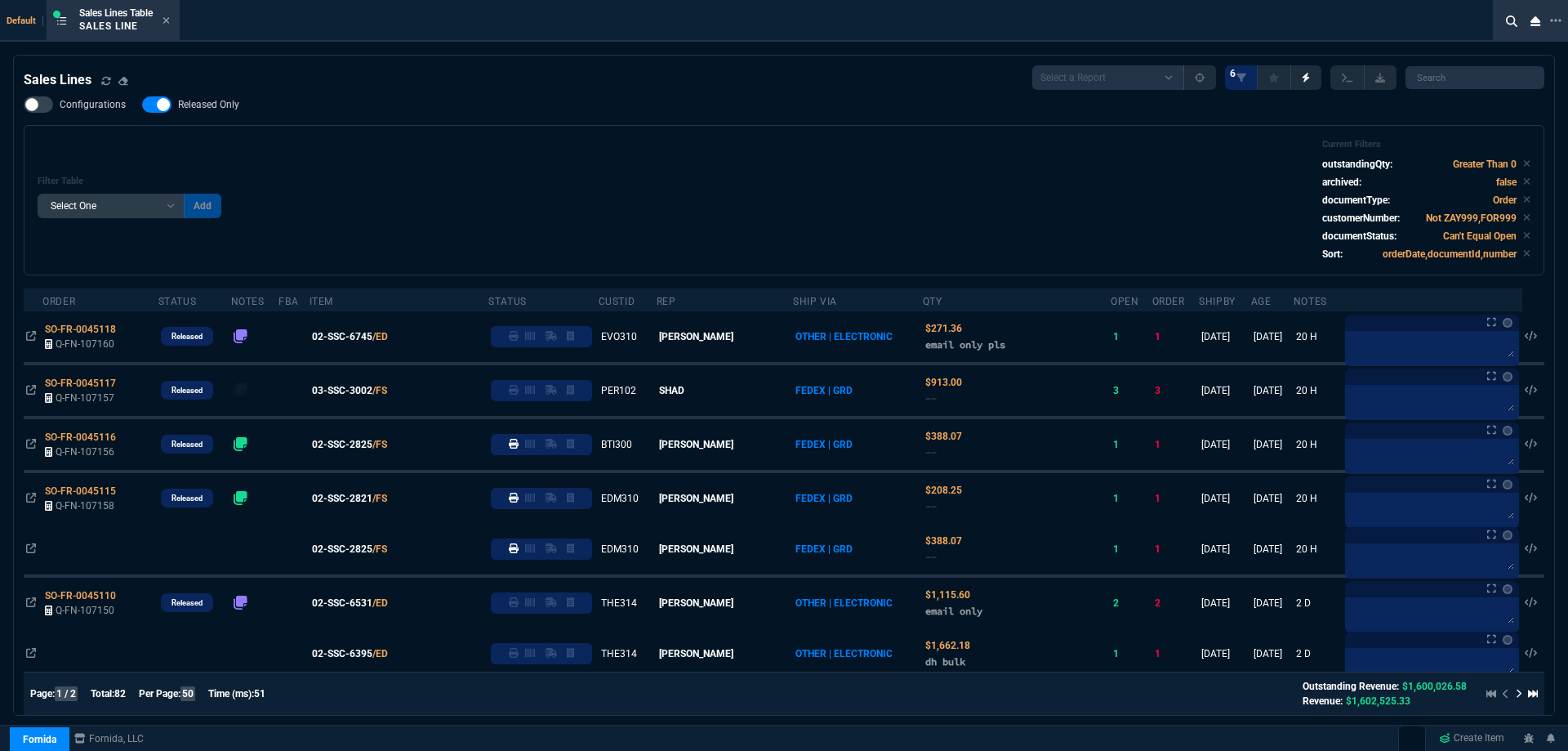
click at [219, 106] on span "Released Only" at bounding box center [209, 105] width 61 height 13
click at [142, 105] on input "Released Only" at bounding box center [141, 104] width 1 height 1
checkbox input "false"
click at [871, 197] on div "Filter Table Select One Add Filter () Age () ATS () Cond (itemVariantCode) Cust…" at bounding box center [784, 200] width 1493 height 123
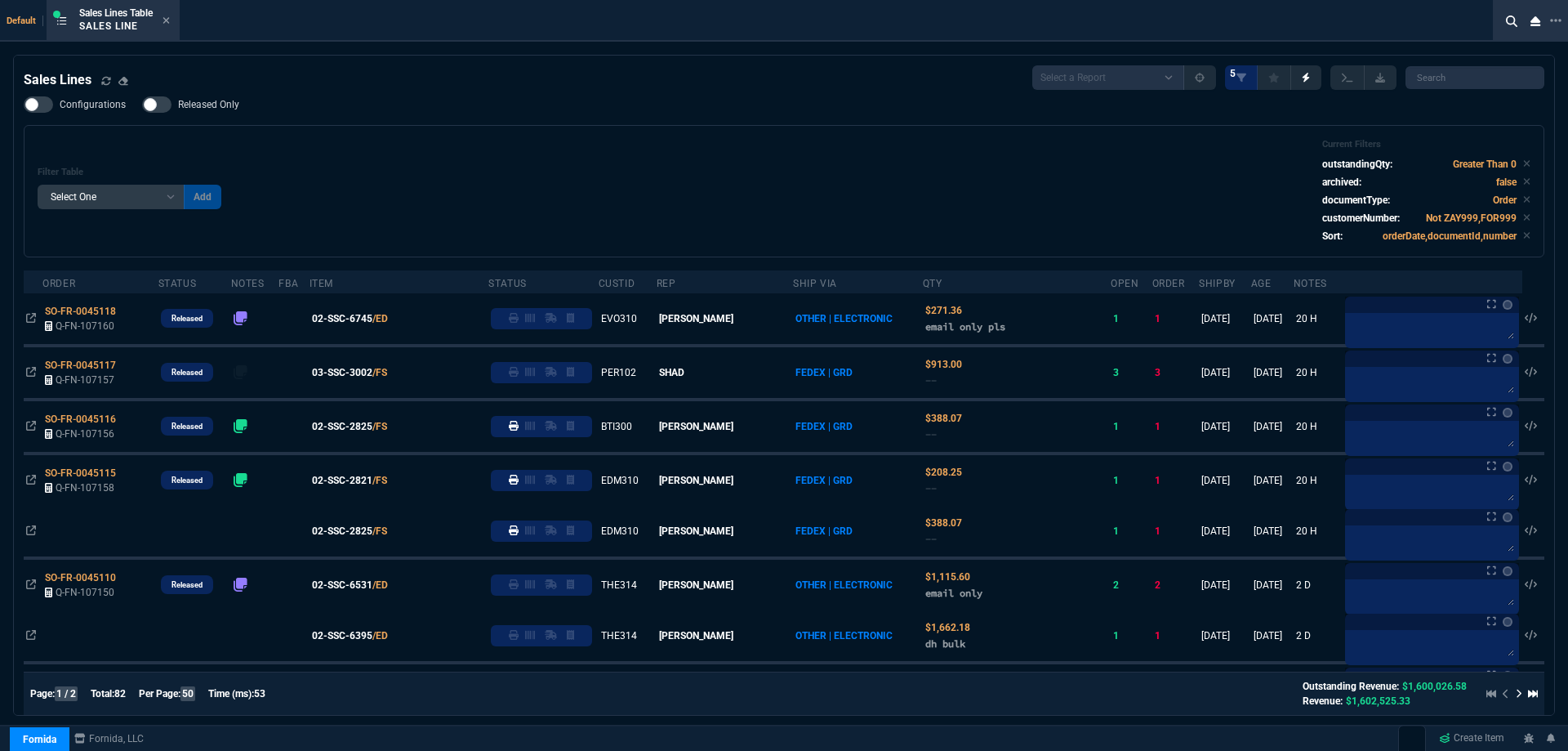
click at [368, 372] on span "03-SSC-3002" at bounding box center [342, 373] width 60 height 15
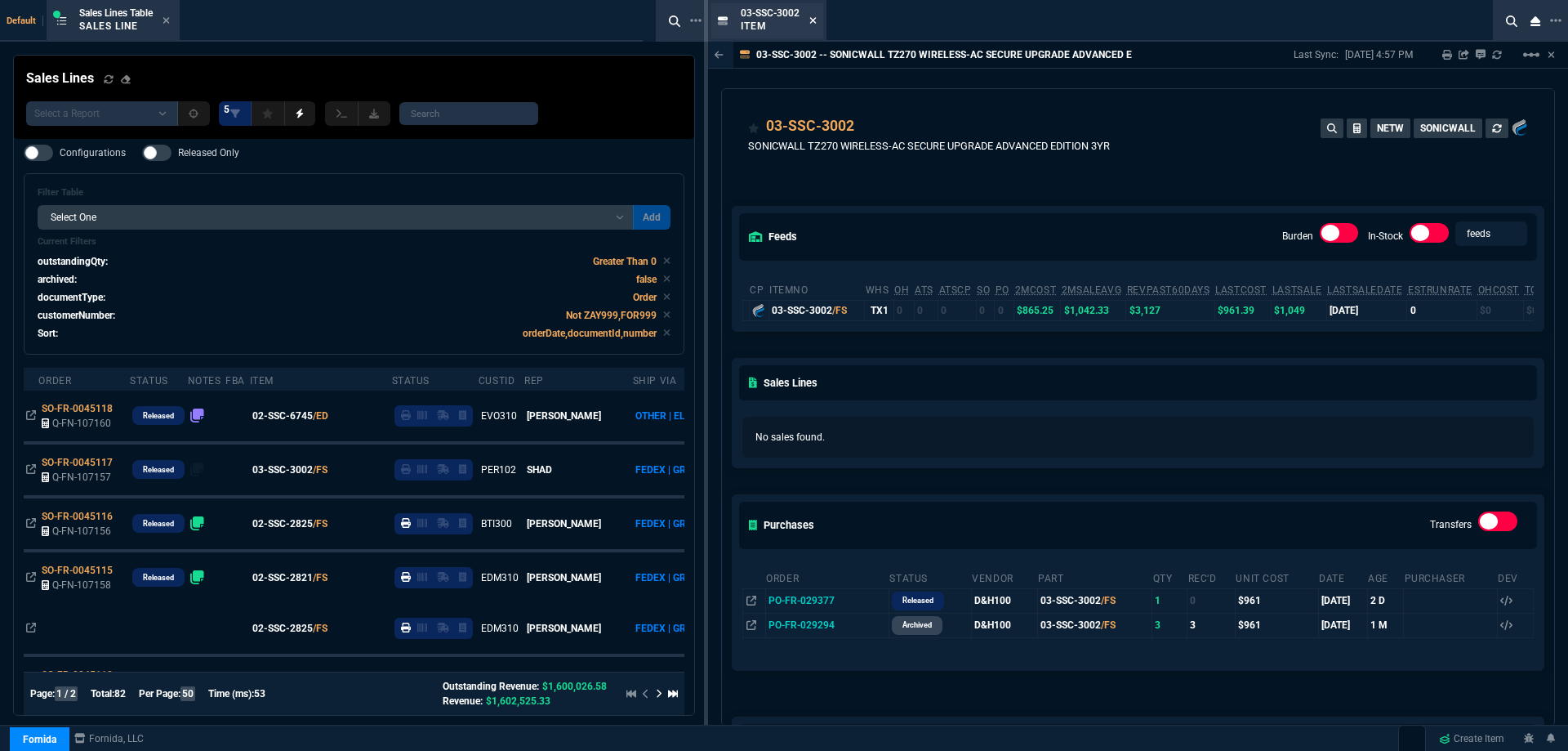
click at [814, 15] on nx-icon at bounding box center [813, 22] width 8 height 13
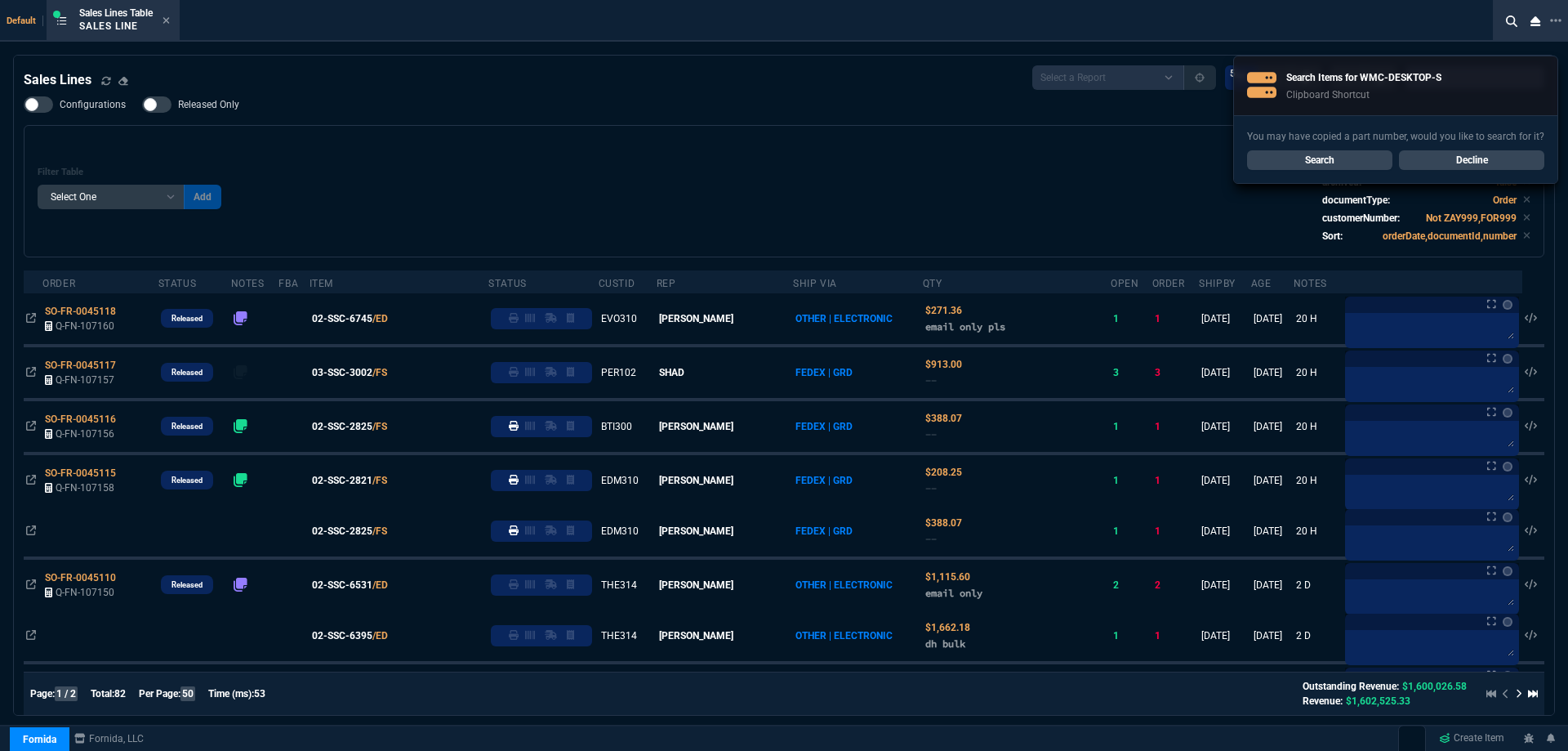
click at [1480, 161] on link "Decline" at bounding box center [1472, 160] width 145 height 20
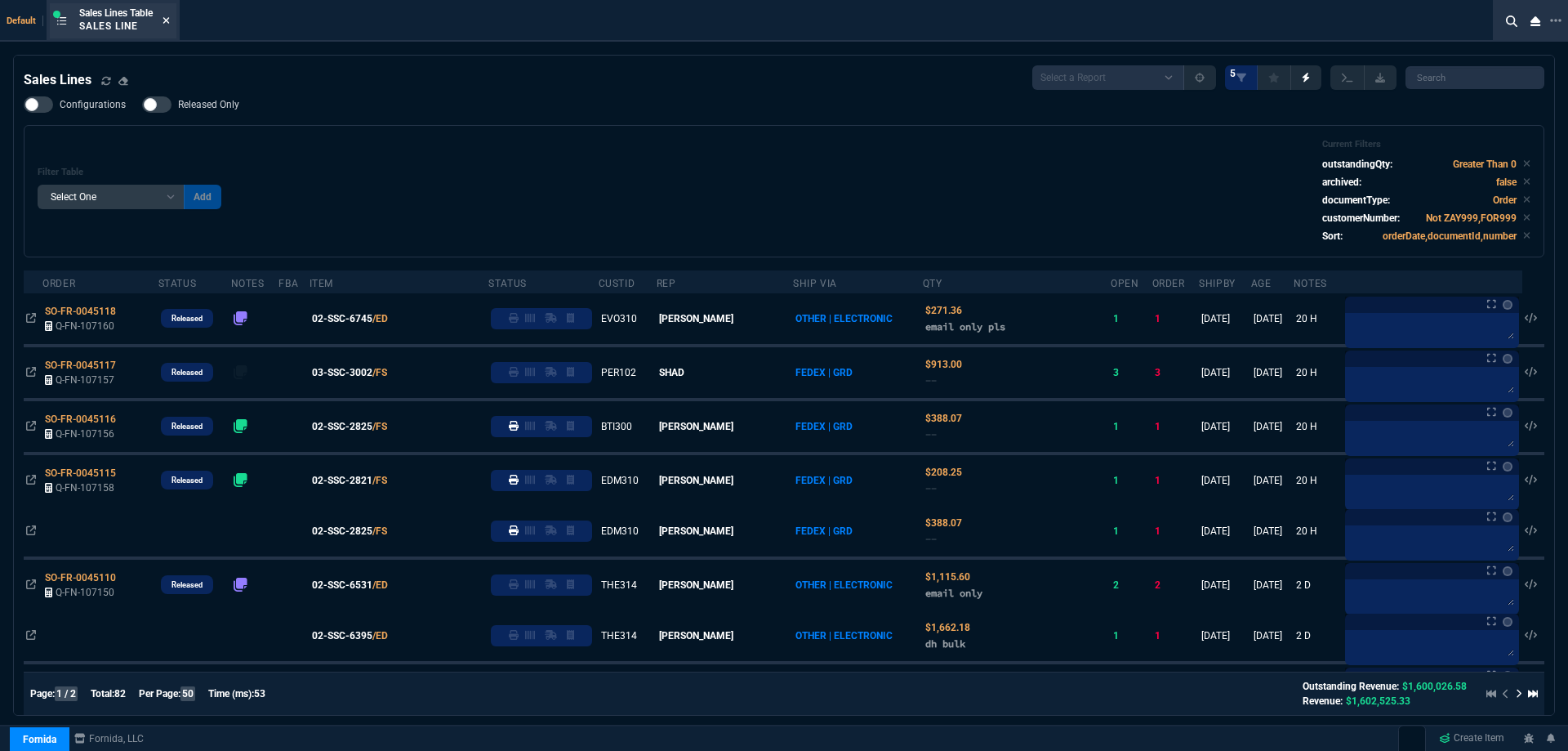
click at [168, 18] on icon at bounding box center [166, 21] width 8 height 10
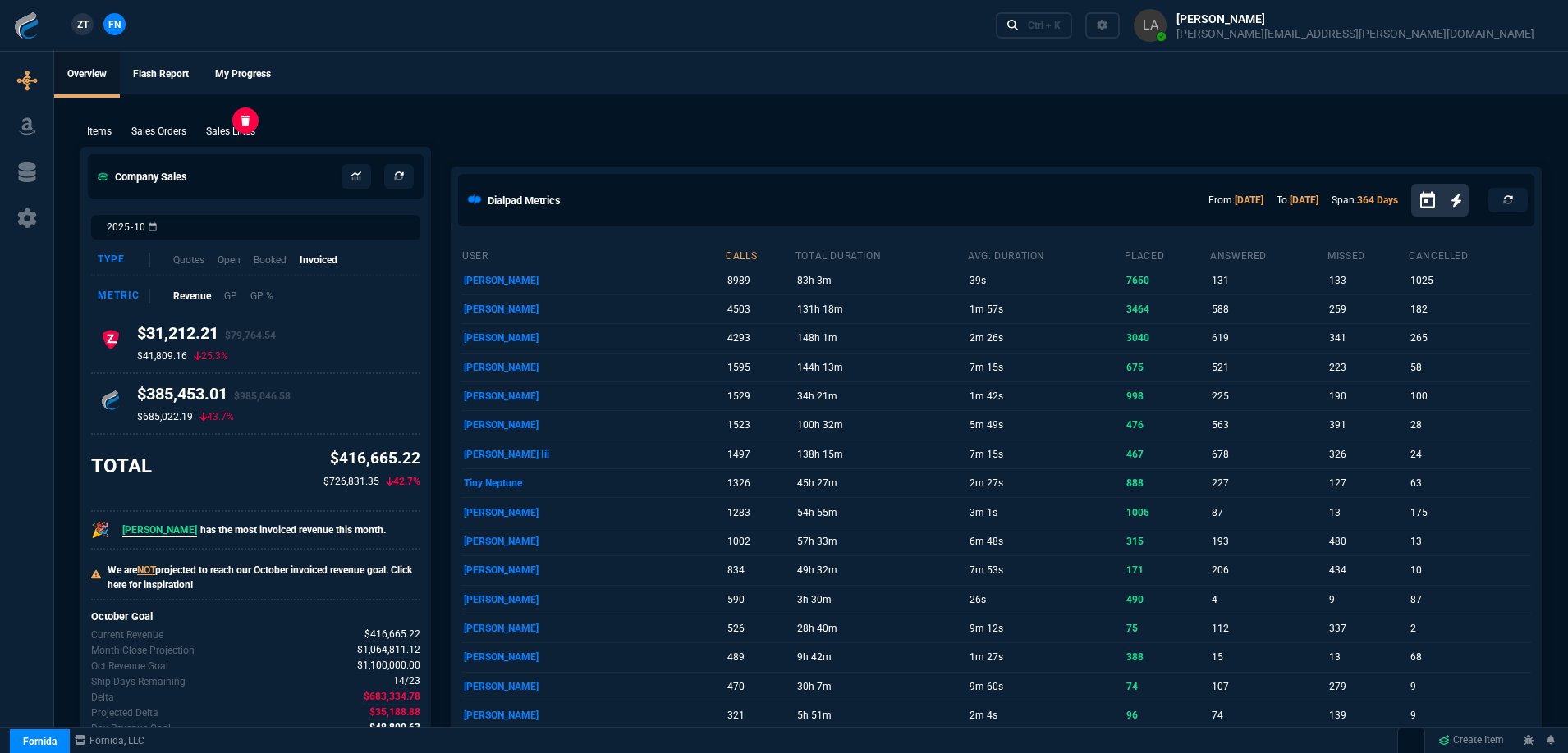
click at [226, 131] on p "Sales Lines" at bounding box center [230, 132] width 49 height 15
select select
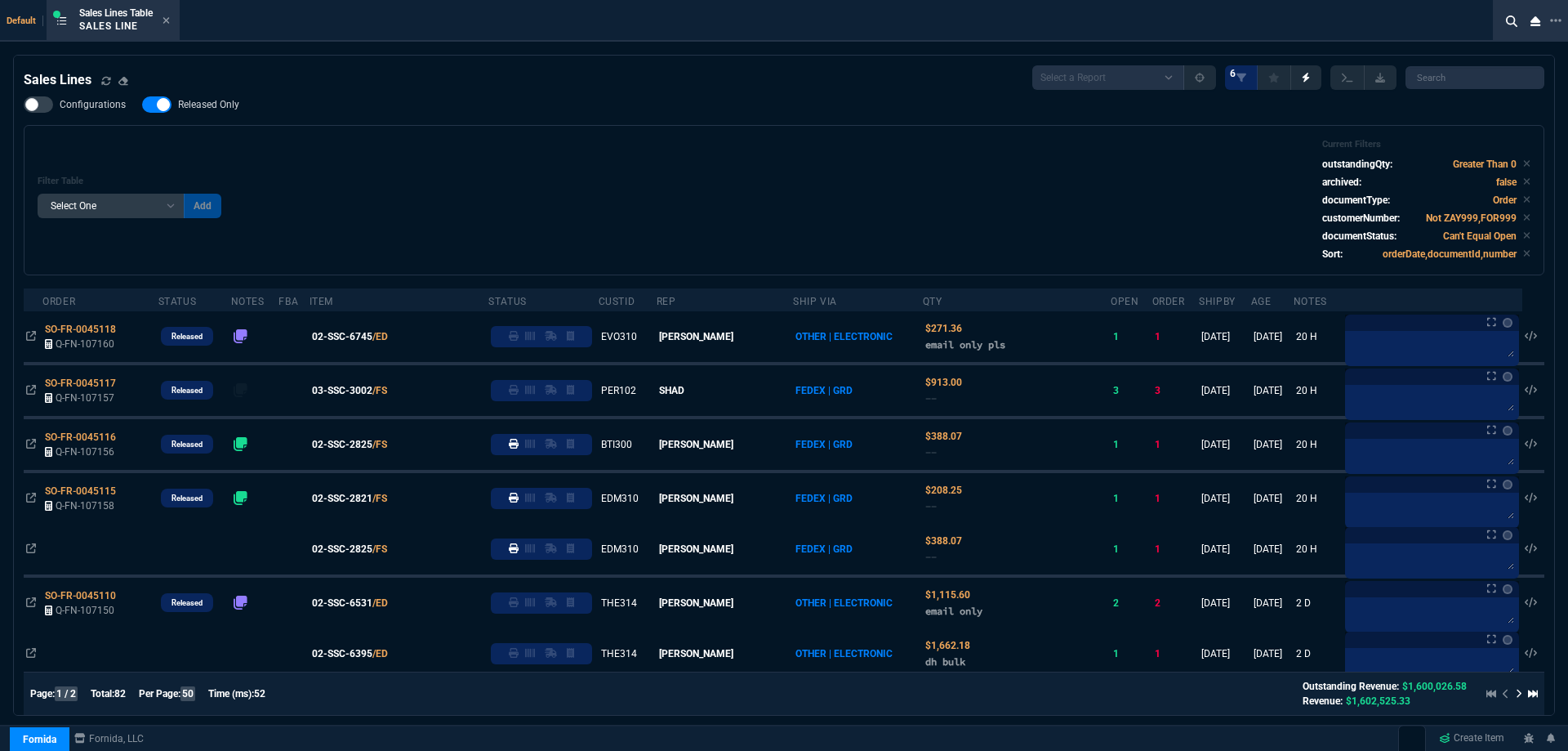
click at [210, 103] on span "Released Only" at bounding box center [209, 105] width 61 height 13
click at [142, 104] on input "Released Only" at bounding box center [141, 104] width 1 height 1
checkbox input "false"
click at [560, 100] on div "Configurations Released Only Filter Table Select One Add Filter () Age () ATS (…" at bounding box center [784, 186] width 1521 height 179
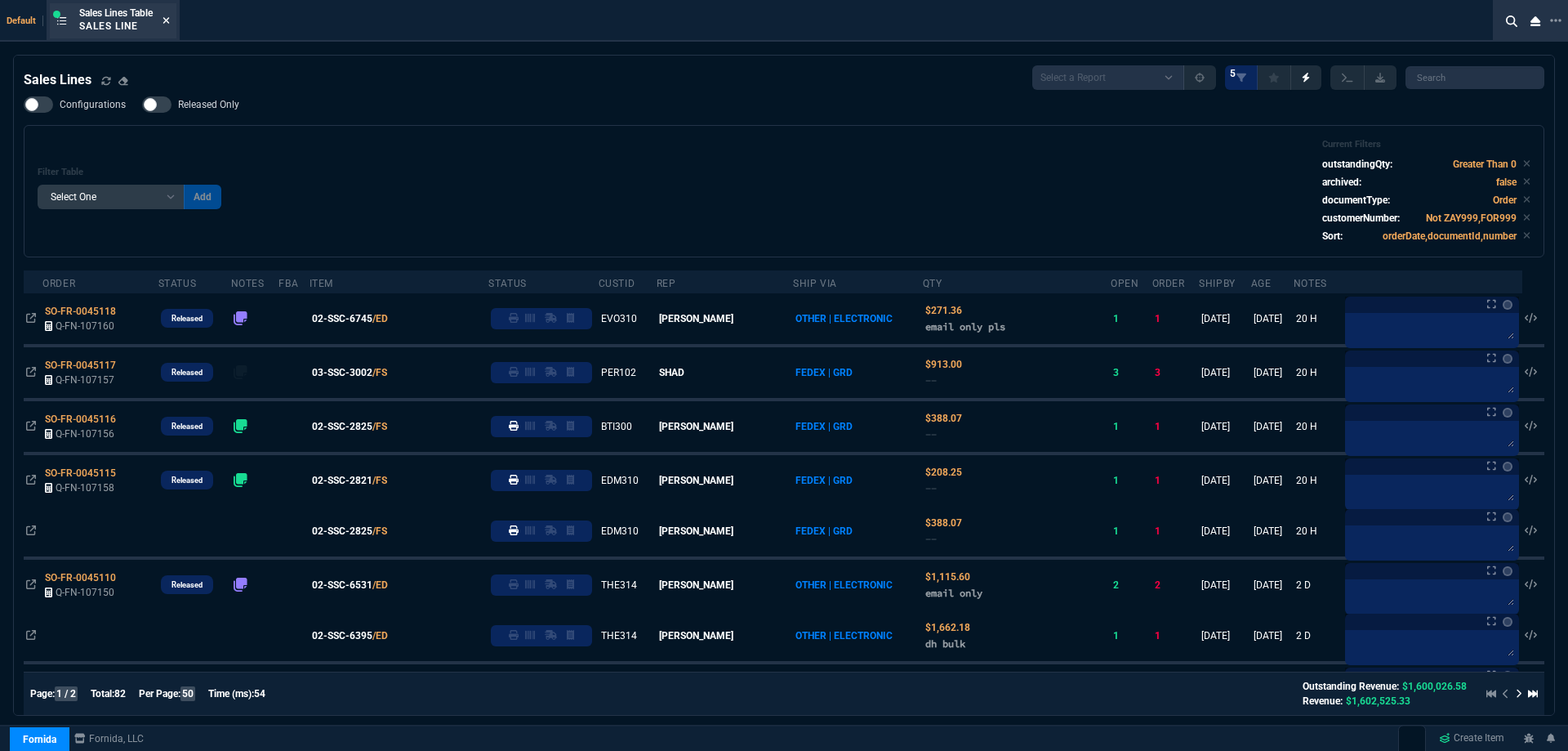
click at [169, 24] on icon at bounding box center [166, 21] width 8 height 10
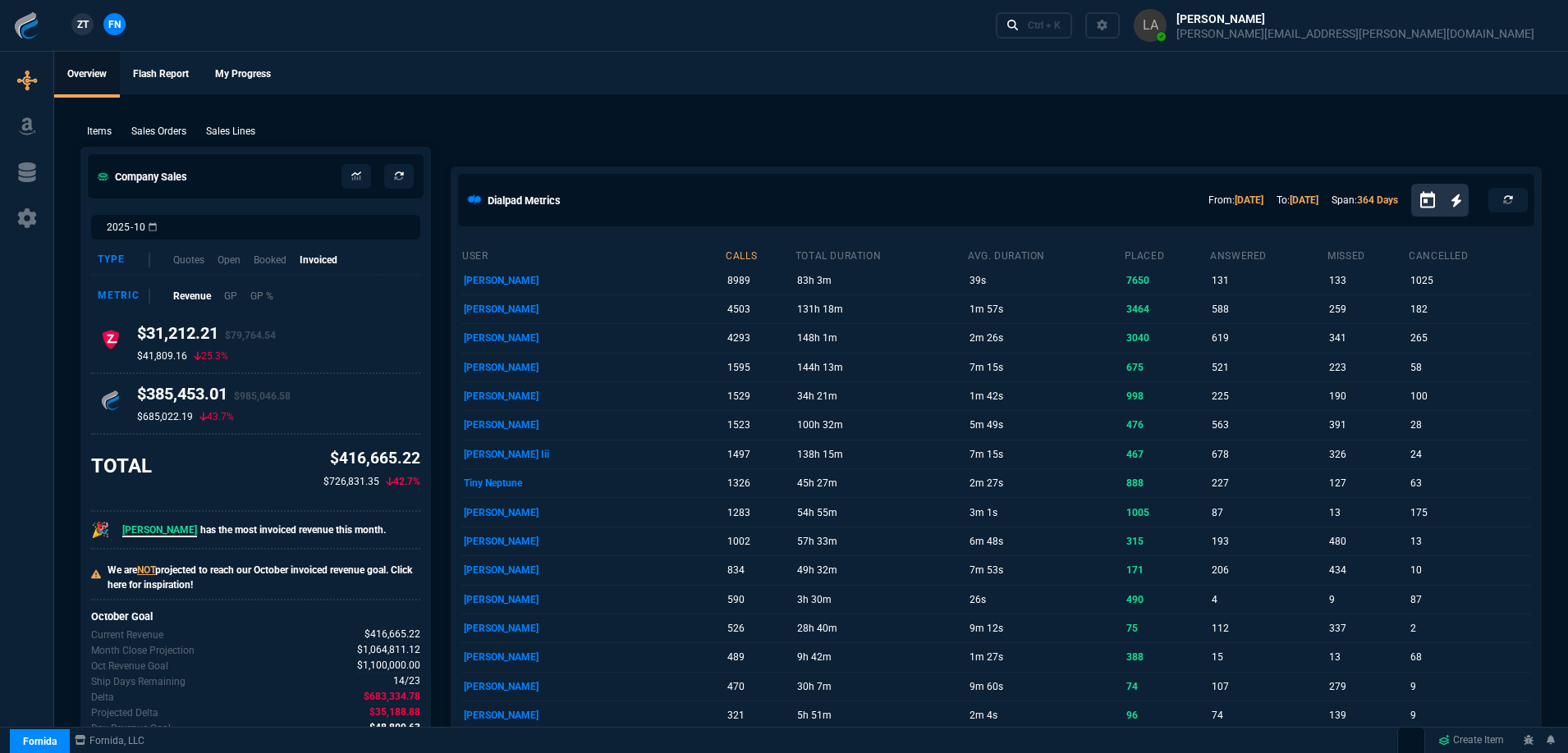
click at [78, 28] on span "ZT" at bounding box center [83, 25] width 12 height 15
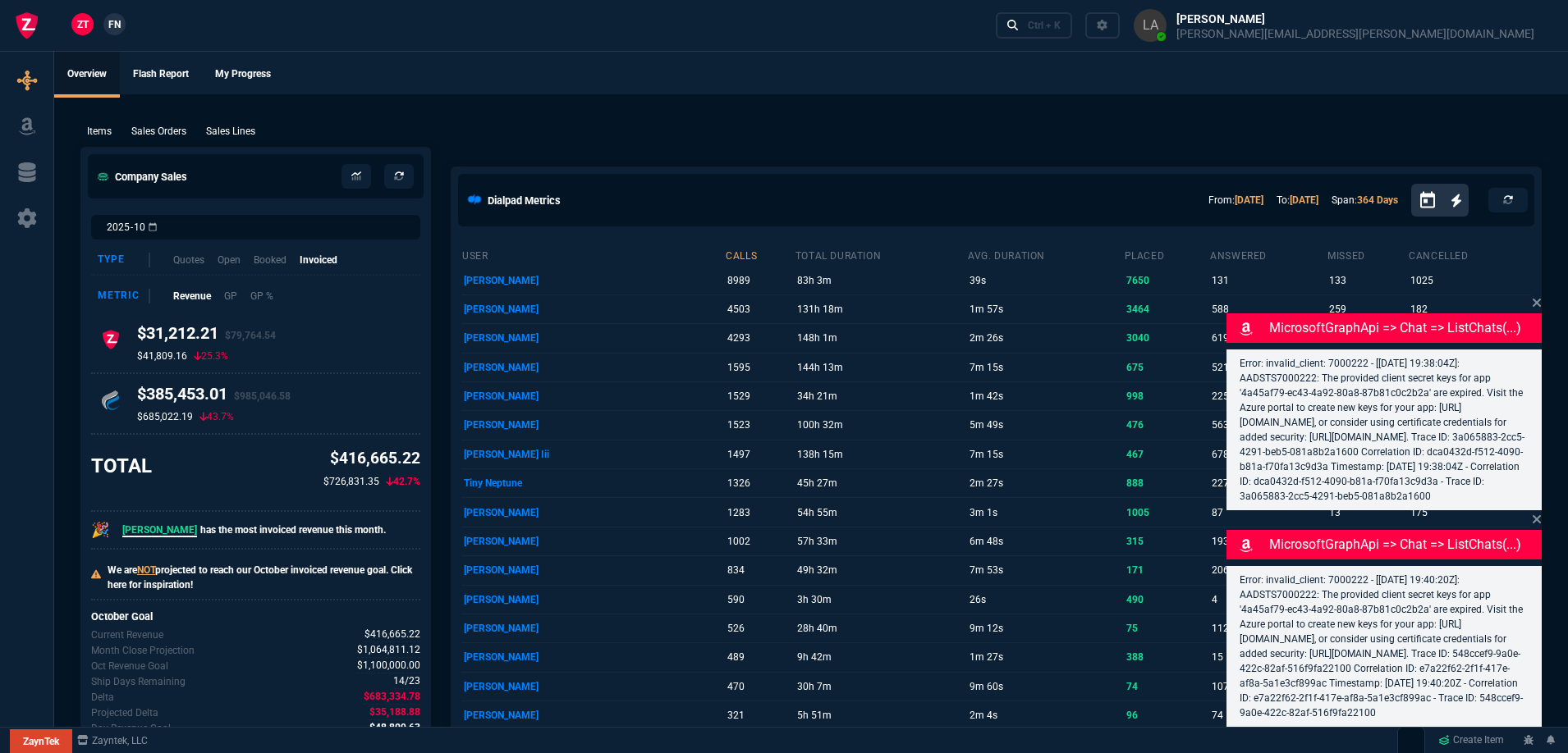
click at [251, 131] on p "Sales Lines" at bounding box center [230, 132] width 49 height 15
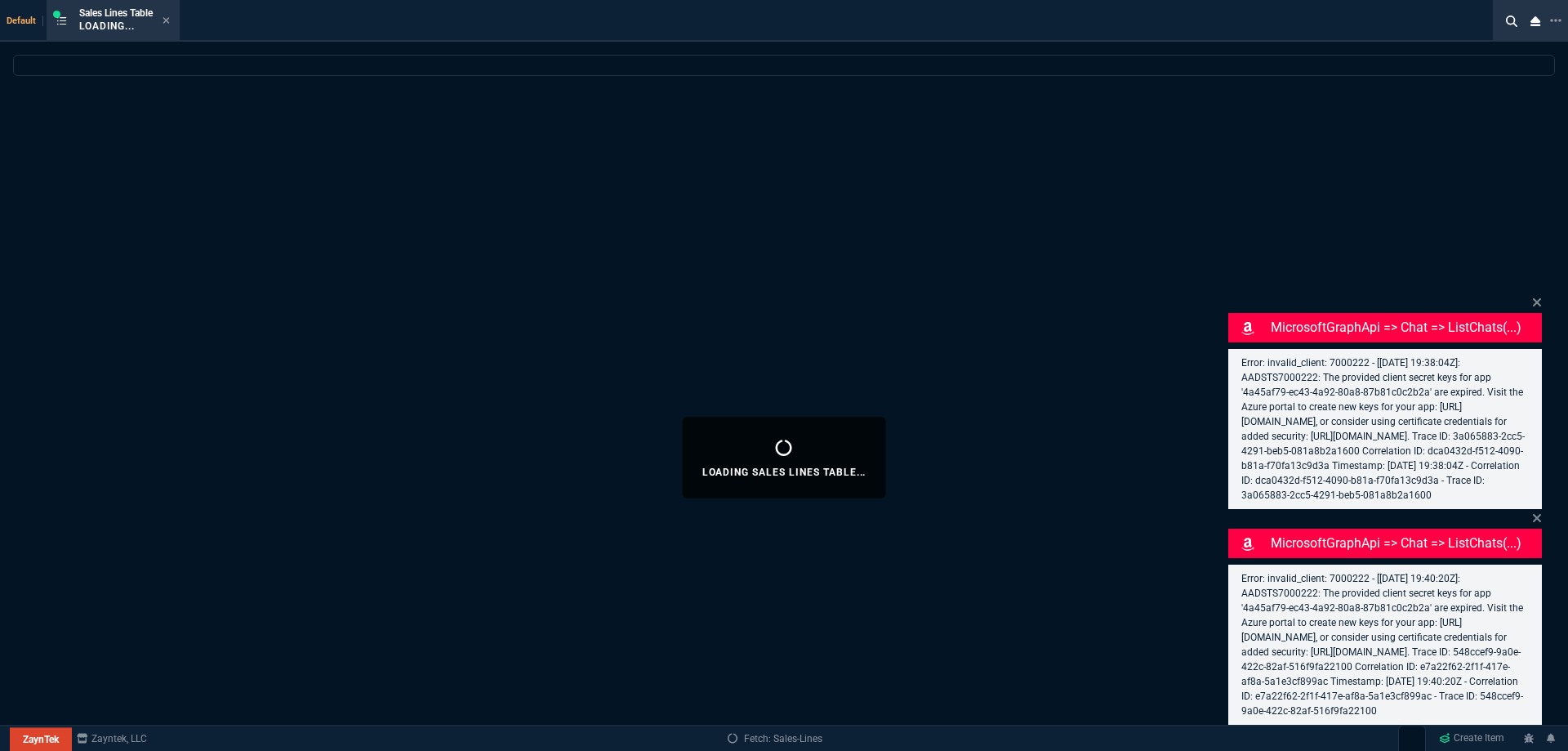
select select
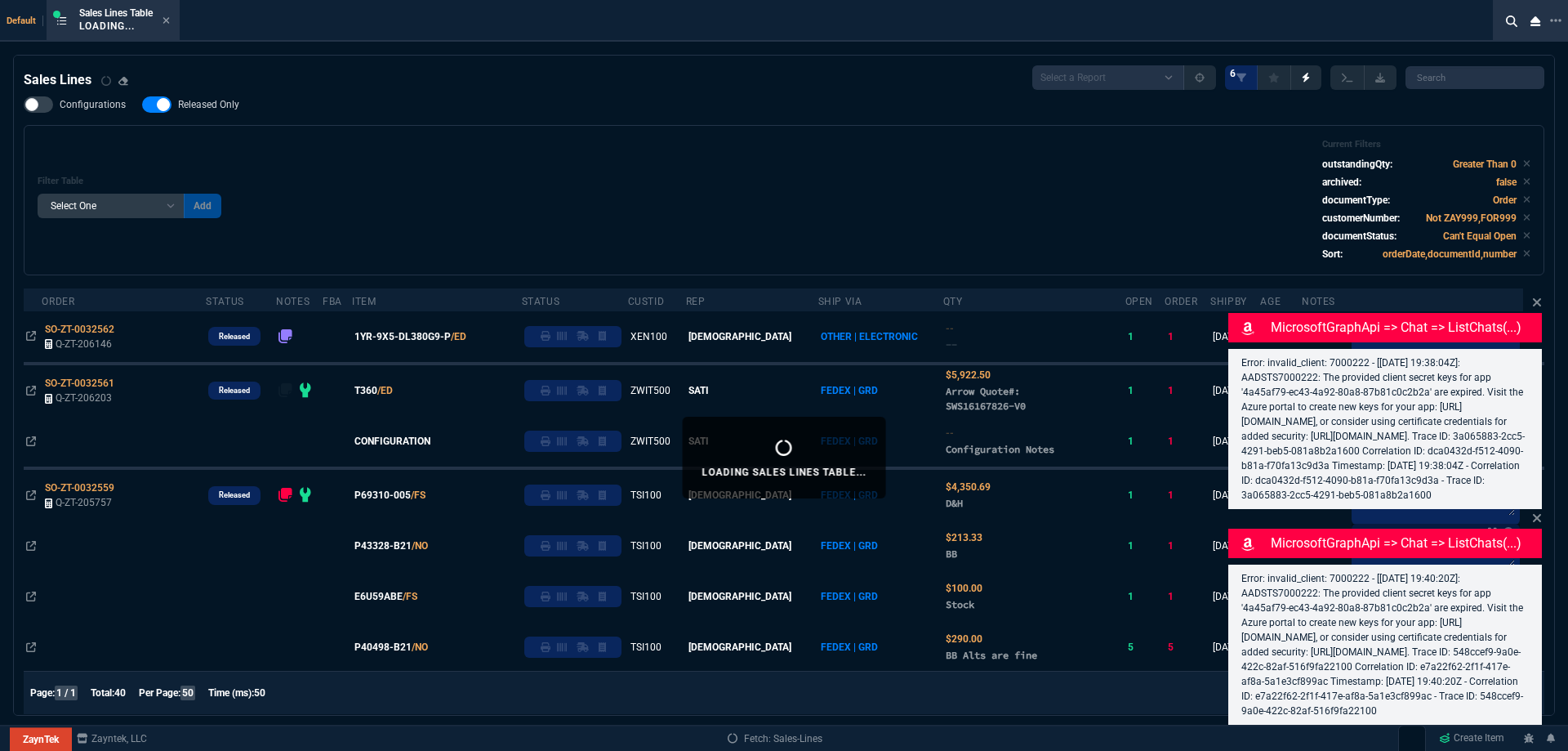
click at [217, 108] on span "Released Only" at bounding box center [209, 105] width 61 height 13
click at [142, 105] on input "Released Only" at bounding box center [141, 104] width 1 height 1
checkbox input "false"
click at [688, 139] on div "Filter Table Select One Add Filter () Age () ATS () Cond (itemVariantCode) Cust…" at bounding box center [784, 200] width 1521 height 150
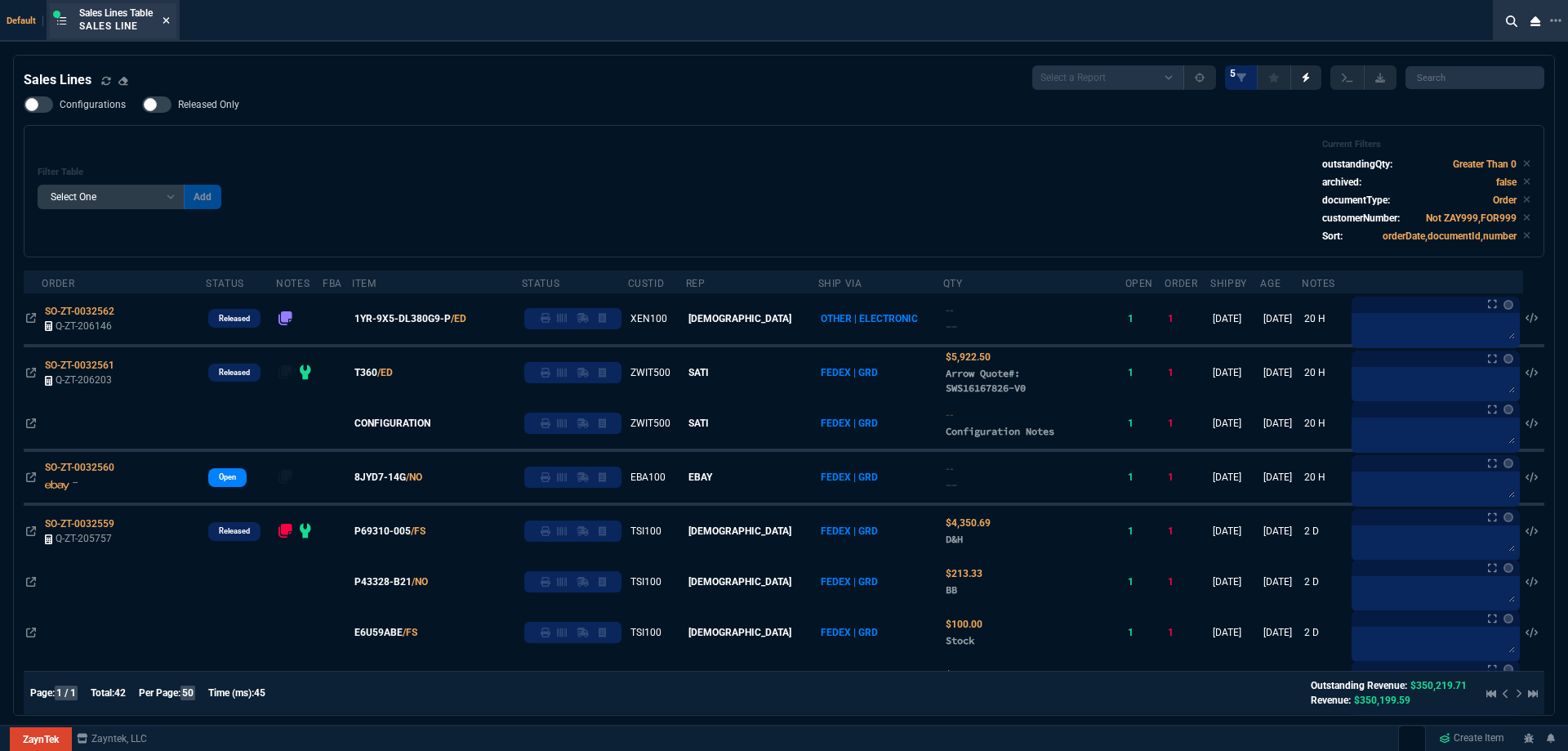
click at [170, 23] on icon at bounding box center [166, 21] width 8 height 10
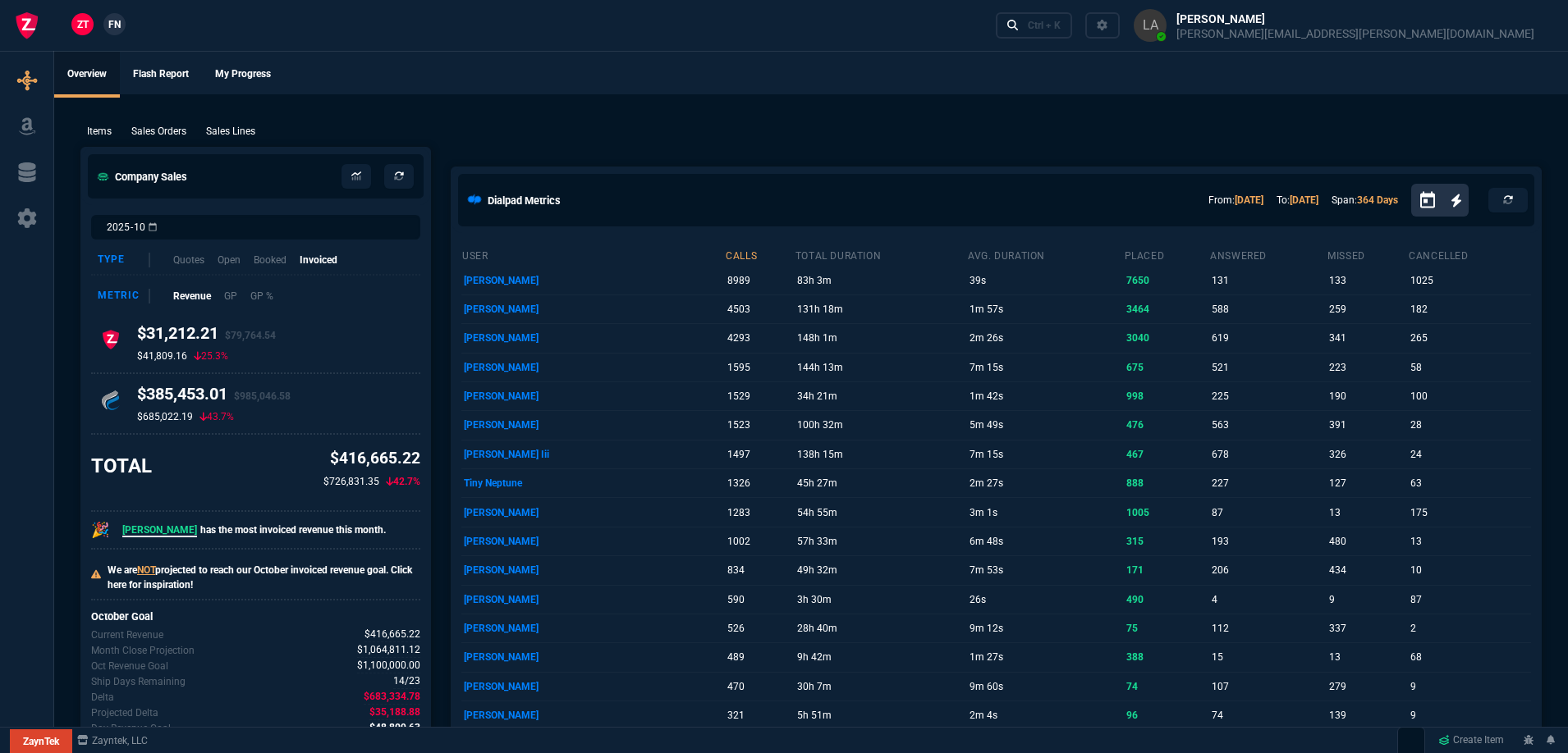
click at [118, 24] on span "FN" at bounding box center [114, 25] width 13 height 15
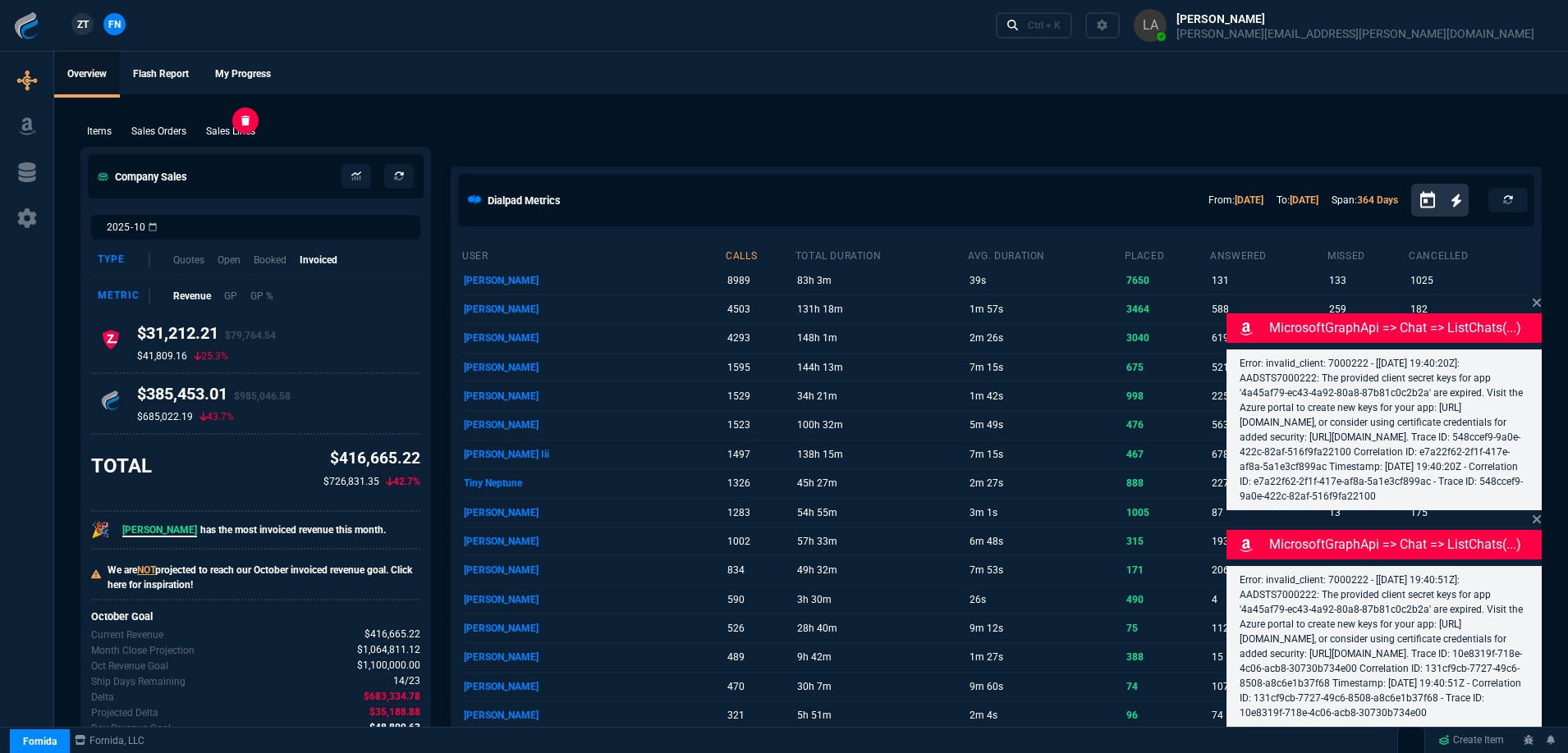
click at [229, 134] on p "Sales Lines" at bounding box center [230, 132] width 49 height 15
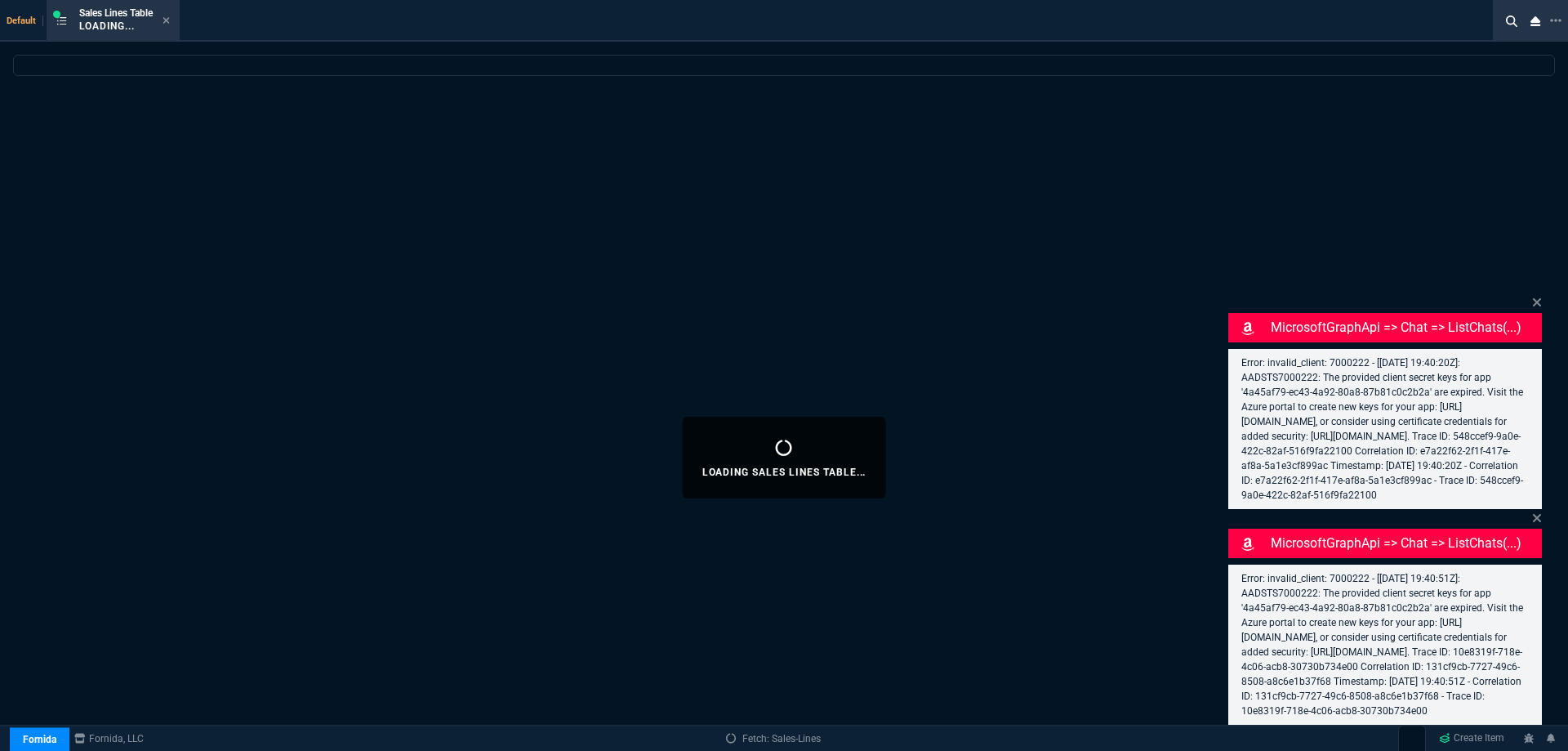
select select
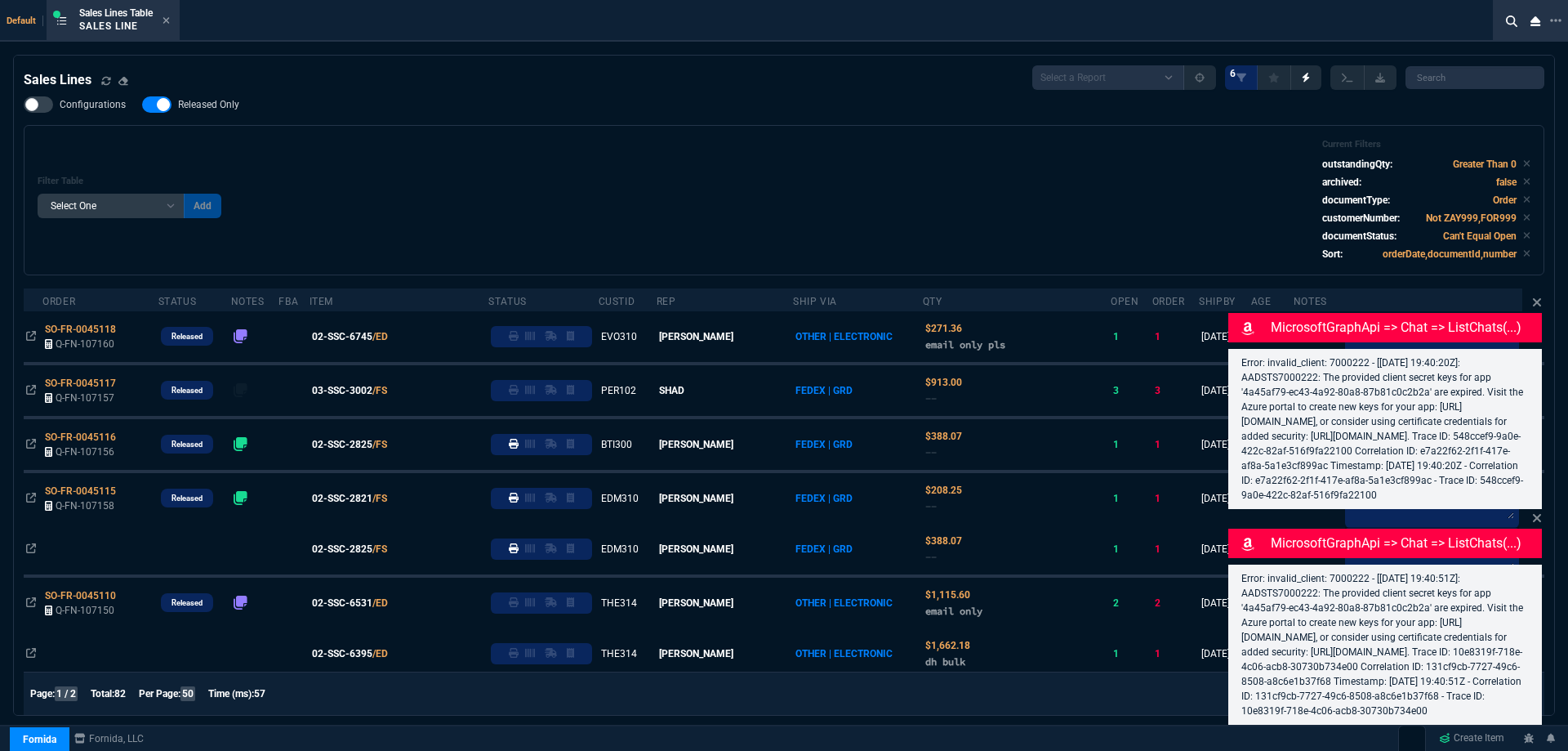
click at [236, 112] on label "Released Only" at bounding box center [199, 105] width 113 height 17
click at [142, 105] on input "Released Only" at bounding box center [141, 104] width 1 height 1
checkbox input "false"
click at [681, 194] on div "Filter Table Select One Add Filter () Age () ATS () Cond (itemVariantCode) Cust…" at bounding box center [784, 200] width 1493 height 123
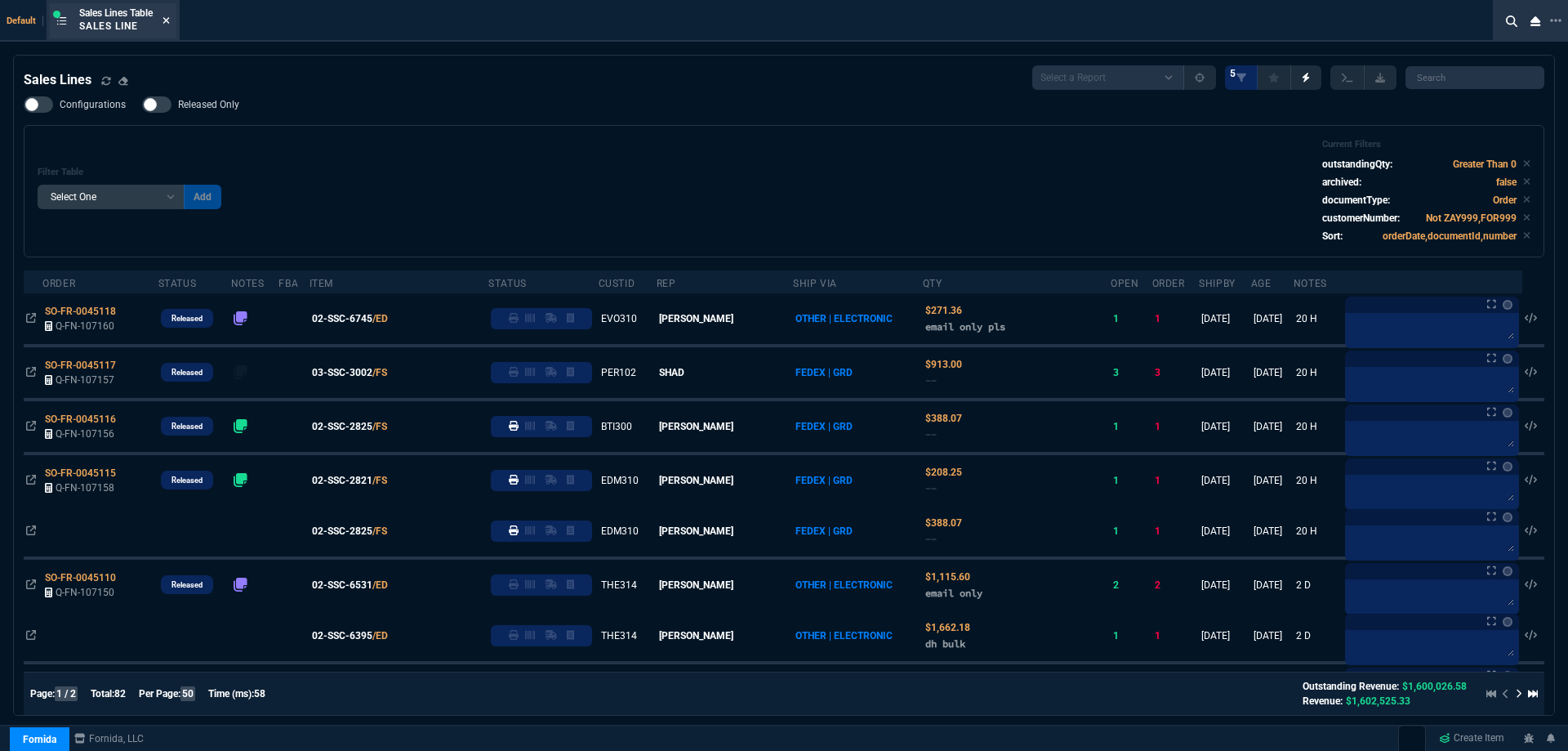
click at [169, 23] on icon at bounding box center [166, 21] width 8 height 10
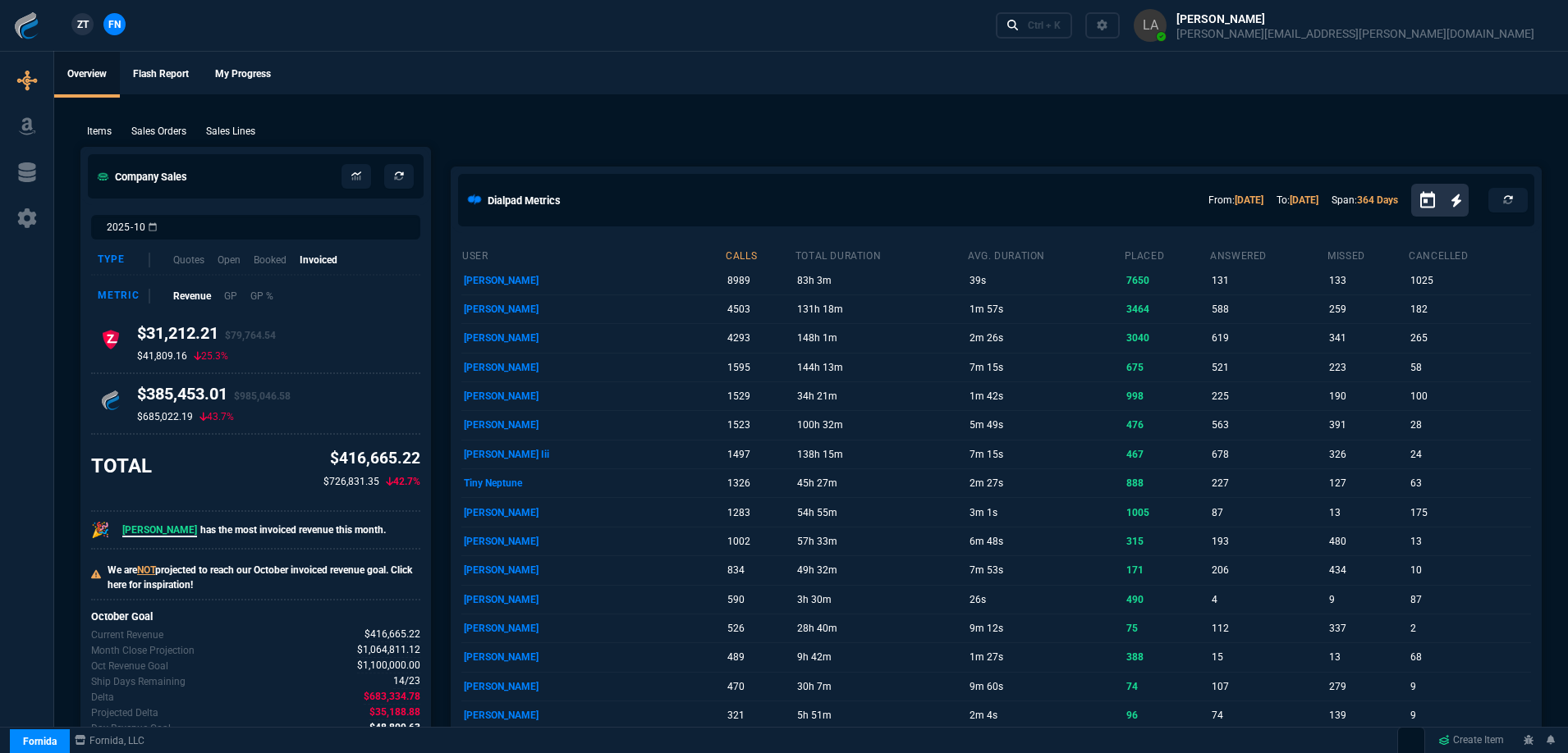
click at [251, 138] on p "Sales Lines" at bounding box center [230, 132] width 49 height 15
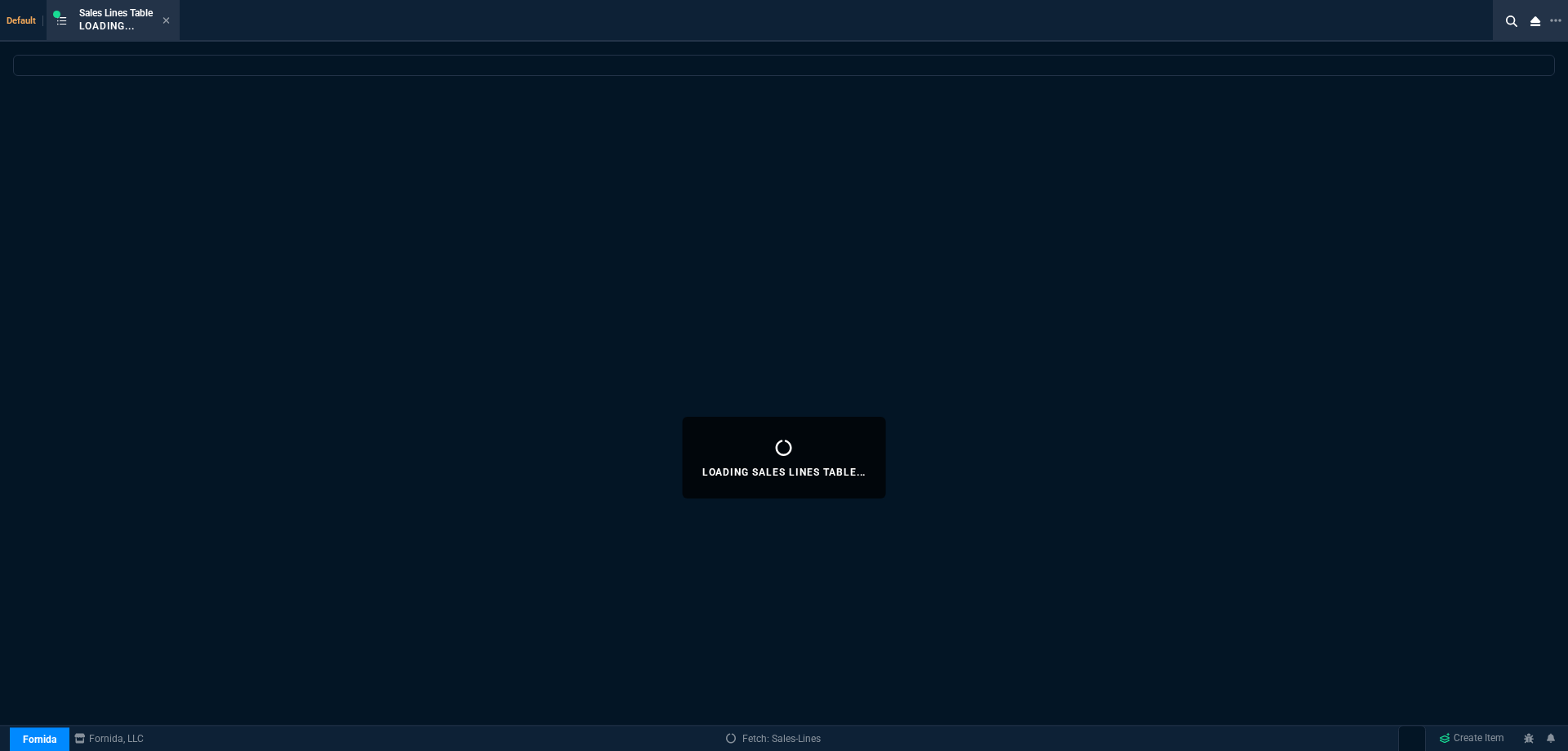
select select
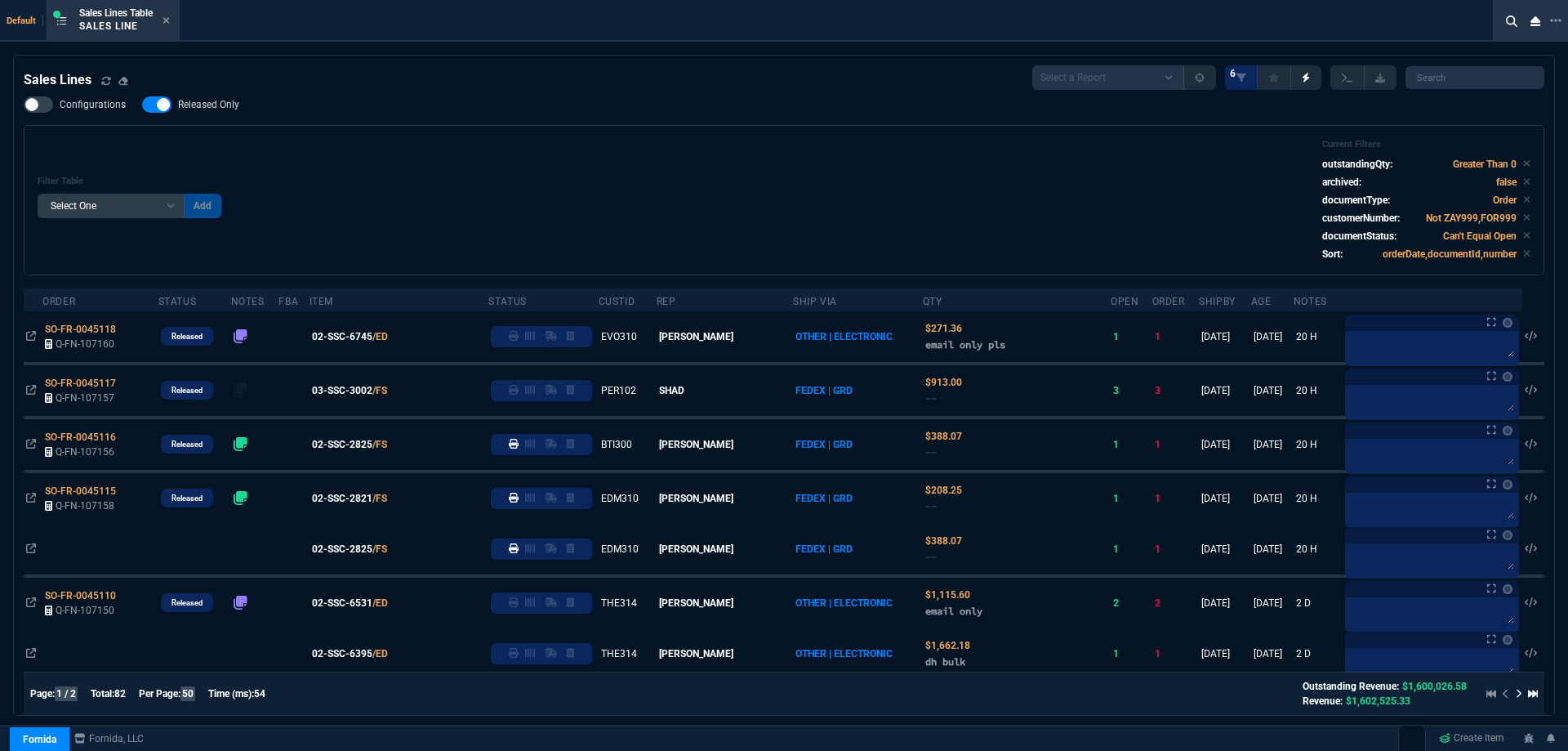
click at [217, 114] on nx-fornida-field-switch-one "Released Only" at bounding box center [199, 108] width 113 height 16
click at [215, 108] on span "Released Only" at bounding box center [209, 105] width 61 height 13
click at [142, 105] on input "Released Only" at bounding box center [141, 104] width 1 height 1
click at [538, 104] on div "Configurations Released Only Filter Table Select One Add Filter () Age () ATS (…" at bounding box center [784, 186] width 1521 height 179
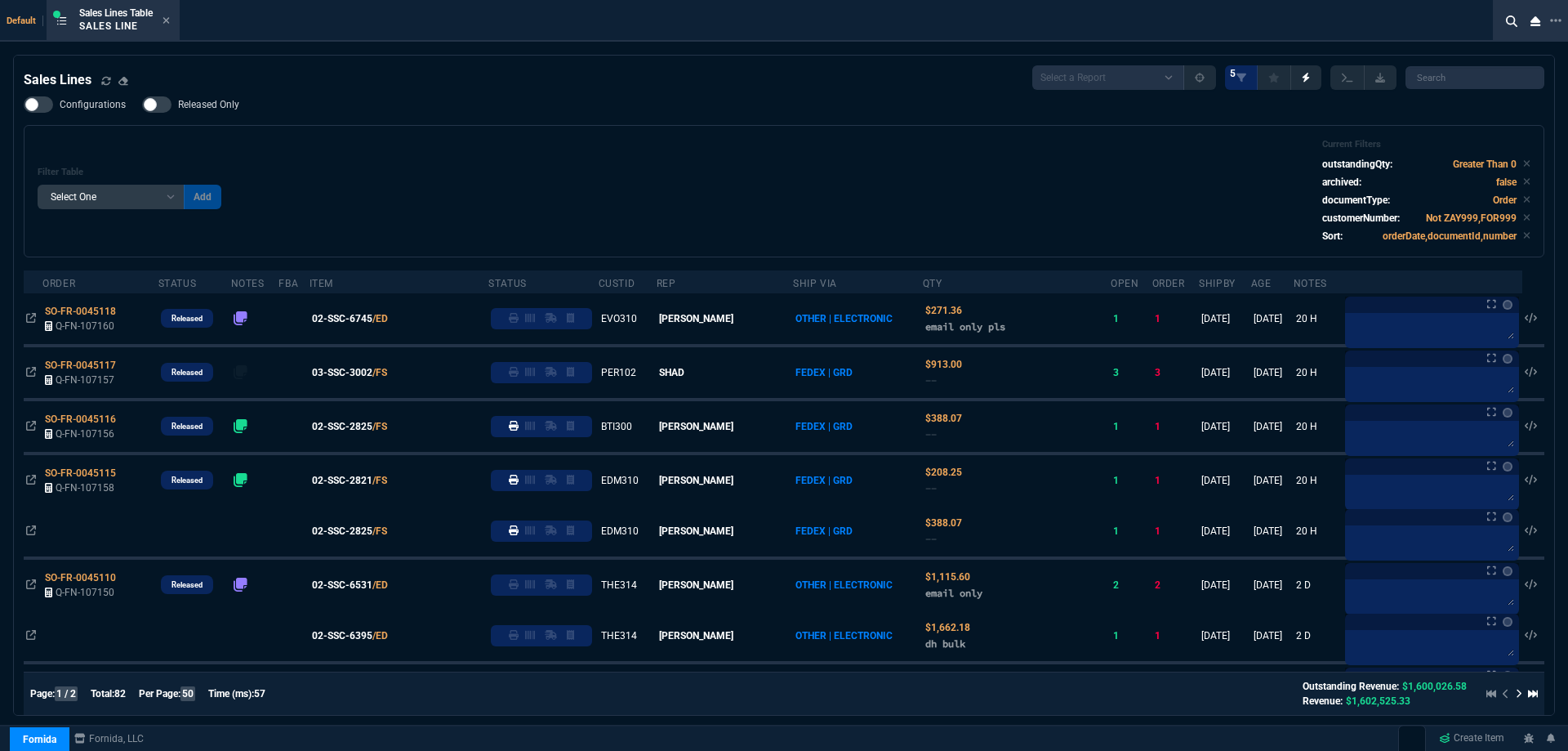
click at [226, 100] on span "Released Only" at bounding box center [209, 105] width 61 height 13
click at [142, 104] on input "Released Only" at bounding box center [141, 104] width 1 height 1
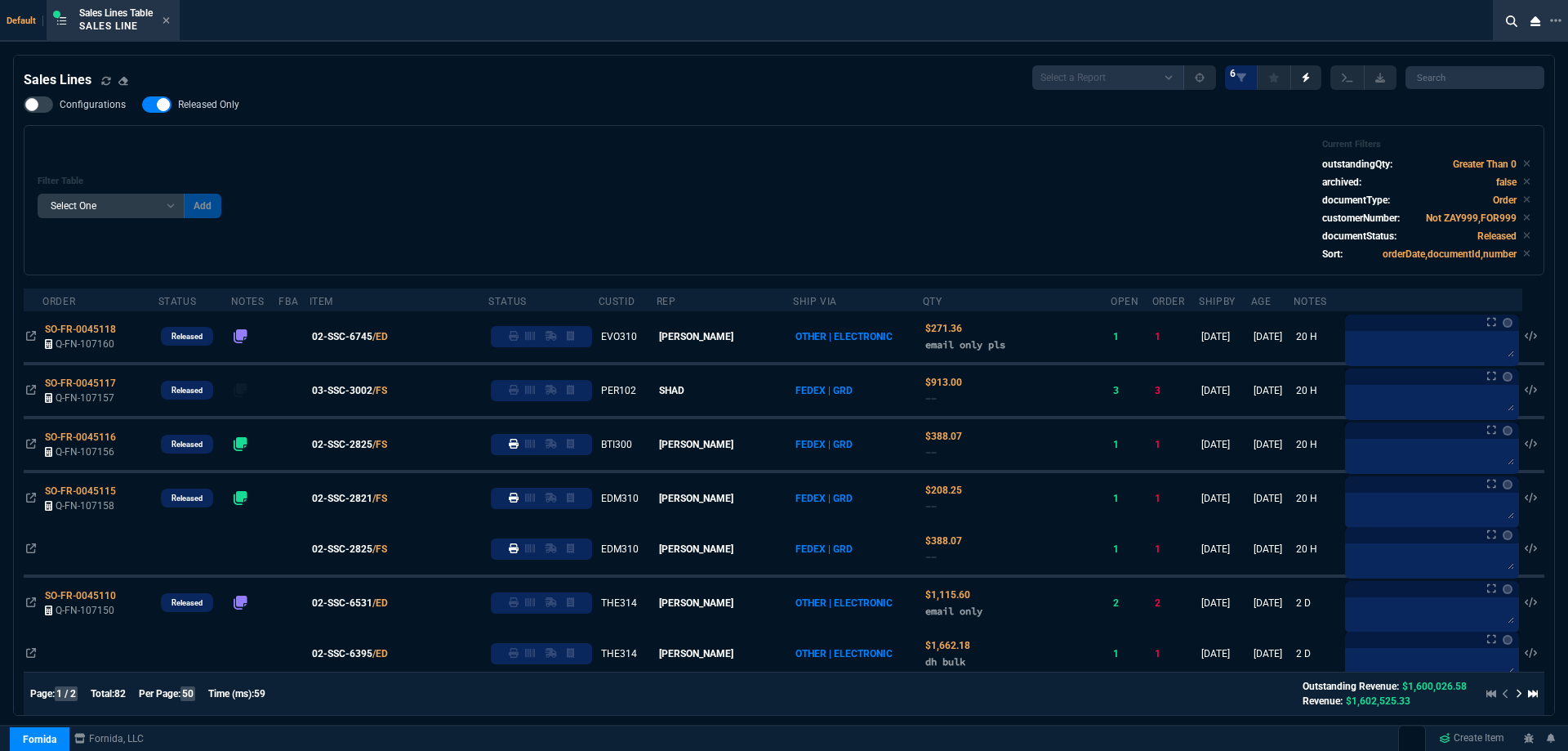
click at [194, 106] on span "Released Only" at bounding box center [209, 105] width 61 height 13
click at [142, 105] on input "Released Only" at bounding box center [141, 104] width 1 height 1
checkbox input "false"
click at [446, 79] on div "Sales Lines Select a Report NEW QUERY SonicWall Sale AMZ (MTD) NEW QUERY INS100…" at bounding box center [784, 77] width 1521 height 24
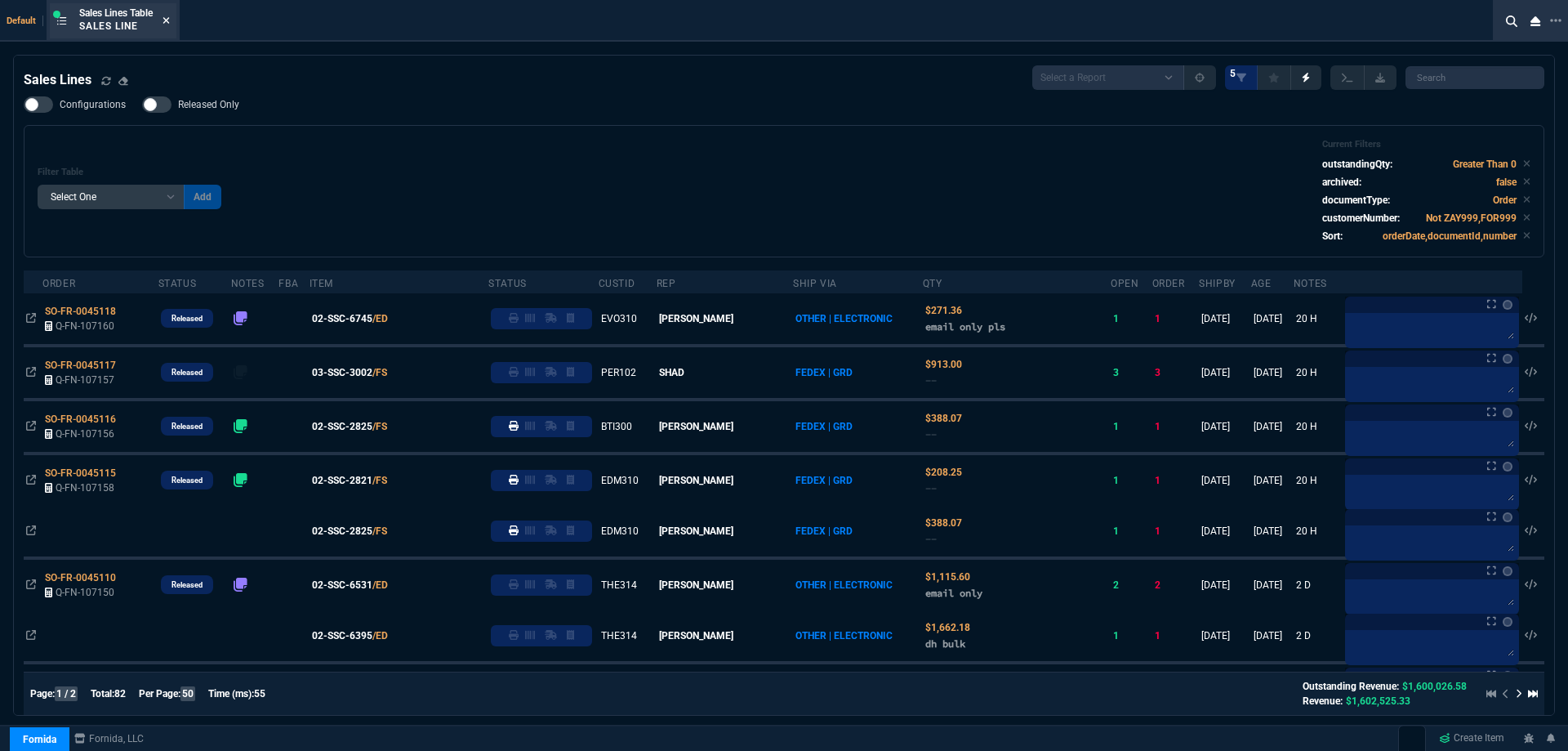
click at [170, 22] on icon at bounding box center [167, 21] width 7 height 7
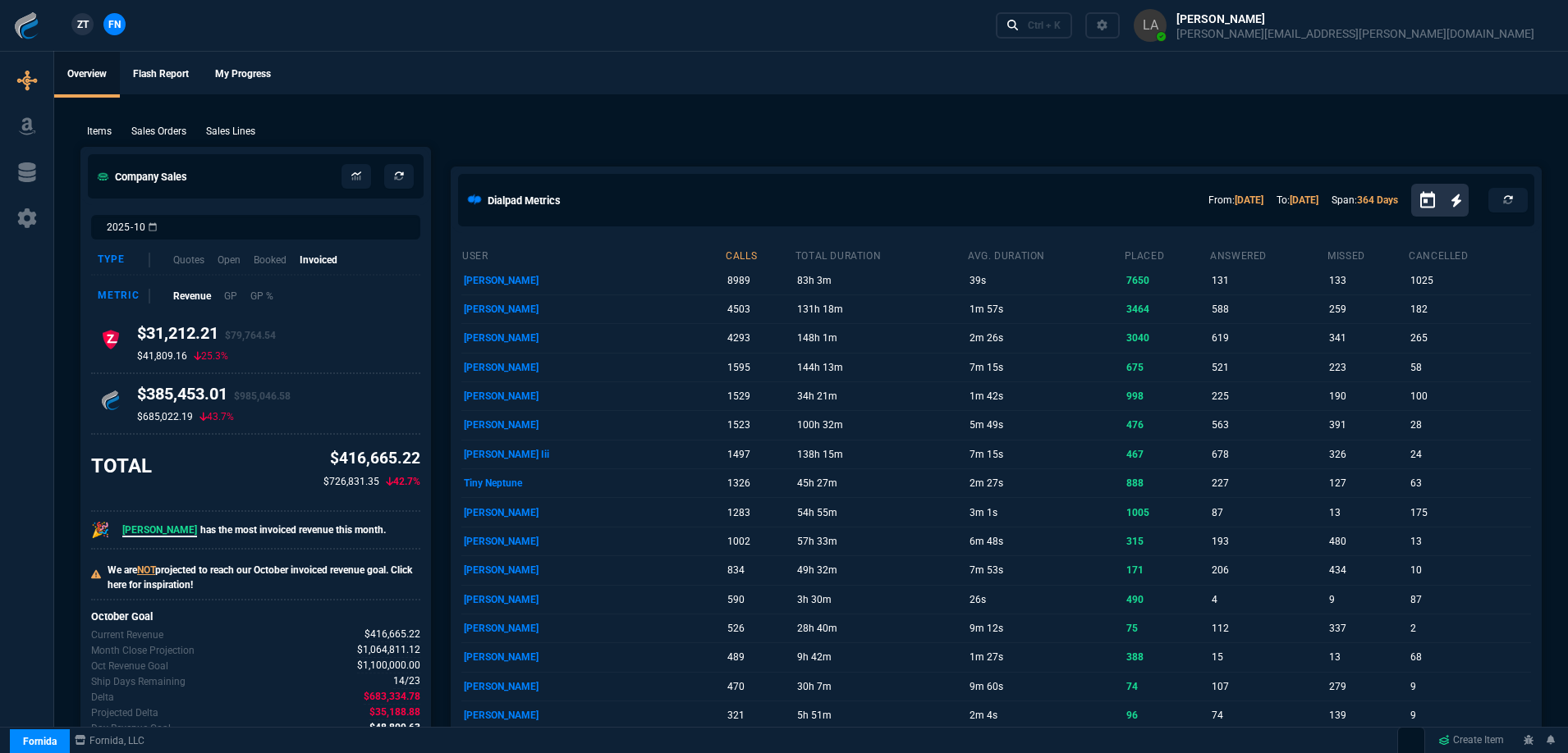
click at [92, 28] on link "ZT" at bounding box center [82, 24] width 22 height 22
click at [248, 137] on p "Sales Lines" at bounding box center [230, 132] width 49 height 15
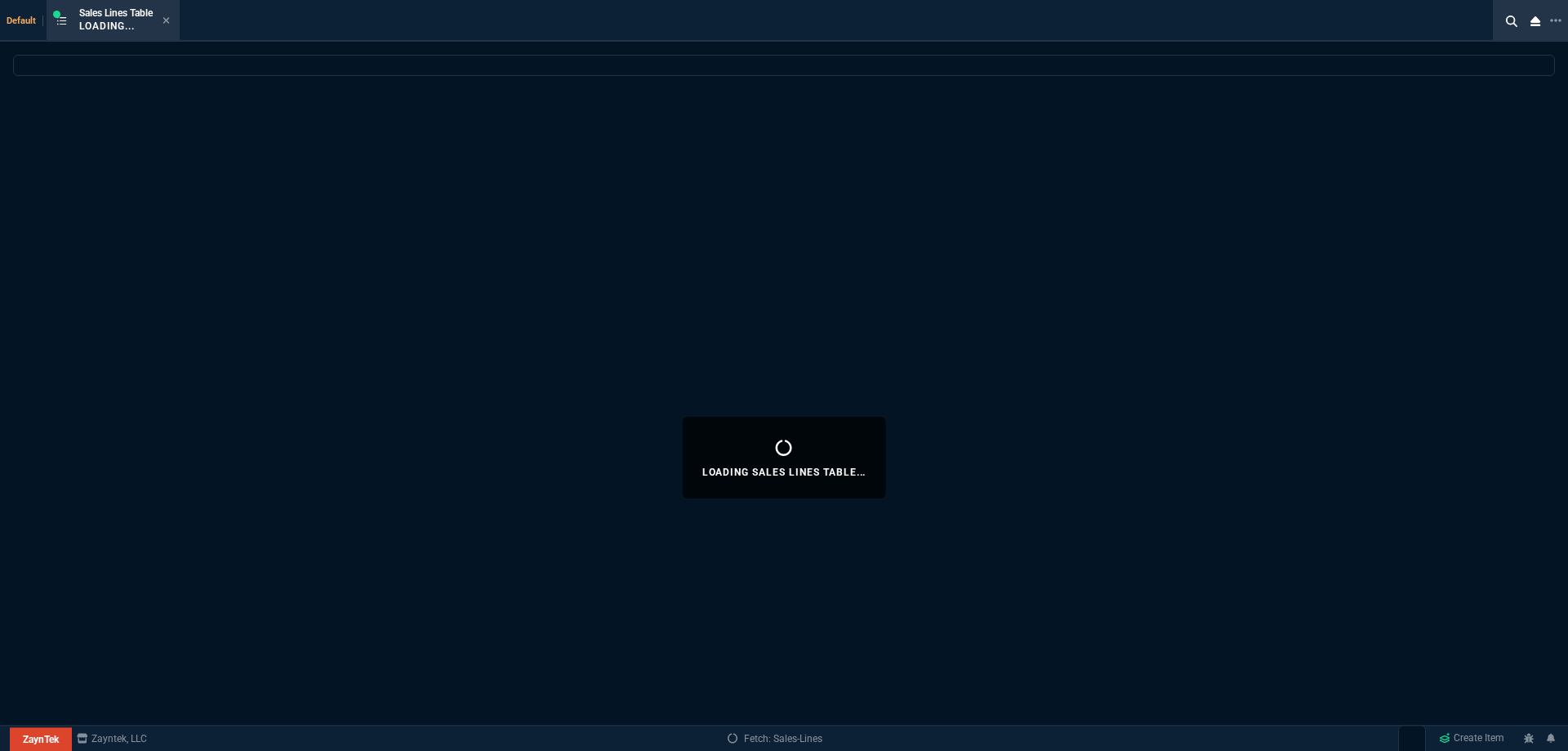
select select
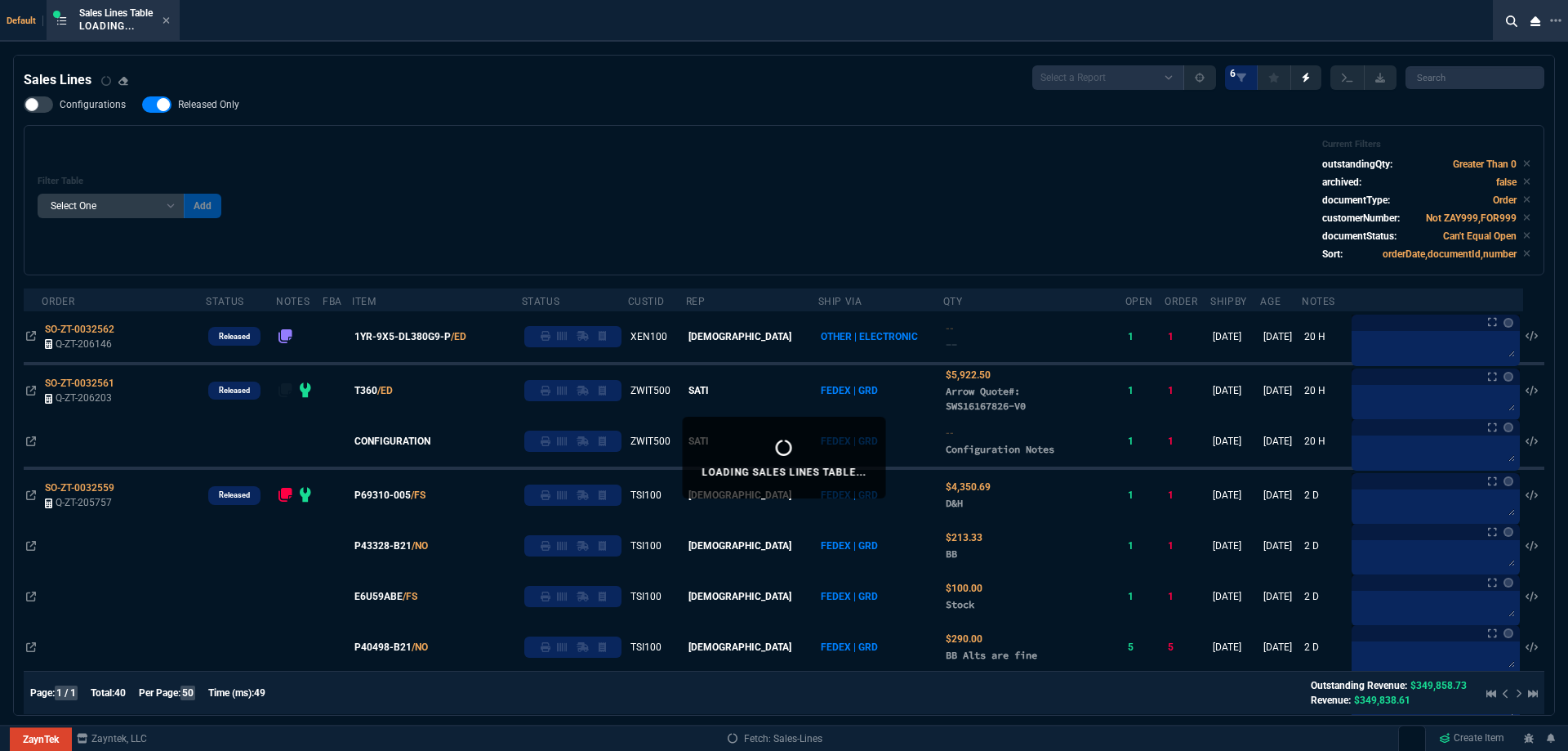
click at [188, 101] on span "Released Only" at bounding box center [209, 105] width 61 height 13
click at [142, 104] on input "Released Only" at bounding box center [141, 104] width 1 height 1
checkbox input "false"
click at [378, 136] on div "Filter Table Select One Add Filter () Age () ATS () Cond (itemVariantCode) Cust…" at bounding box center [784, 200] width 1521 height 150
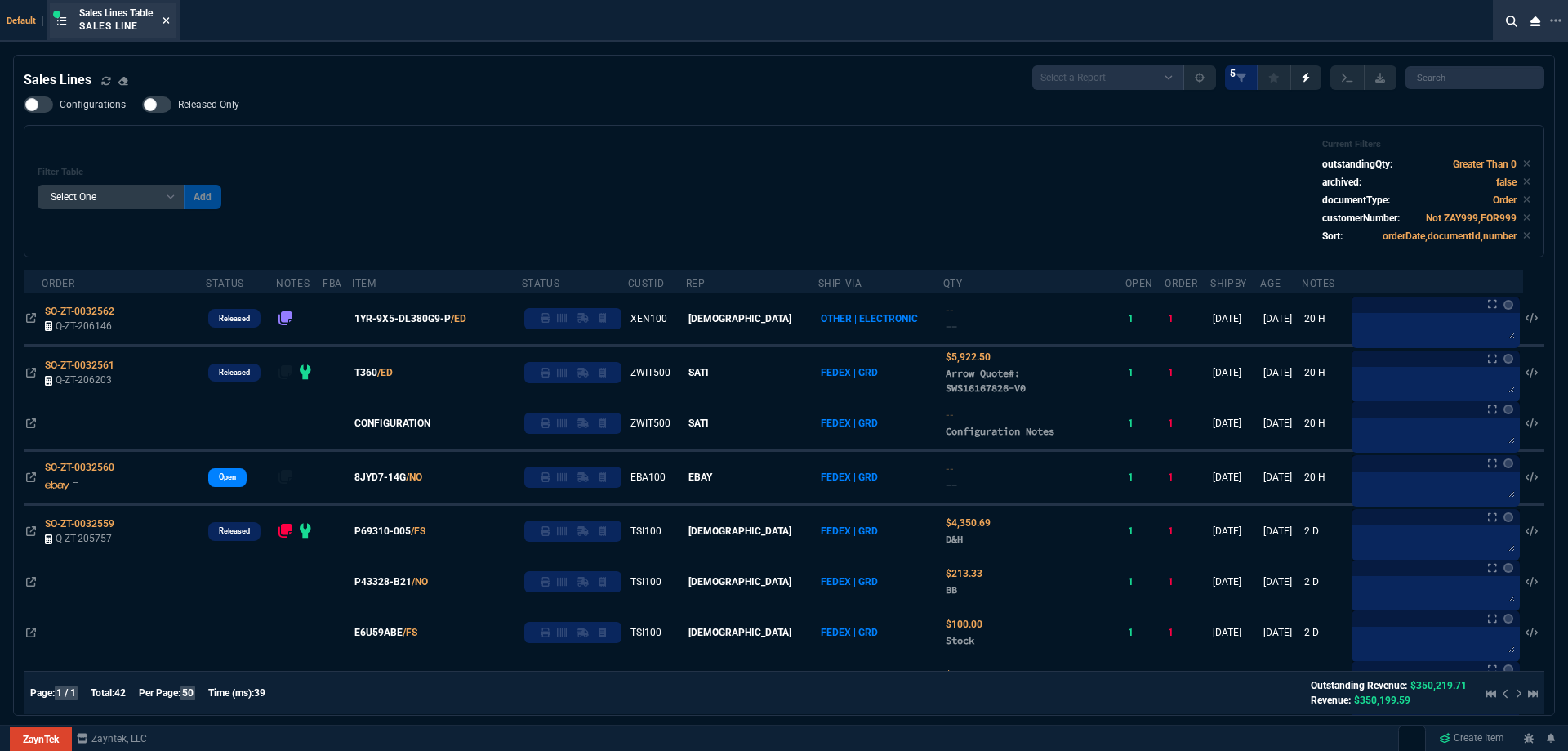
click at [170, 27] on nx-icon at bounding box center [166, 22] width 8 height 13
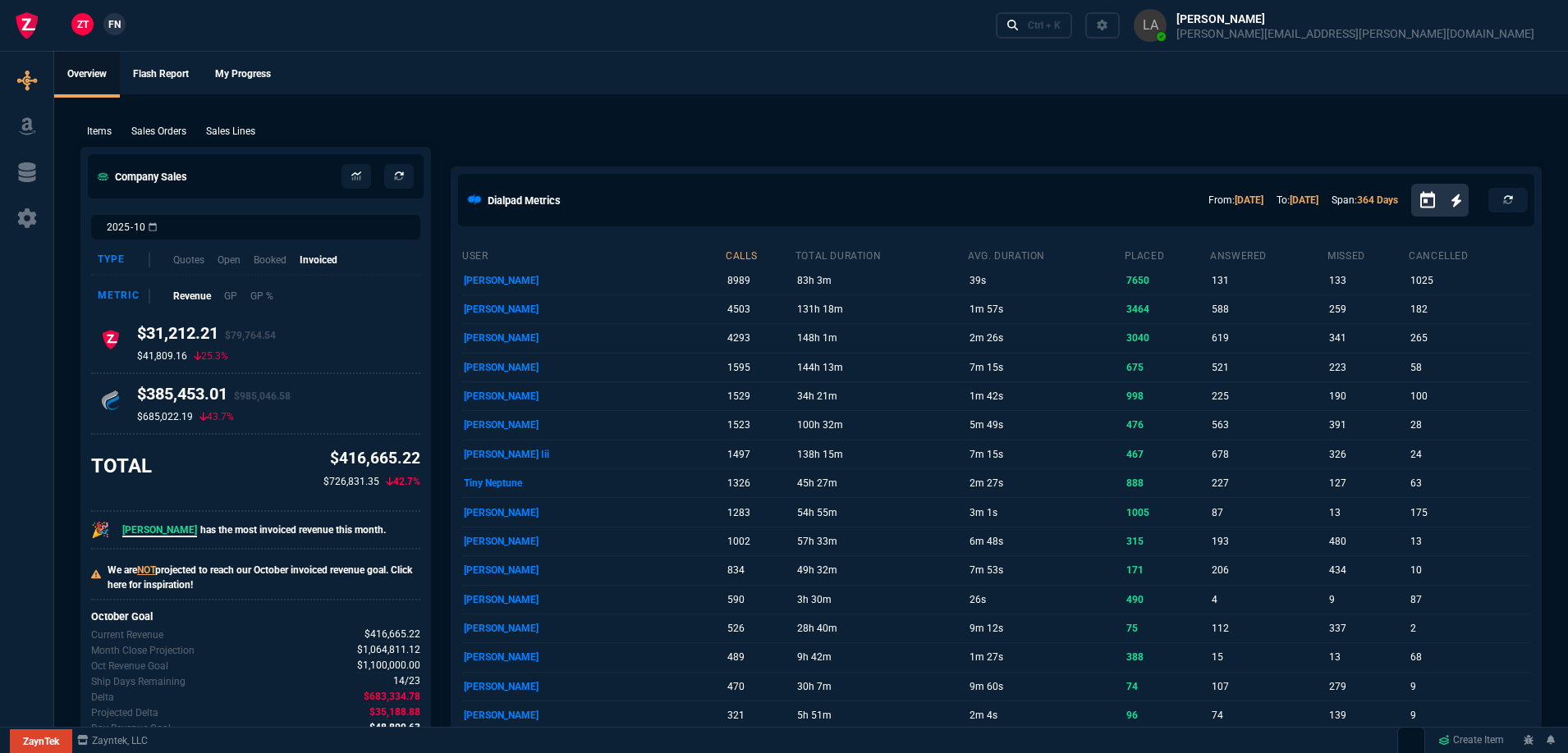
click at [122, 23] on link "FN" at bounding box center [114, 24] width 22 height 22
click at [220, 126] on p "Sales Lines" at bounding box center [230, 132] width 49 height 15
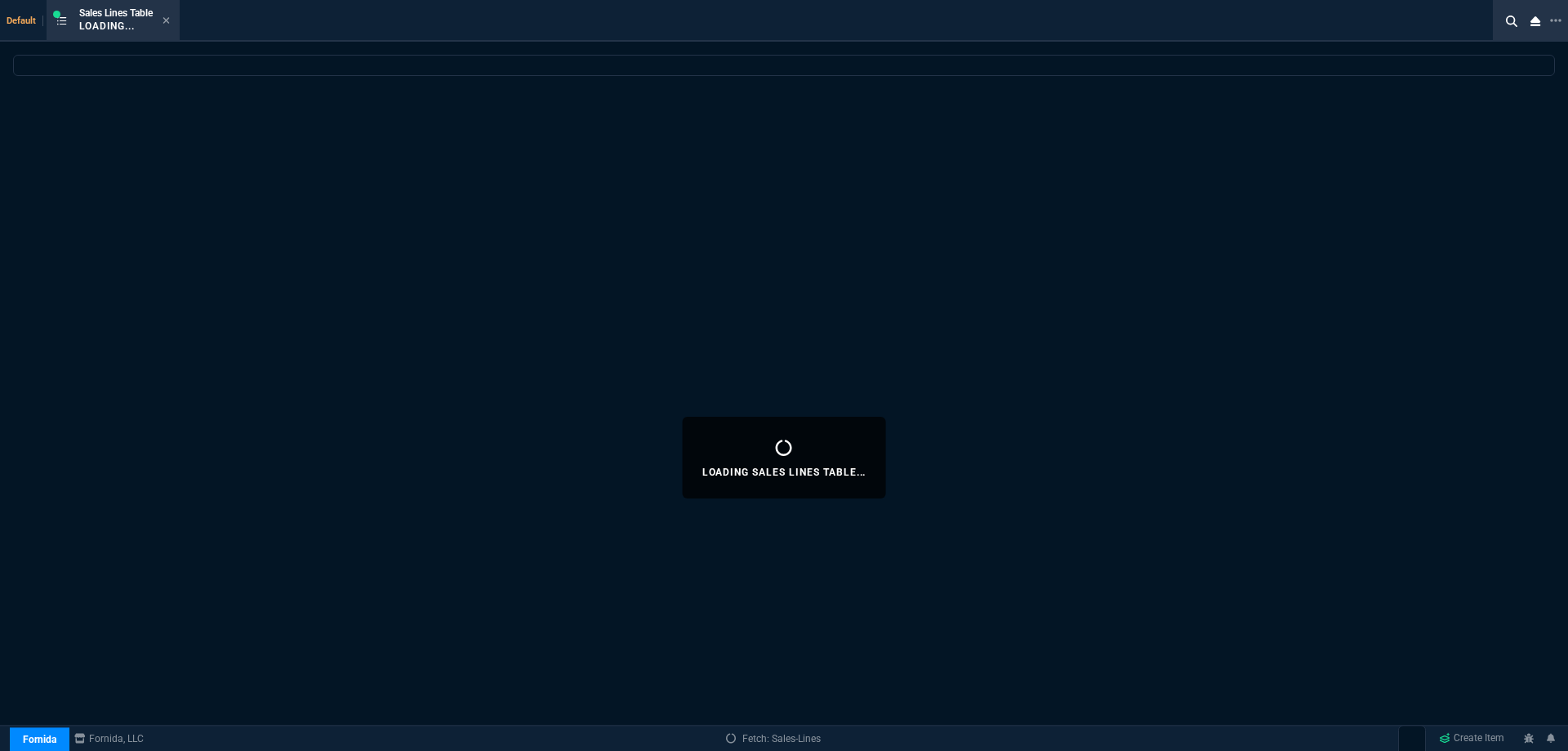
select select
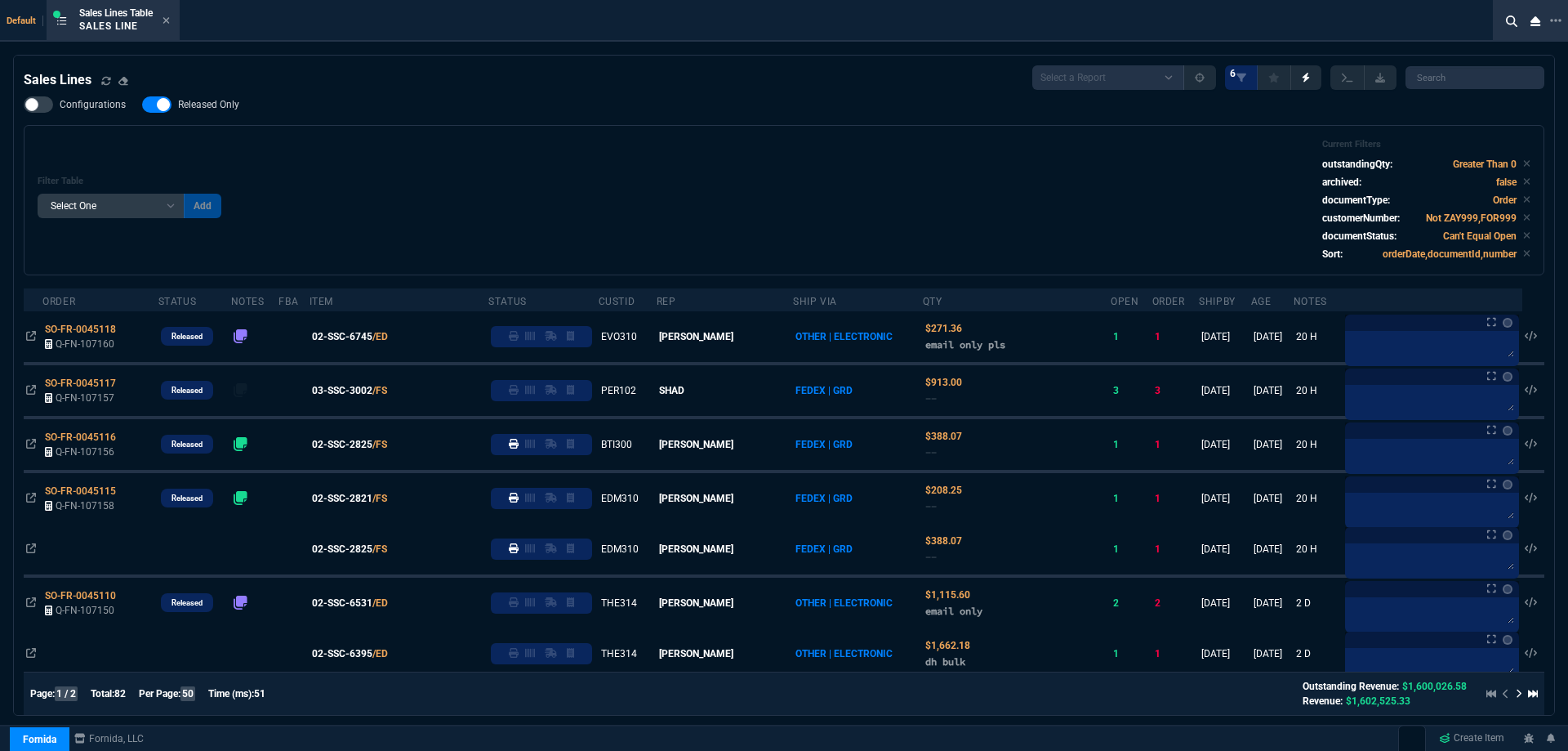
click at [178, 112] on label "Released Only" at bounding box center [199, 105] width 113 height 17
click at [142, 105] on input "Released Only" at bounding box center [141, 104] width 1 height 1
checkbox input "false"
click at [297, 168] on div "Filter Table Select One Add Filter () Age () ATS () Cond (itemVariantCode) Cust…" at bounding box center [784, 200] width 1493 height 123
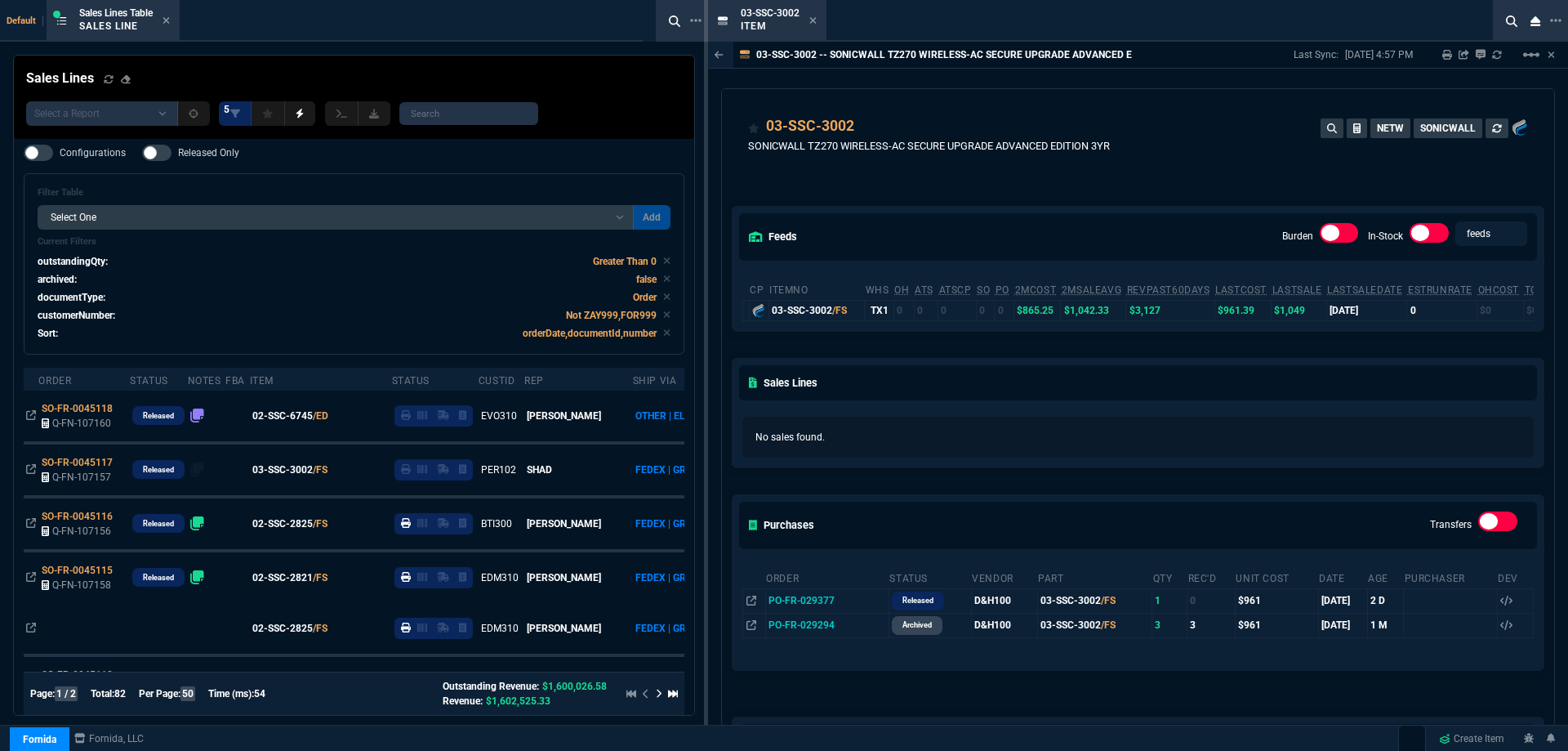
drag, startPoint x: 815, startPoint y: 25, endPoint x: 457, endPoint y: 23, distance: 358.0
click at [815, 26] on fa-icon at bounding box center [813, 22] width 8 height 12
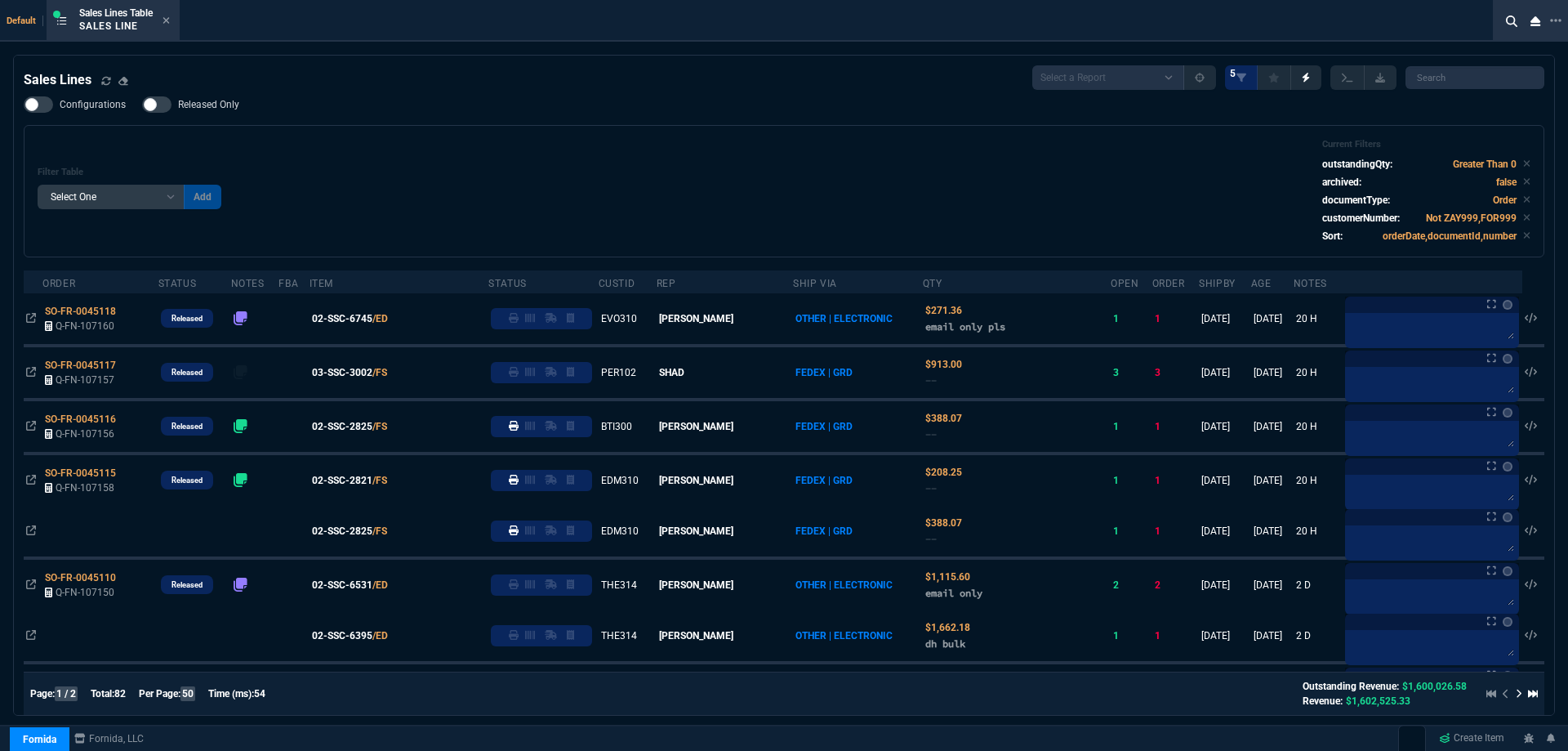
click at [170, 20] on icon at bounding box center [166, 21] width 8 height 10
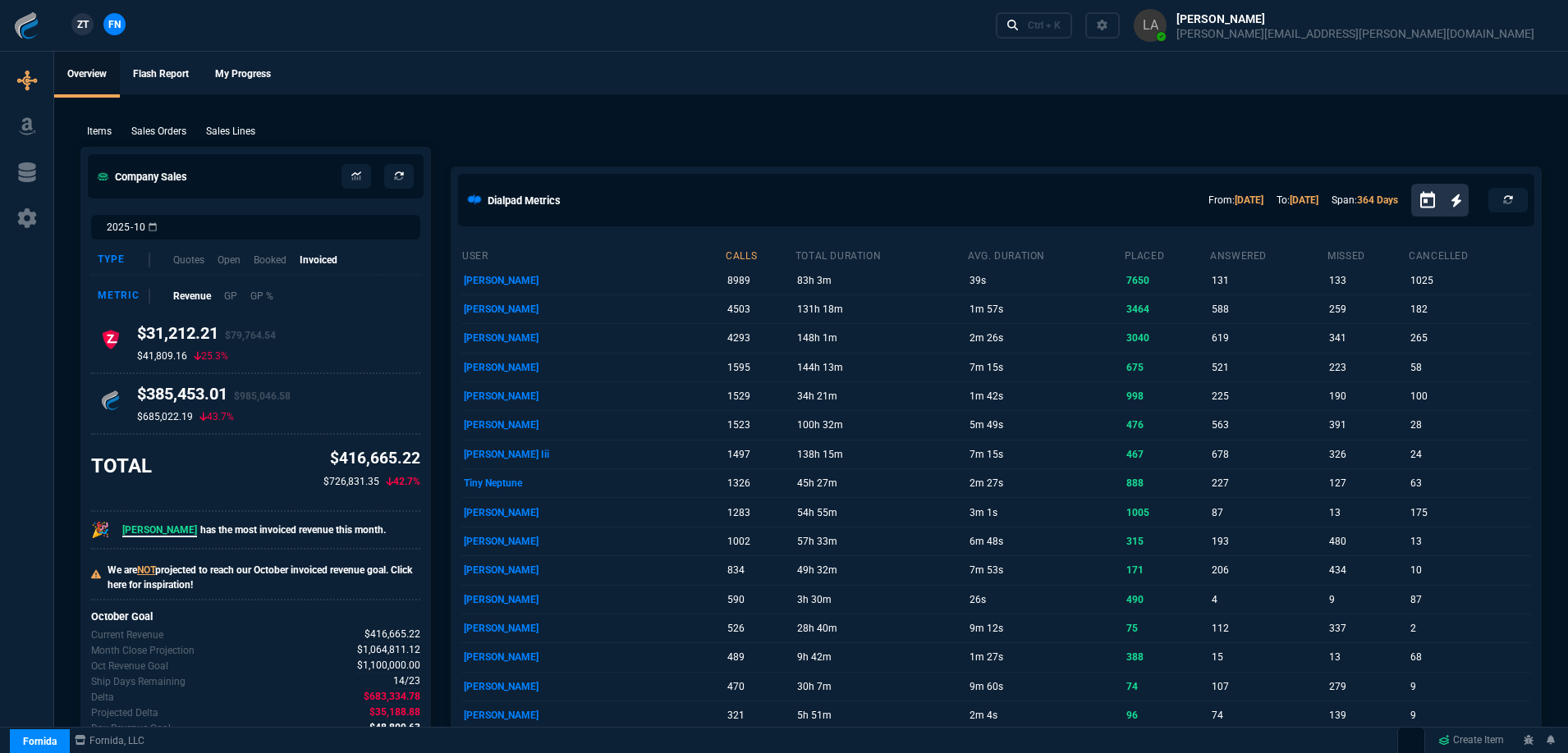
click at [77, 24] on span "ZT" at bounding box center [83, 25] width 12 height 15
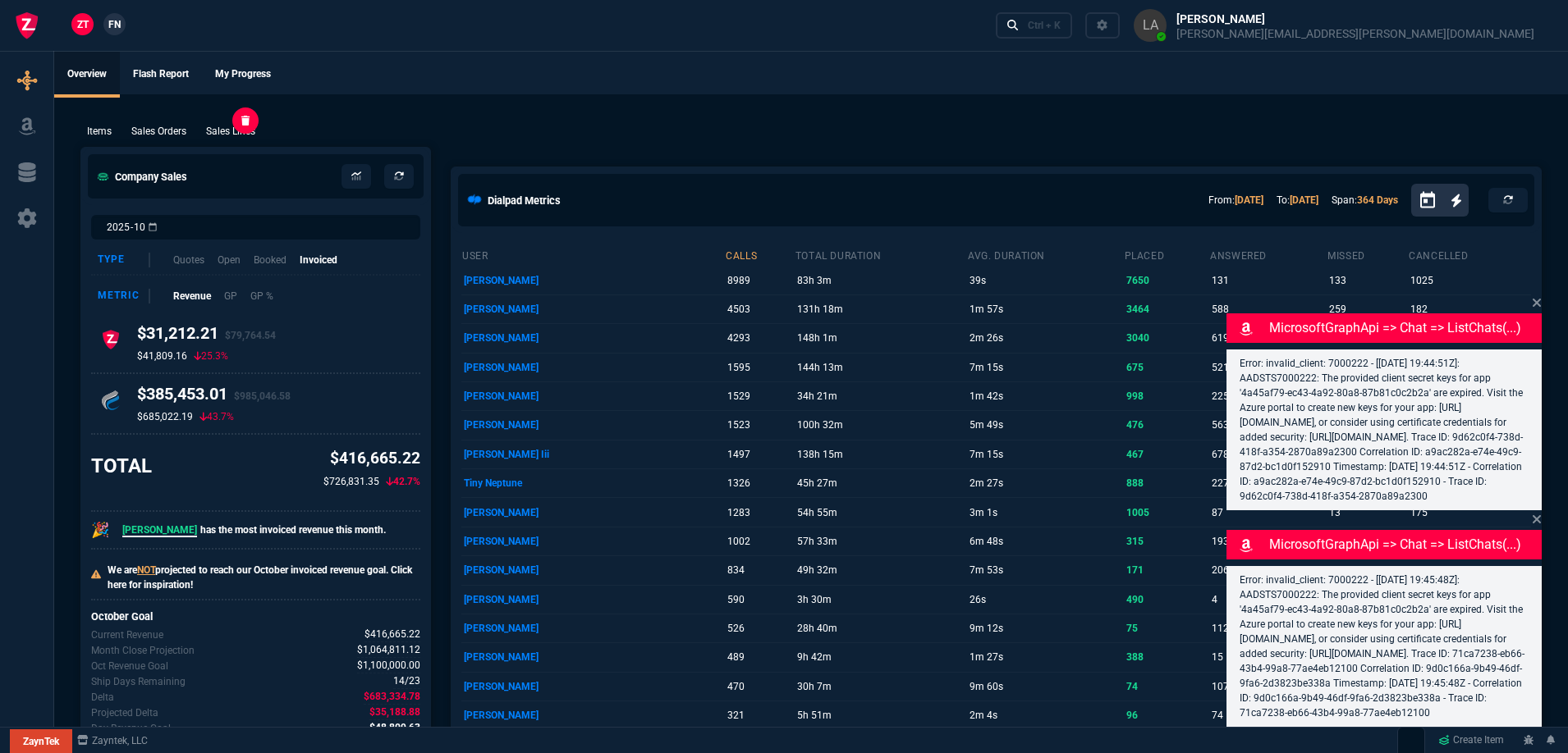
click at [239, 137] on p "Sales Lines" at bounding box center [230, 132] width 49 height 15
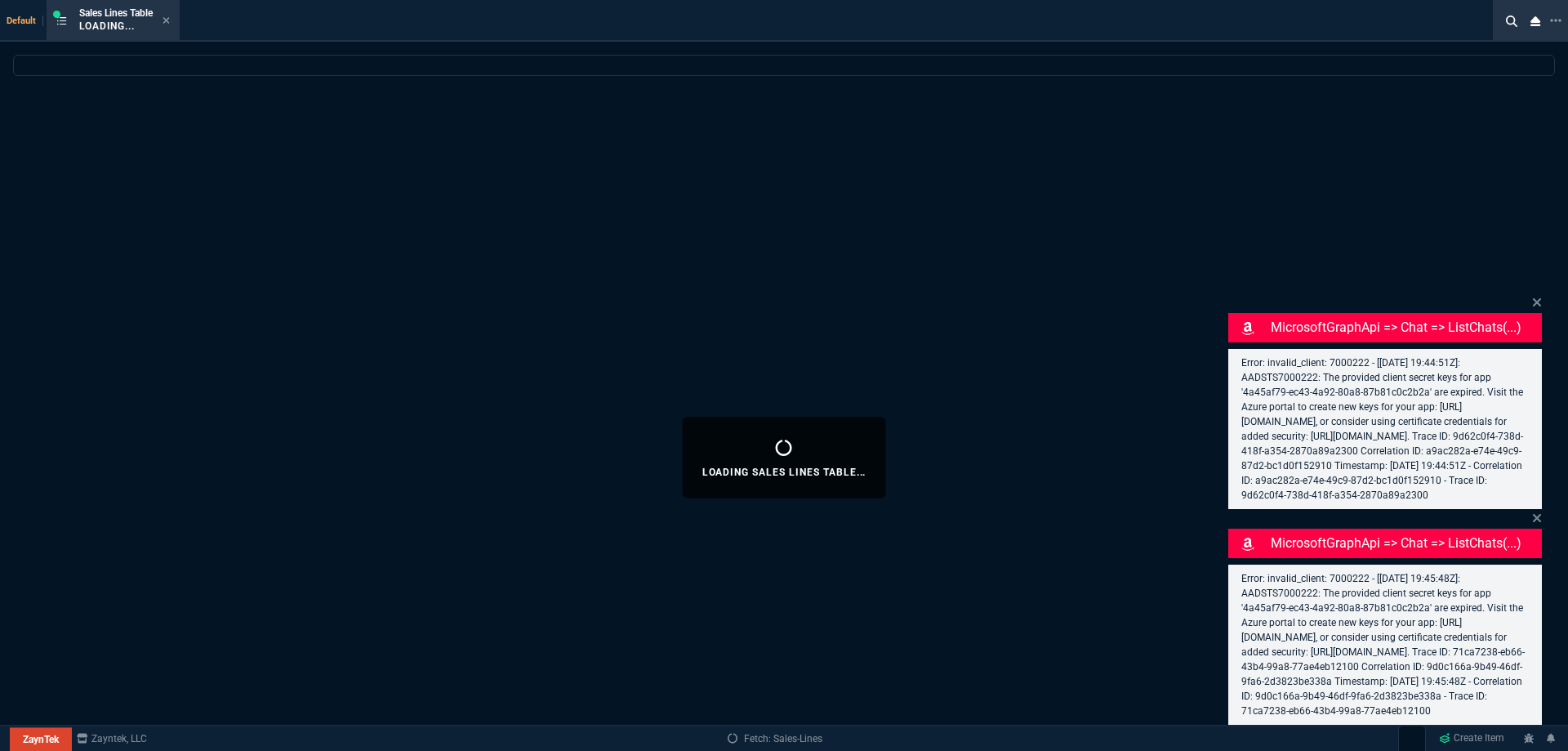
select select
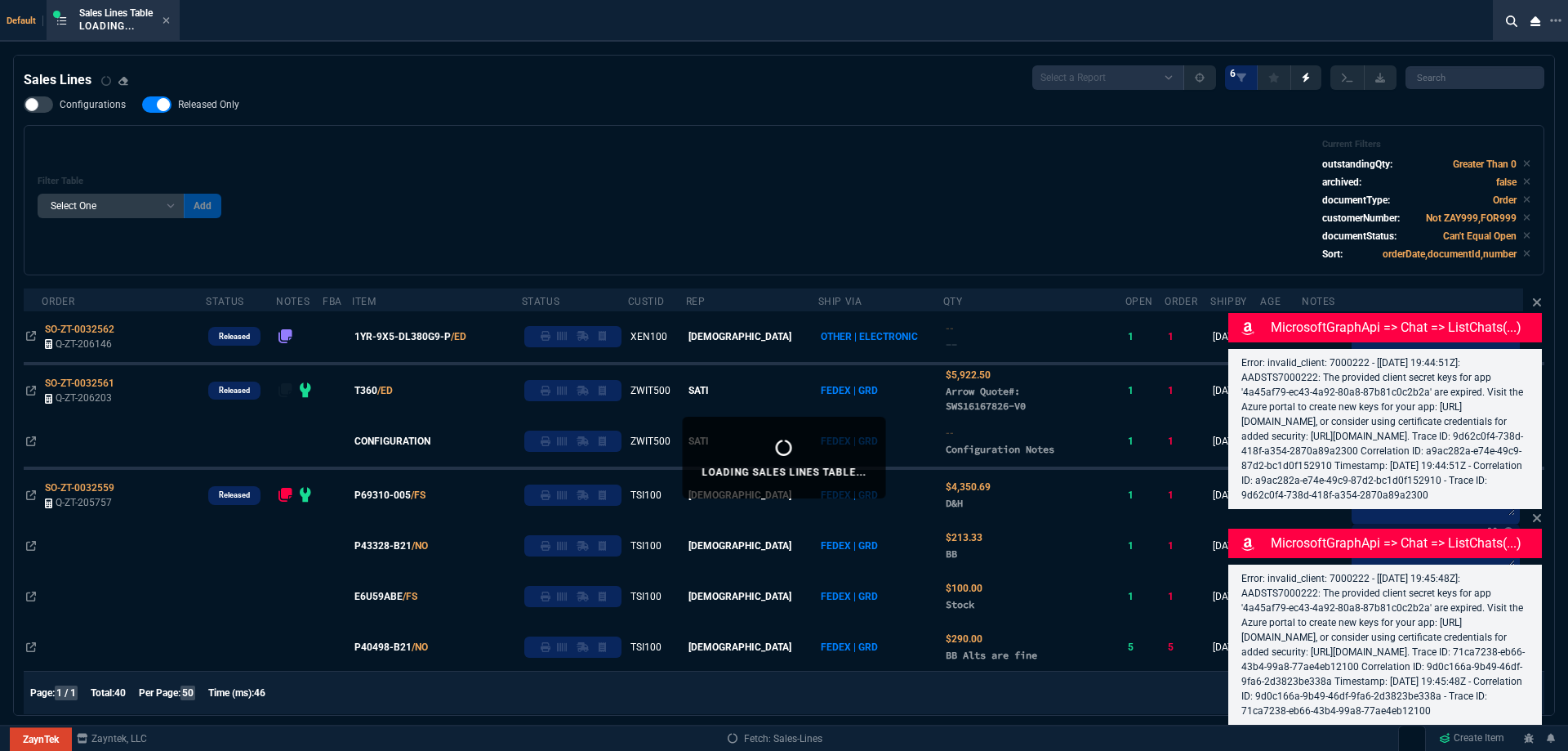
click at [202, 103] on span "Released Only" at bounding box center [209, 105] width 61 height 13
click at [142, 104] on input "Released Only" at bounding box center [141, 104] width 1 height 1
click at [615, 135] on div "Filter Table Select One Add Filter () Age () ATS () Cond (itemVariantCode) Cust…" at bounding box center [784, 200] width 1521 height 150
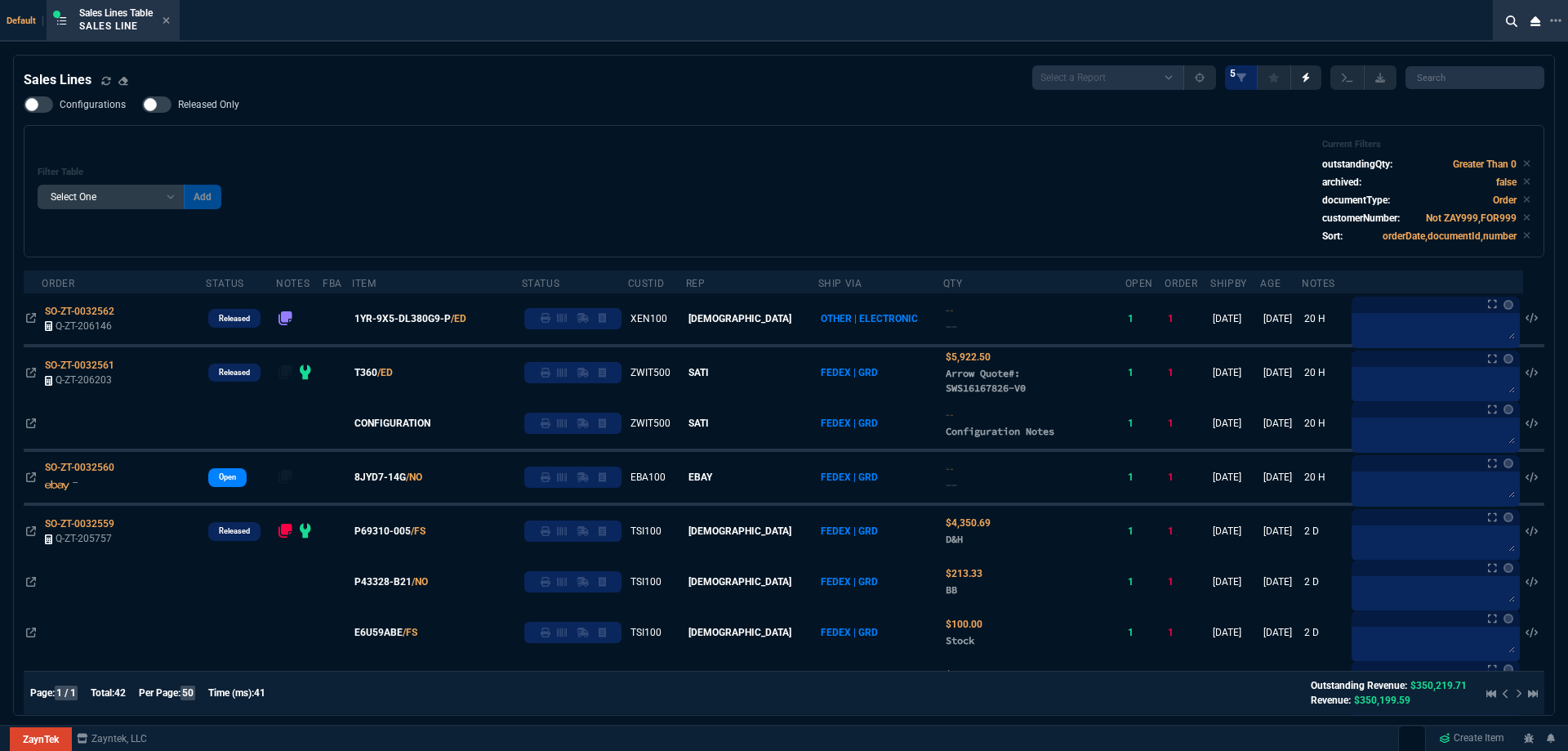
click at [195, 103] on span "Released Only" at bounding box center [209, 105] width 61 height 13
click at [142, 104] on input "Released Only" at bounding box center [141, 104] width 1 height 1
checkbox input "true"
click at [407, 129] on div "Filter Table Select One Add Filter () Age () ATS () Cond (itemVariantCode) Cust…" at bounding box center [784, 191] width 1521 height 133
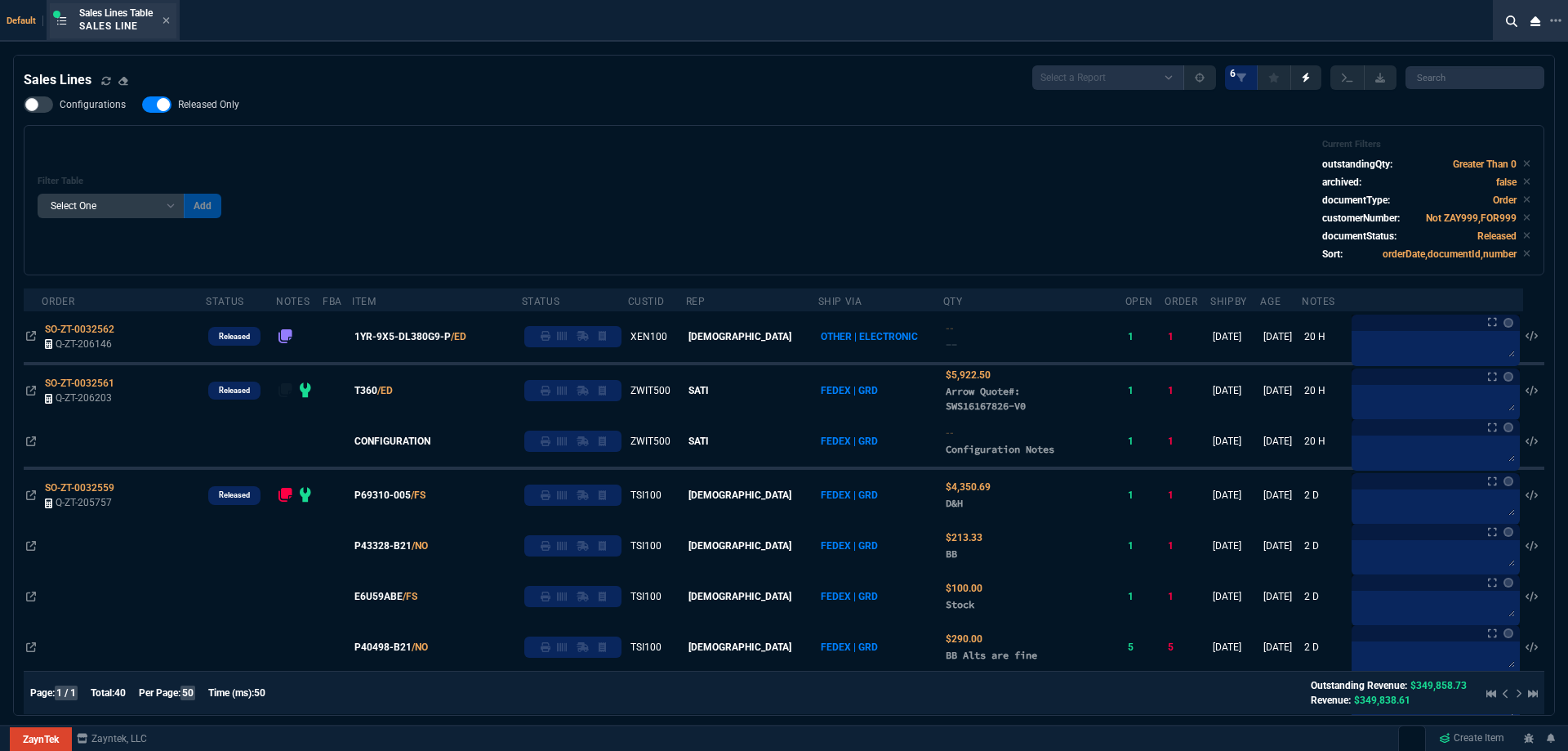
click at [165, 28] on div "Sales Lines Table Sales Line" at bounding box center [124, 21] width 91 height 28
click at [169, 23] on icon at bounding box center [166, 21] width 8 height 10
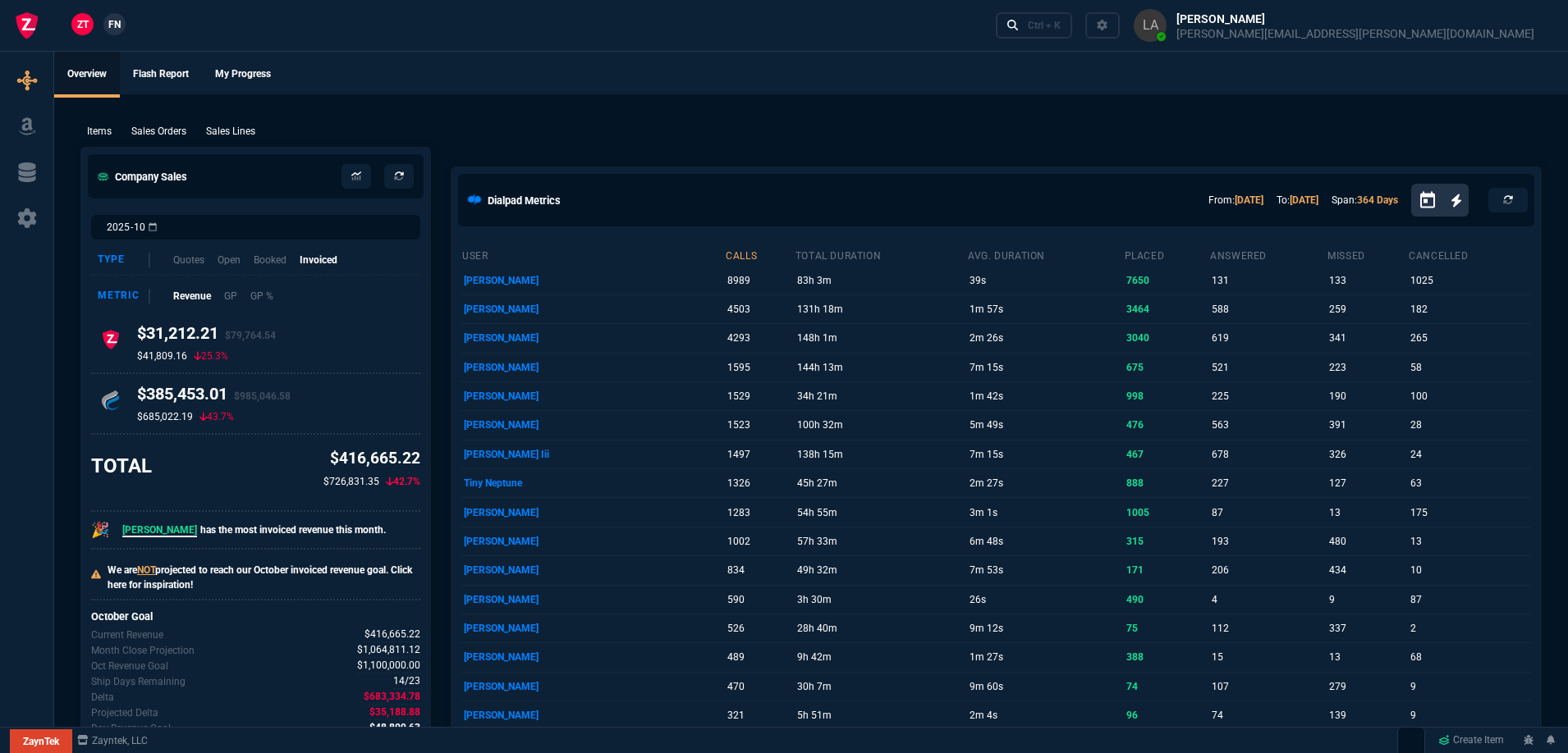
click at [117, 29] on span "FN" at bounding box center [114, 25] width 13 height 15
click at [239, 132] on p "Sales Lines" at bounding box center [230, 132] width 49 height 15
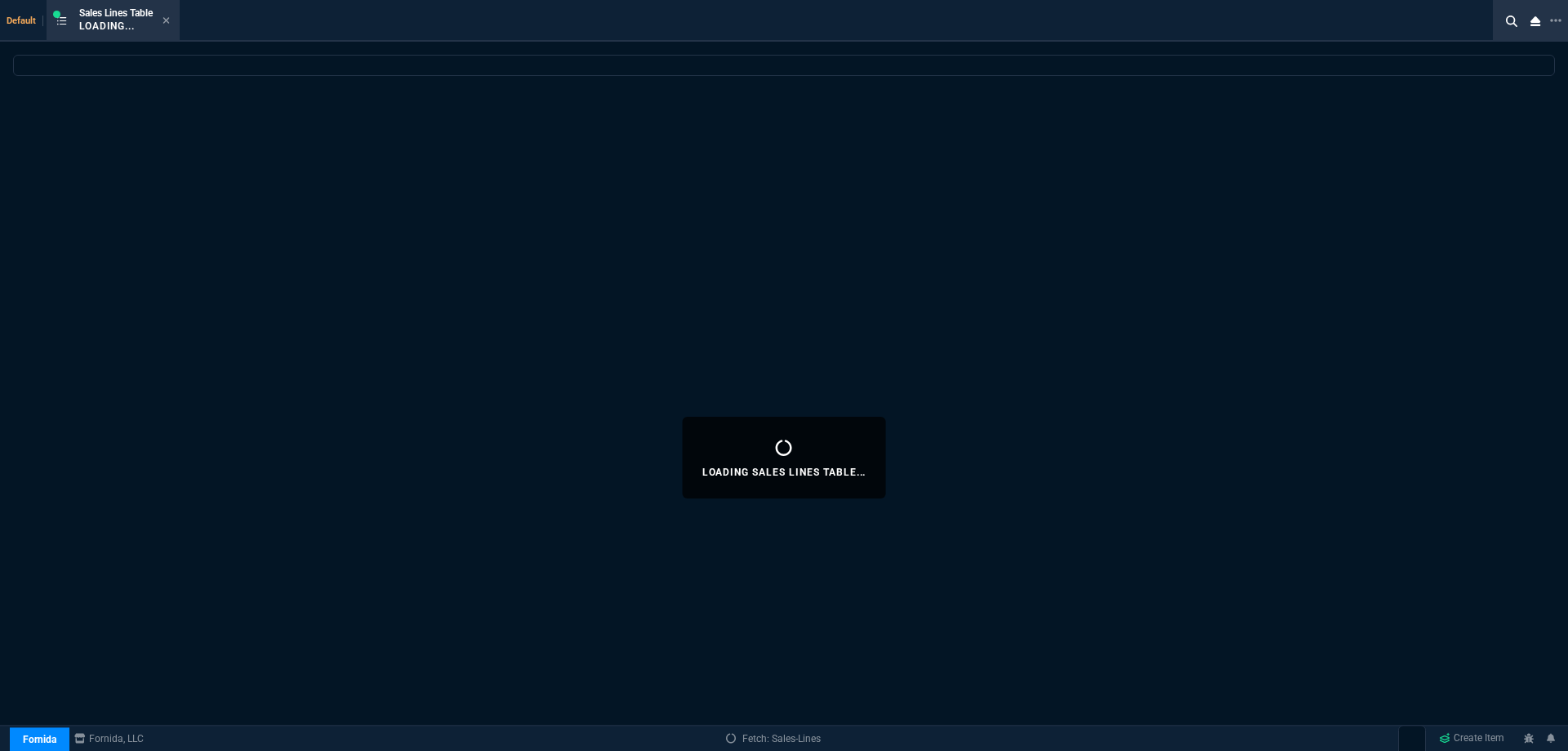
select select
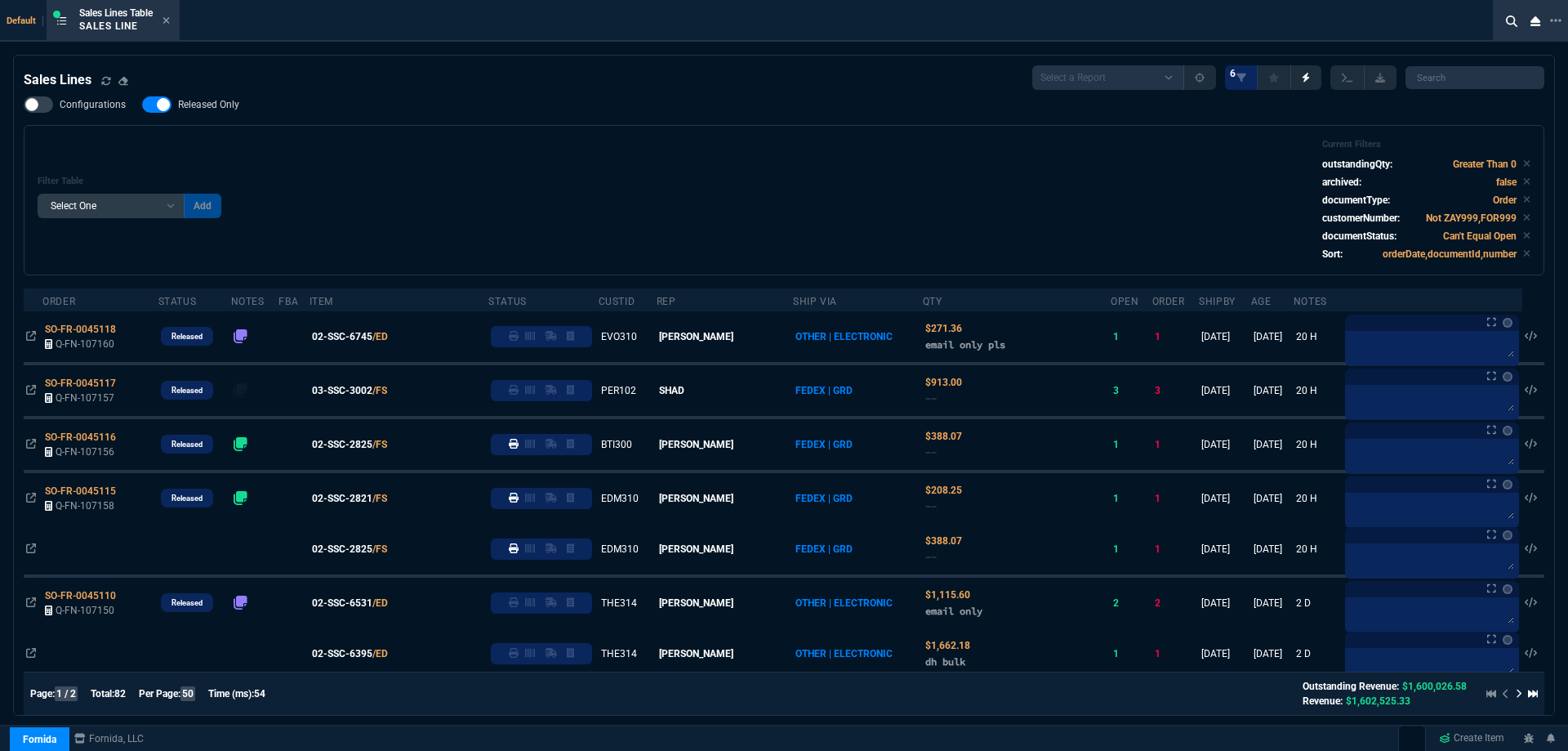
click at [204, 108] on span "Released Only" at bounding box center [209, 105] width 61 height 13
click at [142, 105] on input "Released Only" at bounding box center [141, 104] width 1 height 1
checkbox input "false"
click at [515, 123] on div "Configurations Released Only Filter Table Select One Add Filter () Age () ATS (…" at bounding box center [784, 186] width 1521 height 179
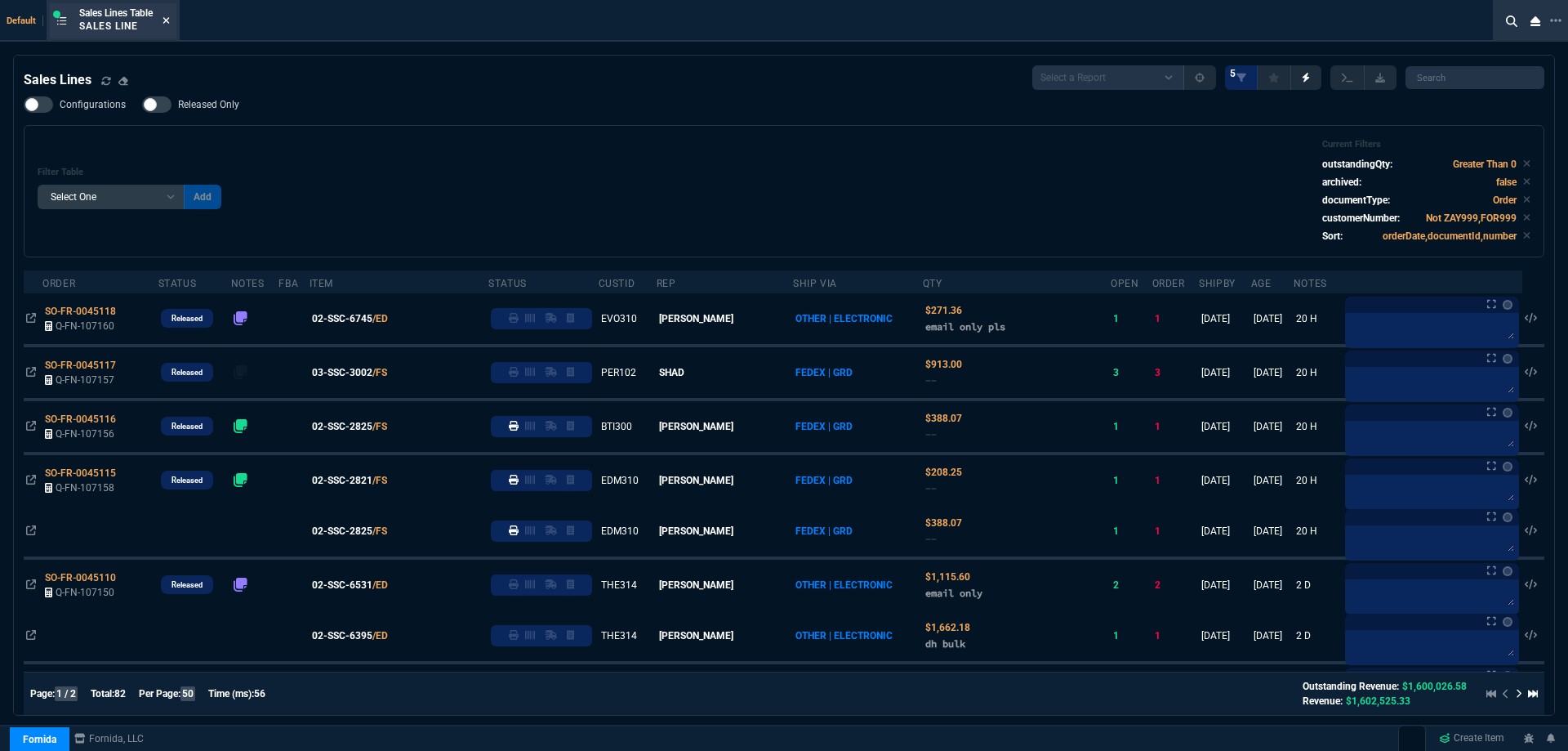
click at [168, 20] on icon at bounding box center [166, 21] width 8 height 10
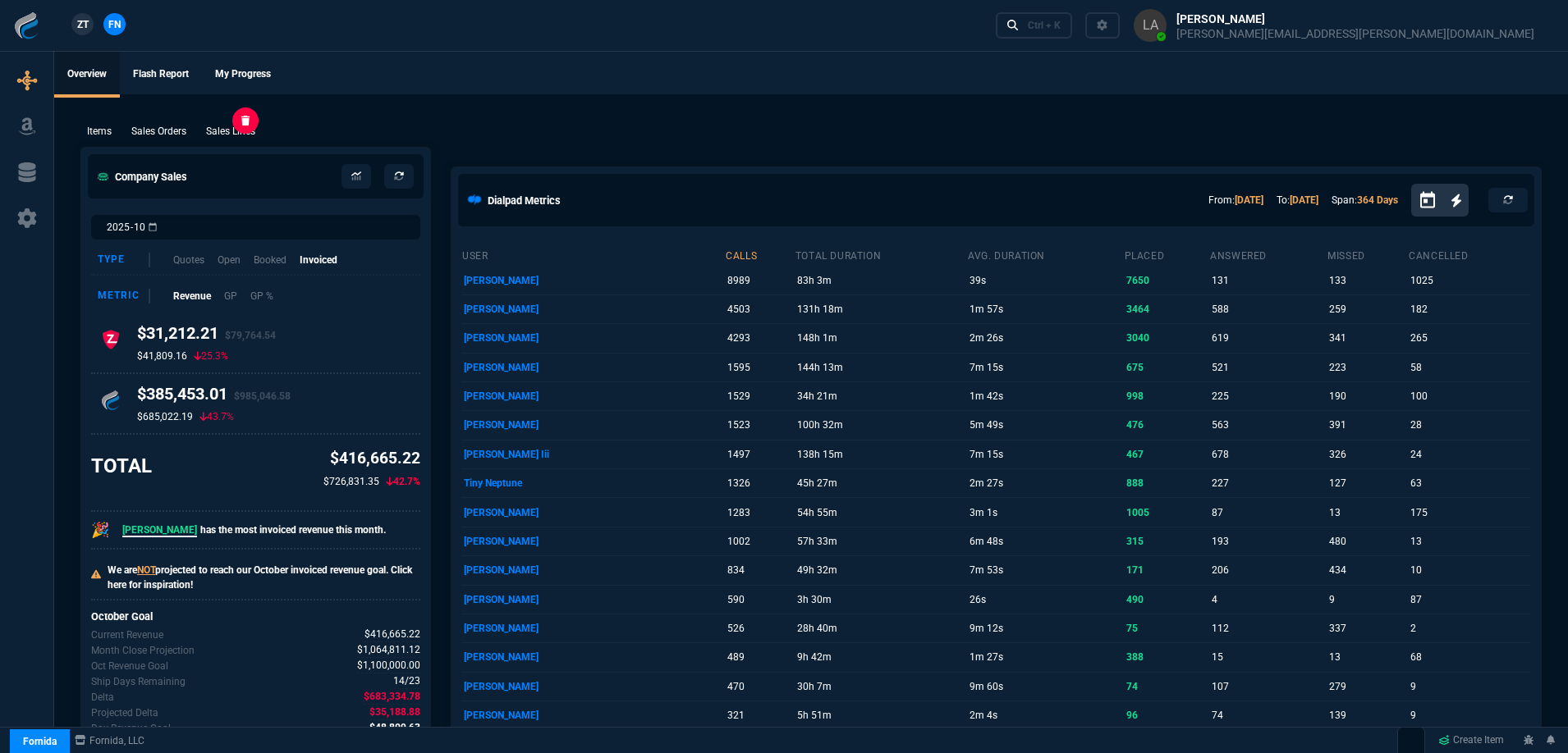
click at [240, 126] on p "Sales Lines" at bounding box center [230, 132] width 49 height 15
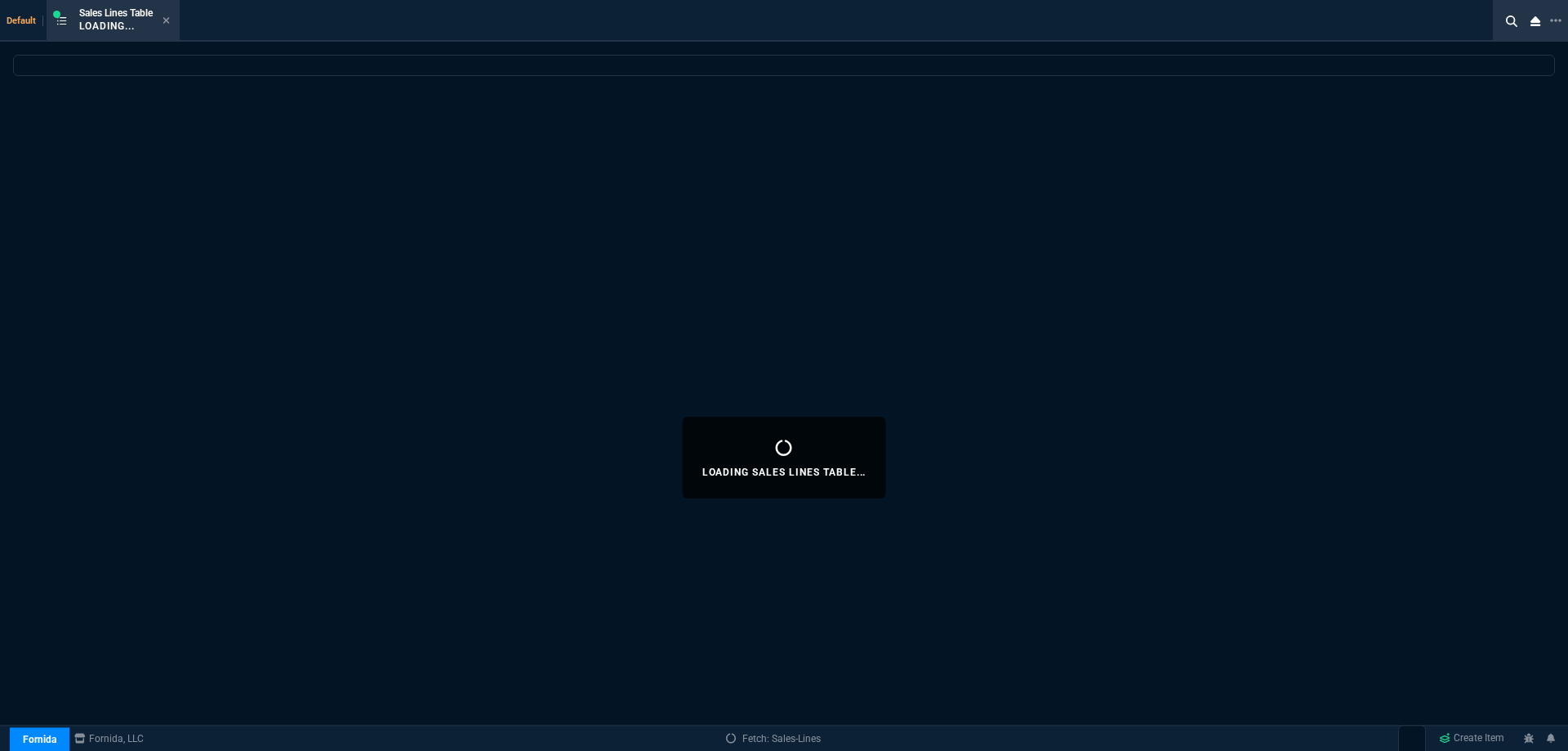
select select
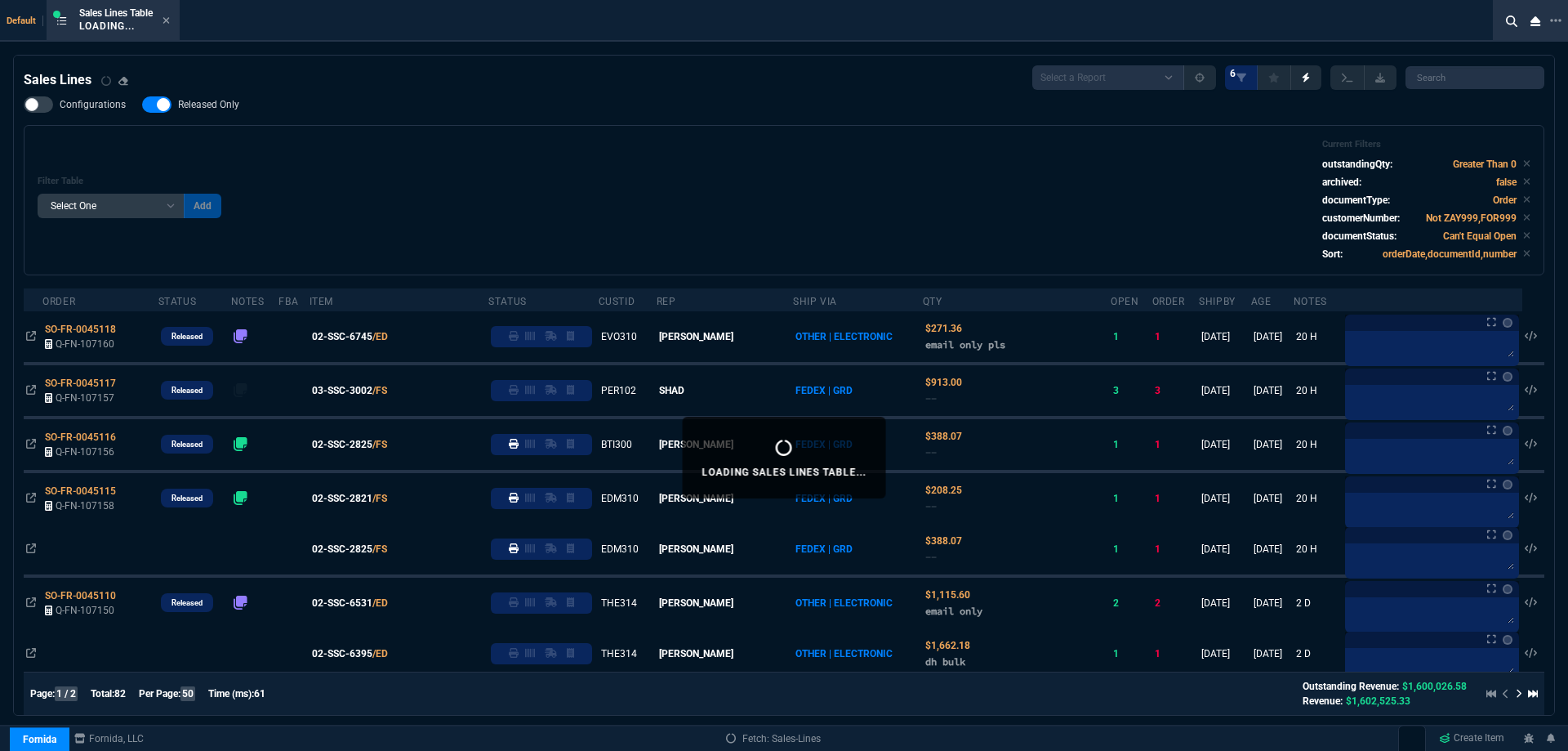
click at [217, 109] on span "Released Only" at bounding box center [209, 105] width 61 height 13
click at [142, 105] on input "Released Only" at bounding box center [141, 104] width 1 height 1
checkbox input "false"
click at [596, 183] on div "Filter Table Select One Add Filter () Age () ATS () Cond (itemVariantCode) Cust…" at bounding box center [784, 200] width 1493 height 123
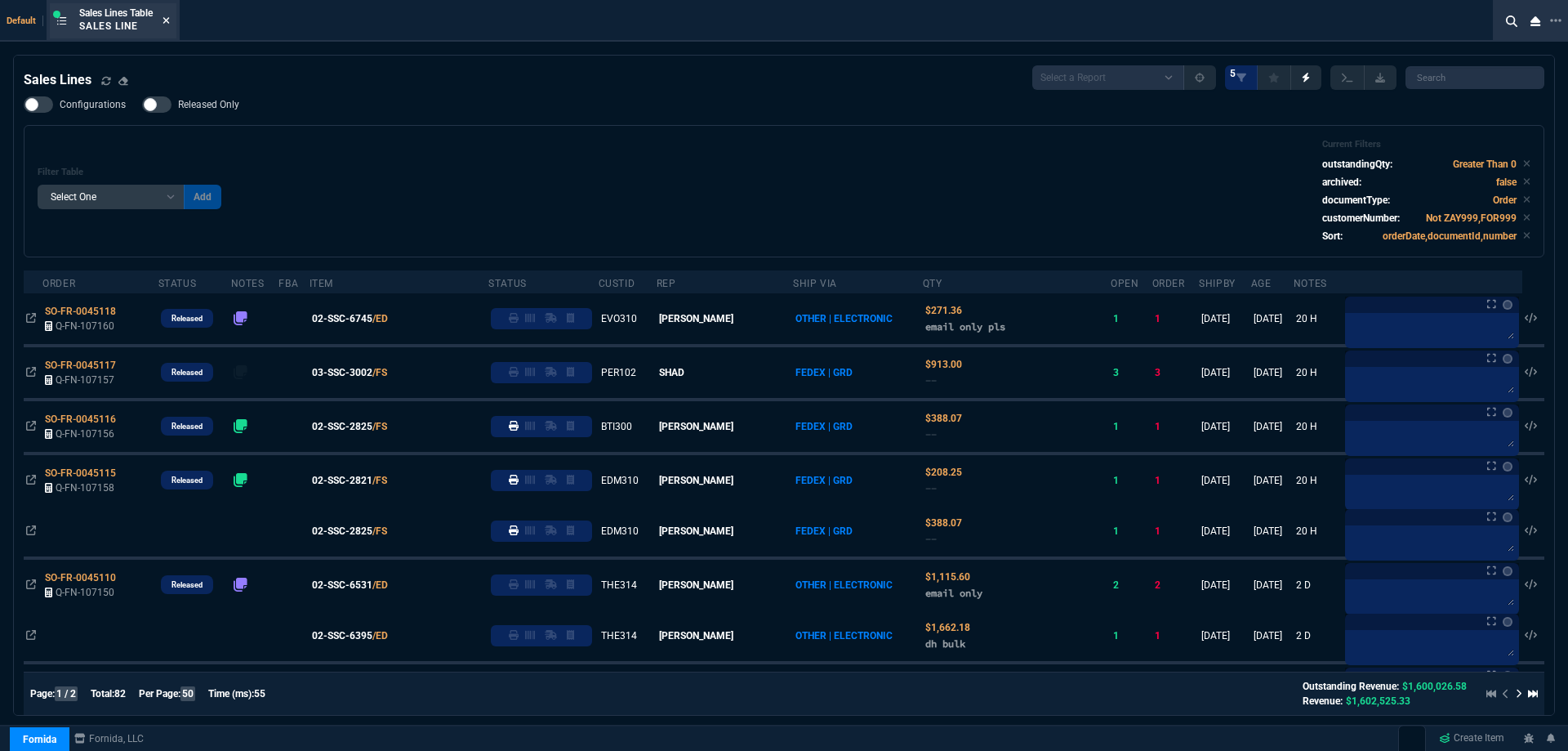
click at [169, 19] on icon at bounding box center [166, 21] width 8 height 10
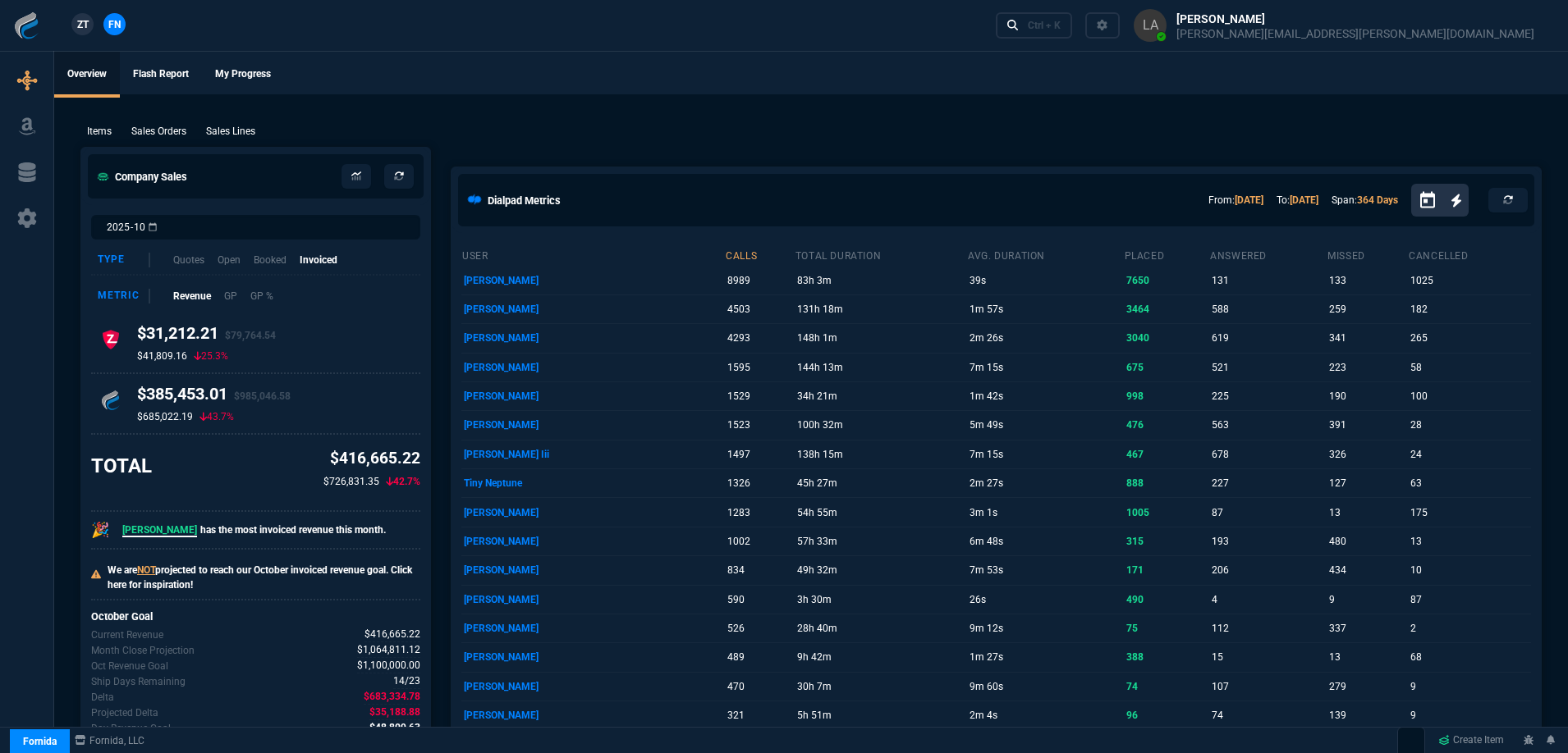
click at [78, 31] on span "ZT" at bounding box center [83, 25] width 12 height 15
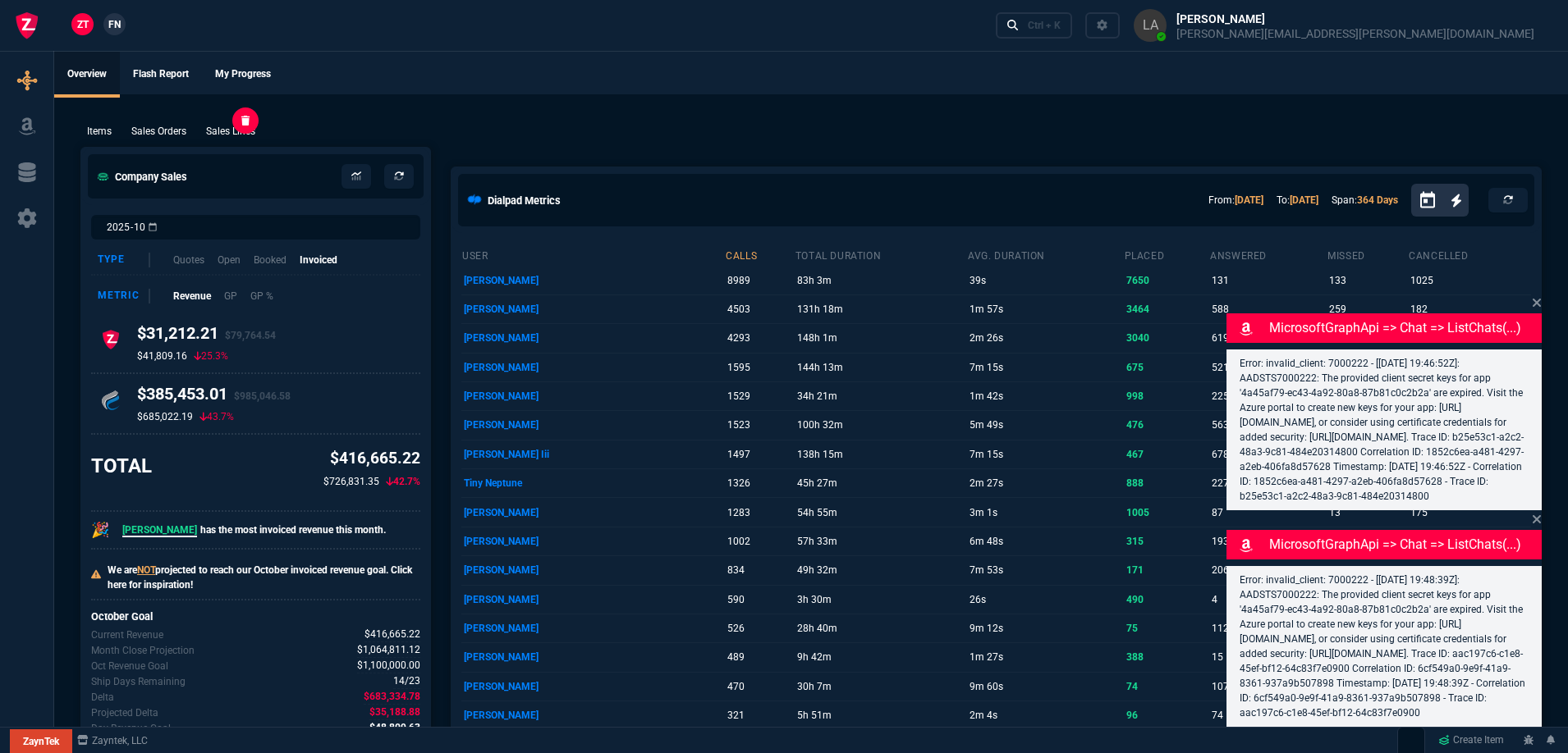
click at [229, 131] on p "Sales Lines" at bounding box center [230, 132] width 49 height 15
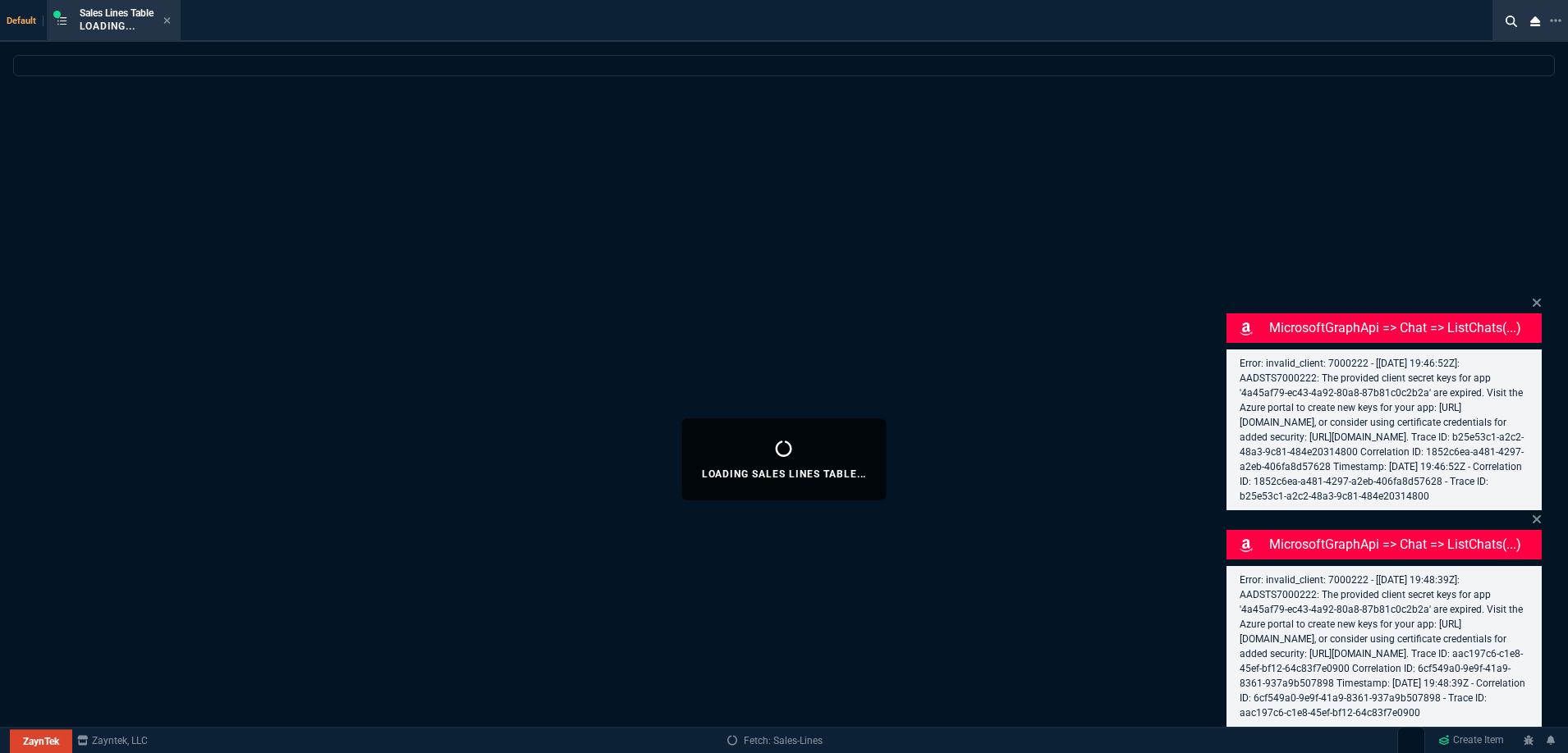
select select
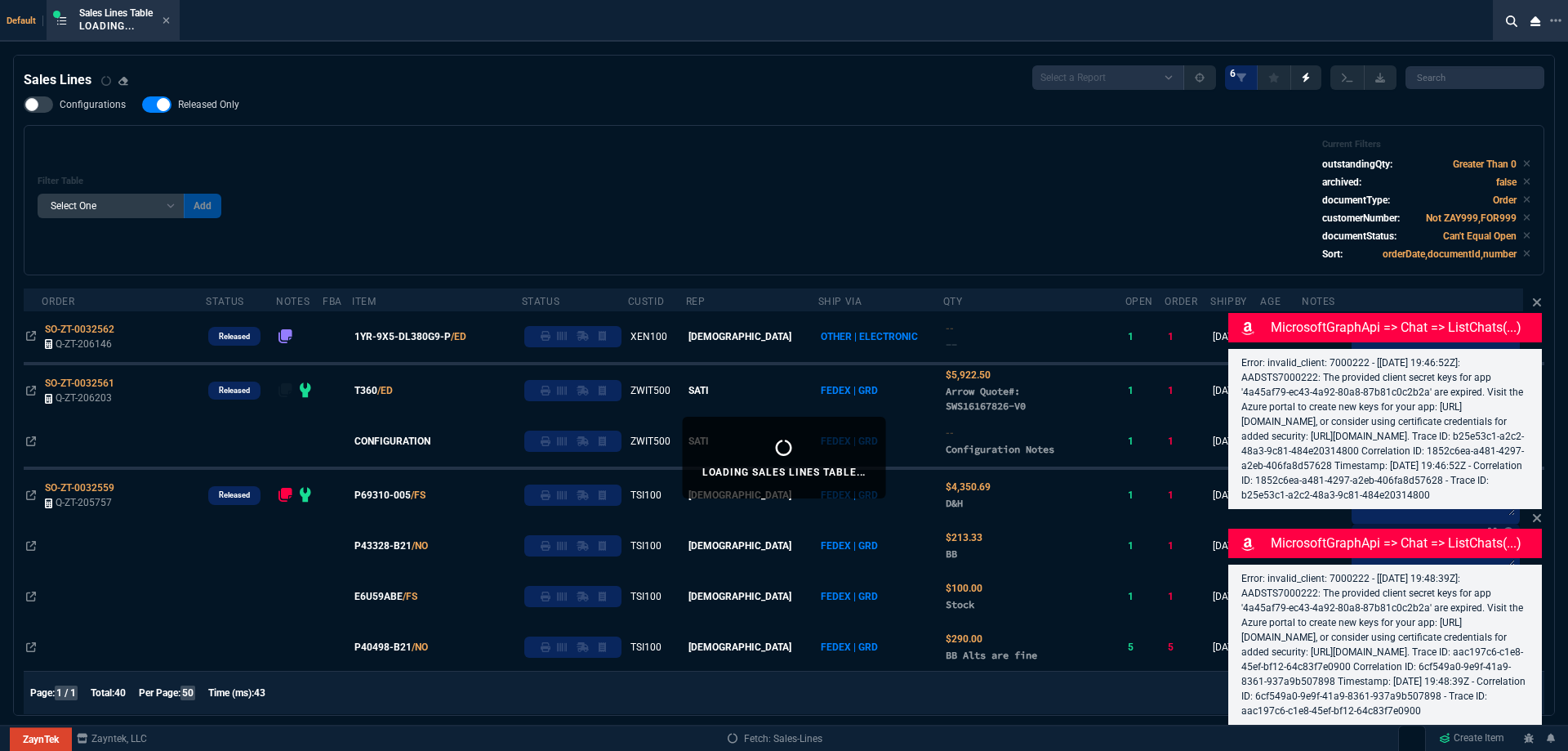
click at [209, 99] on span "Released Only" at bounding box center [209, 105] width 61 height 13
click at [142, 104] on input "Released Only" at bounding box center [141, 104] width 1 height 1
checkbox input "false"
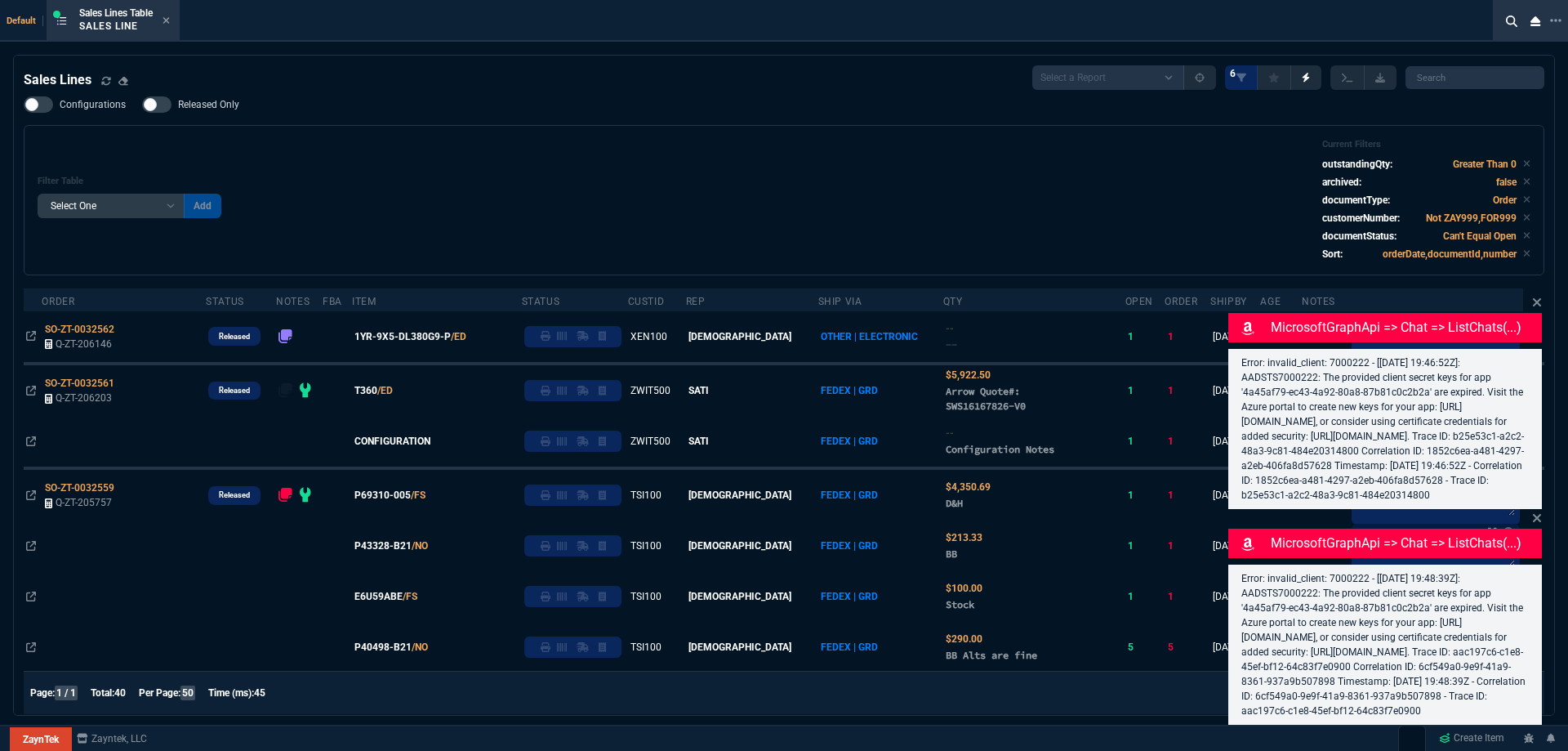
click at [640, 131] on div "Filter Table Select One Add Filter () Age () ATS () Cond (itemVariantCode) Cust…" at bounding box center [784, 200] width 1521 height 150
